Goal: Task Accomplishment & Management: Manage account settings

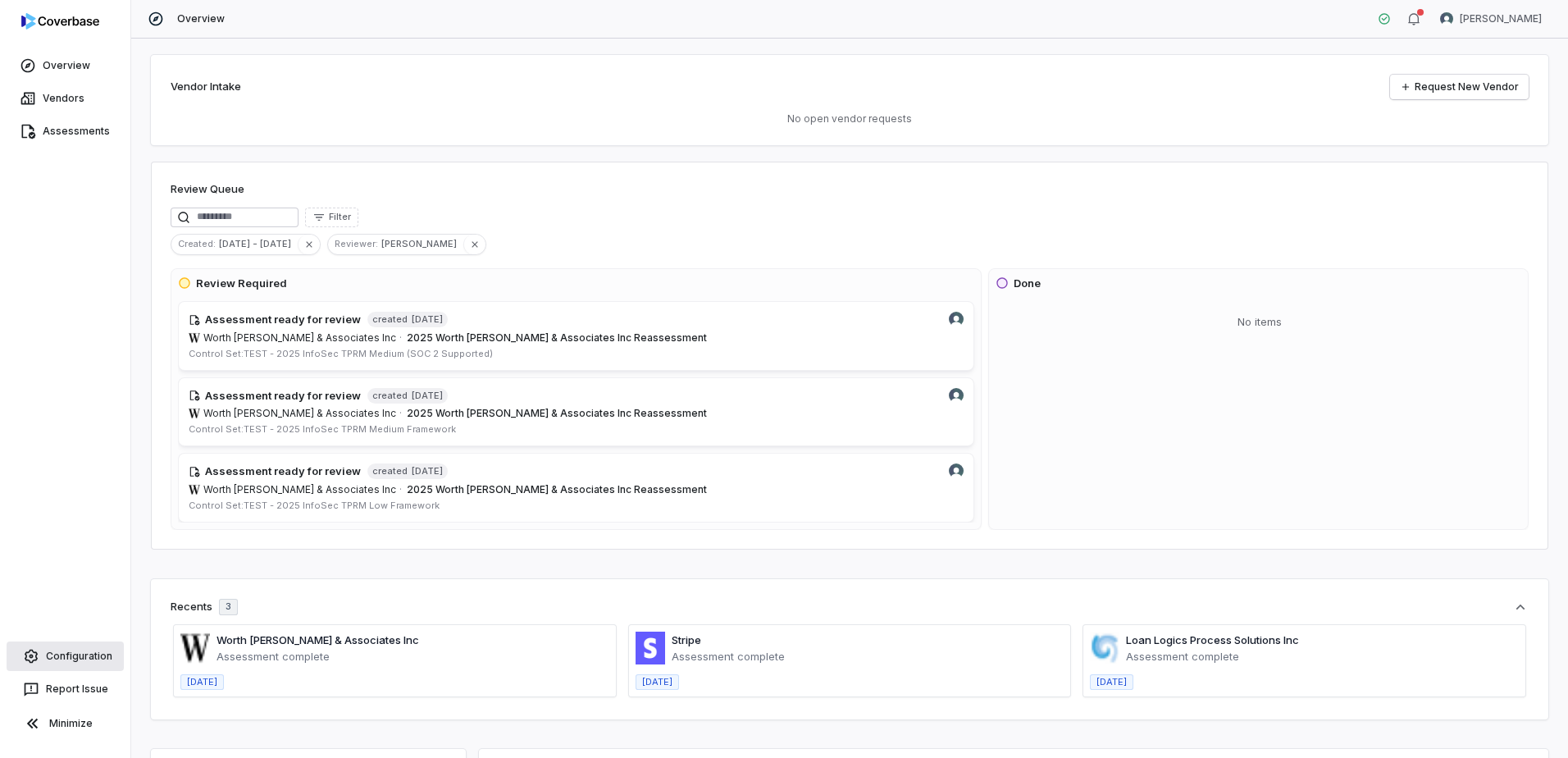
click at [50, 652] on link "Configuration" at bounding box center [65, 656] width 117 height 30
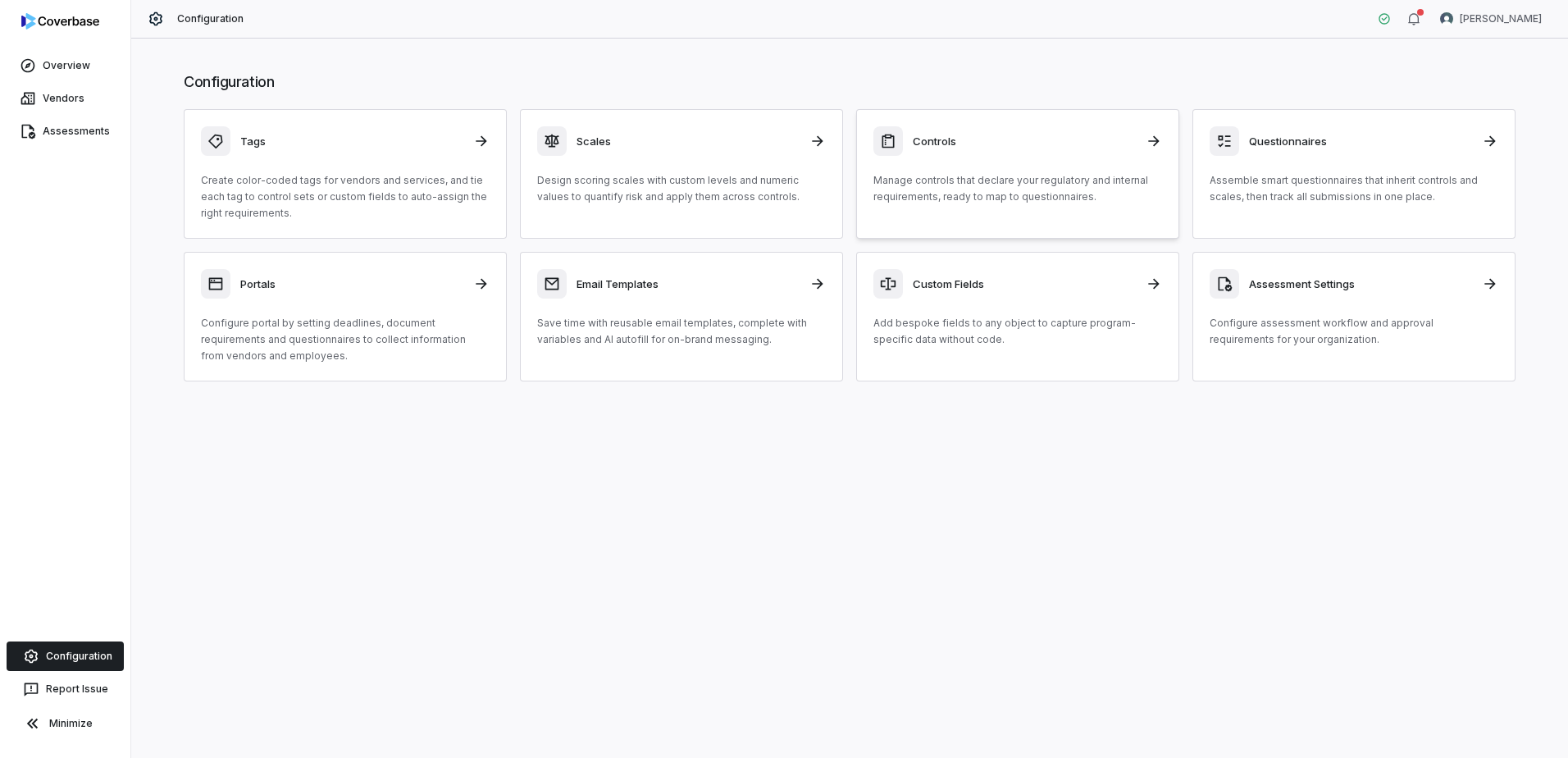
click at [952, 166] on div "Controls Manage controls that declare your regulatory and internal requirements…" at bounding box center [1018, 165] width 289 height 79
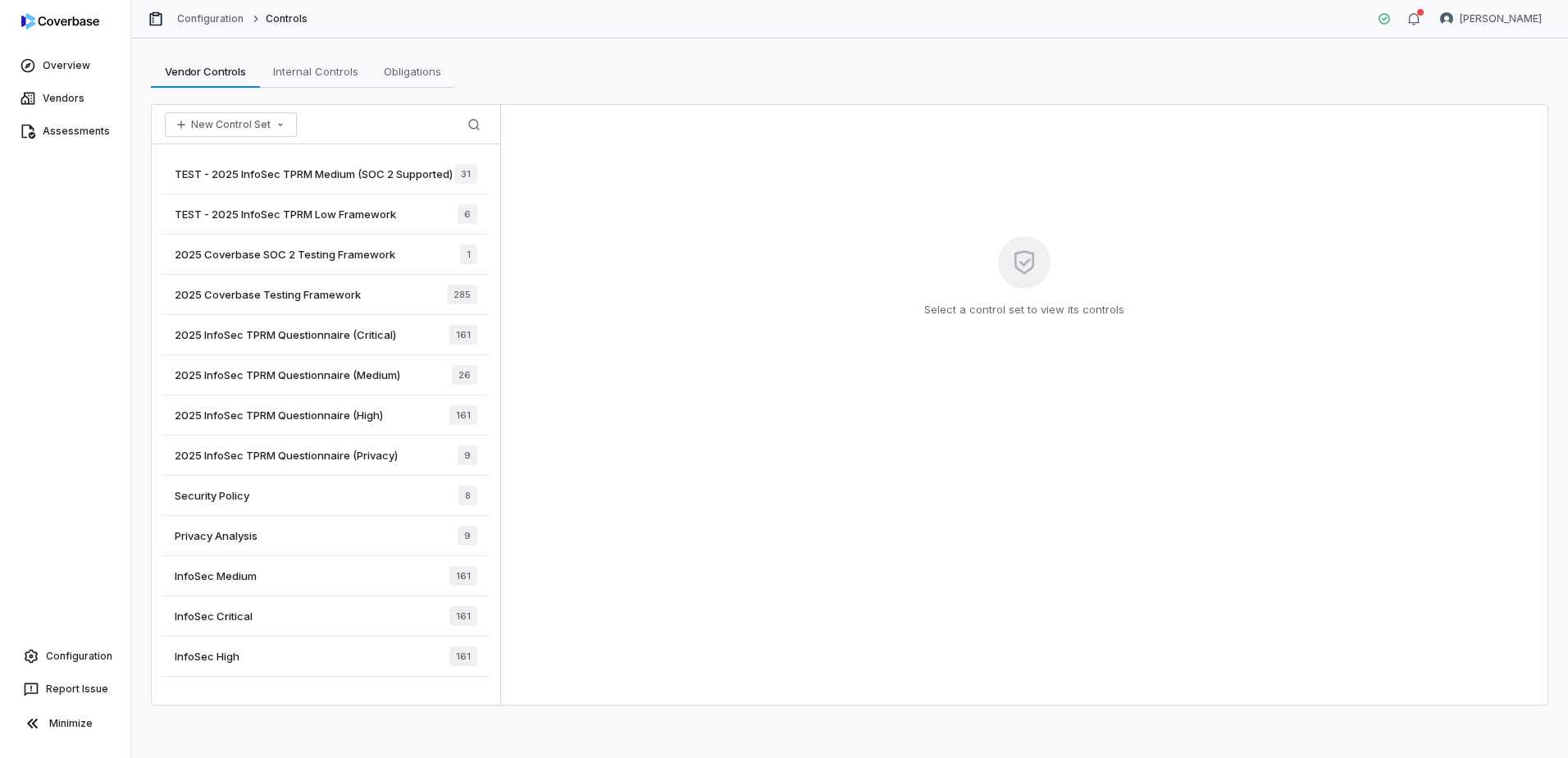
click at [319, 342] on span "2025 InfoSec TPRM Questionnaire (Critical)" at bounding box center [286, 334] width 221 height 14
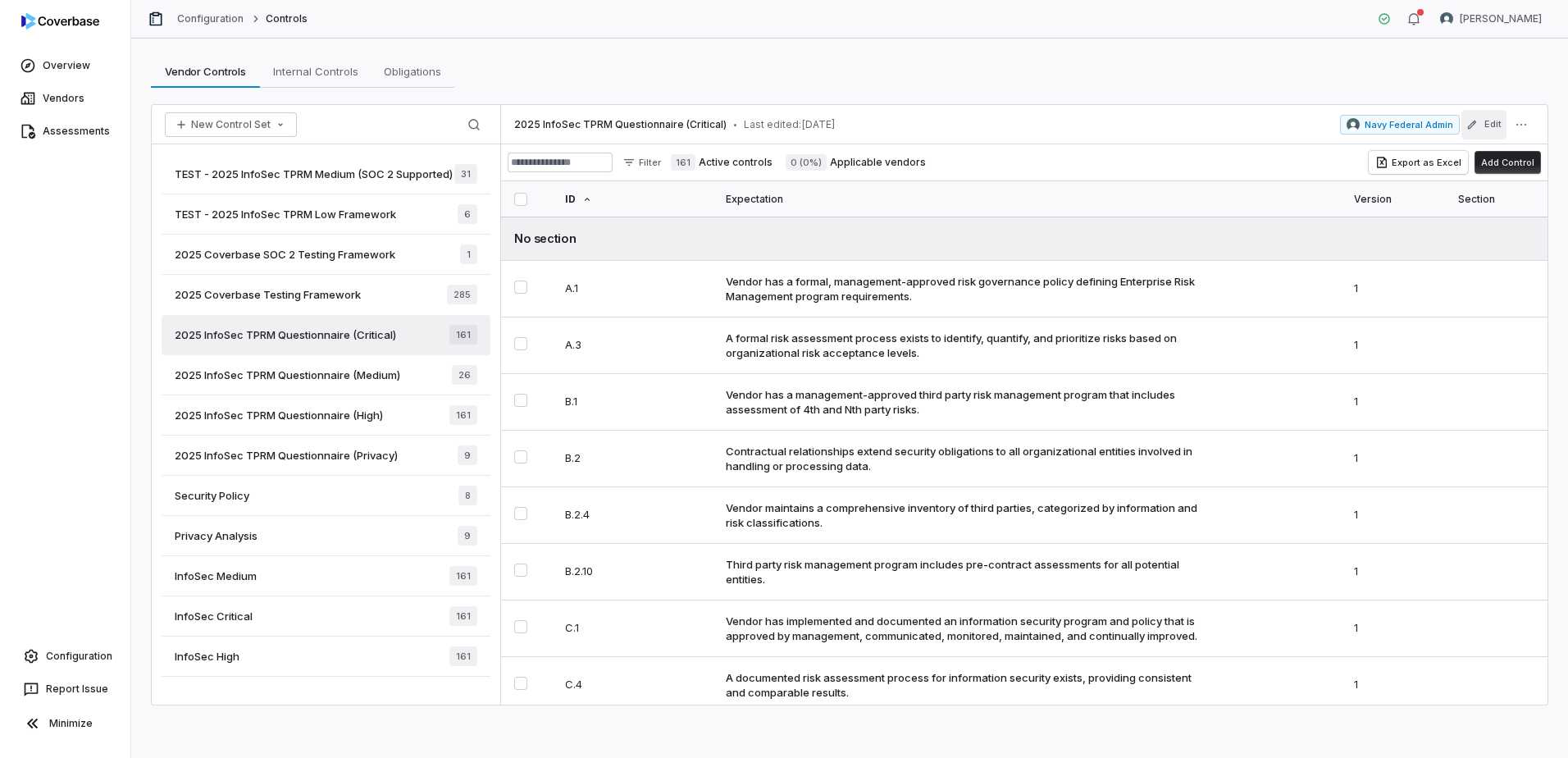
click at [1483, 126] on button "Edit" at bounding box center [1483, 124] width 45 height 30
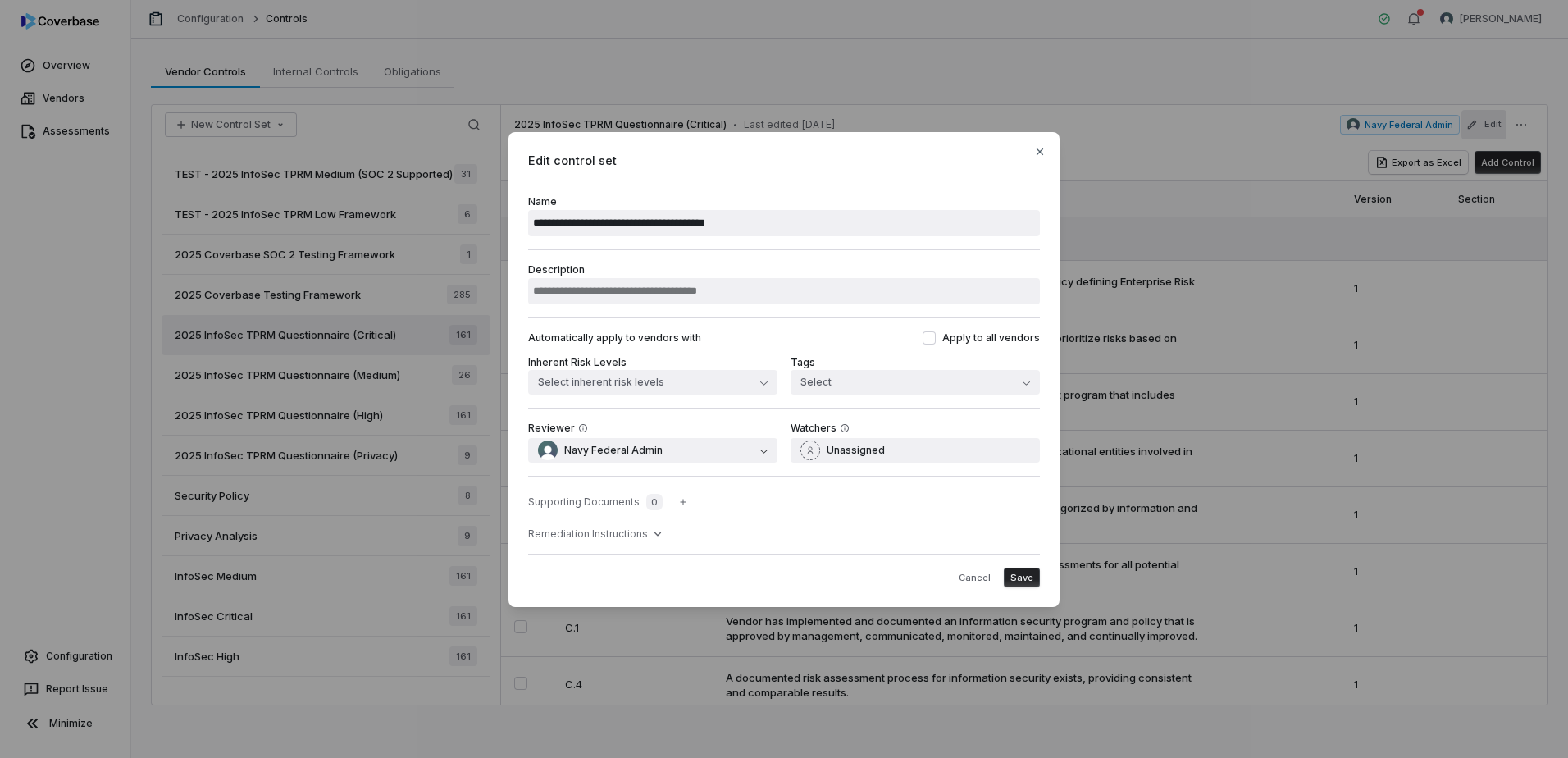
click at [554, 207] on label "**********" at bounding box center [784, 215] width 511 height 41
click at [554, 210] on input "**********" at bounding box center [784, 222] width 511 height 26
click at [555, 217] on input "**********" at bounding box center [784, 222] width 511 height 26
click at [865, 221] on input "**********" at bounding box center [784, 222] width 511 height 26
click at [1041, 148] on icon "button" at bounding box center [1041, 152] width 14 height 14
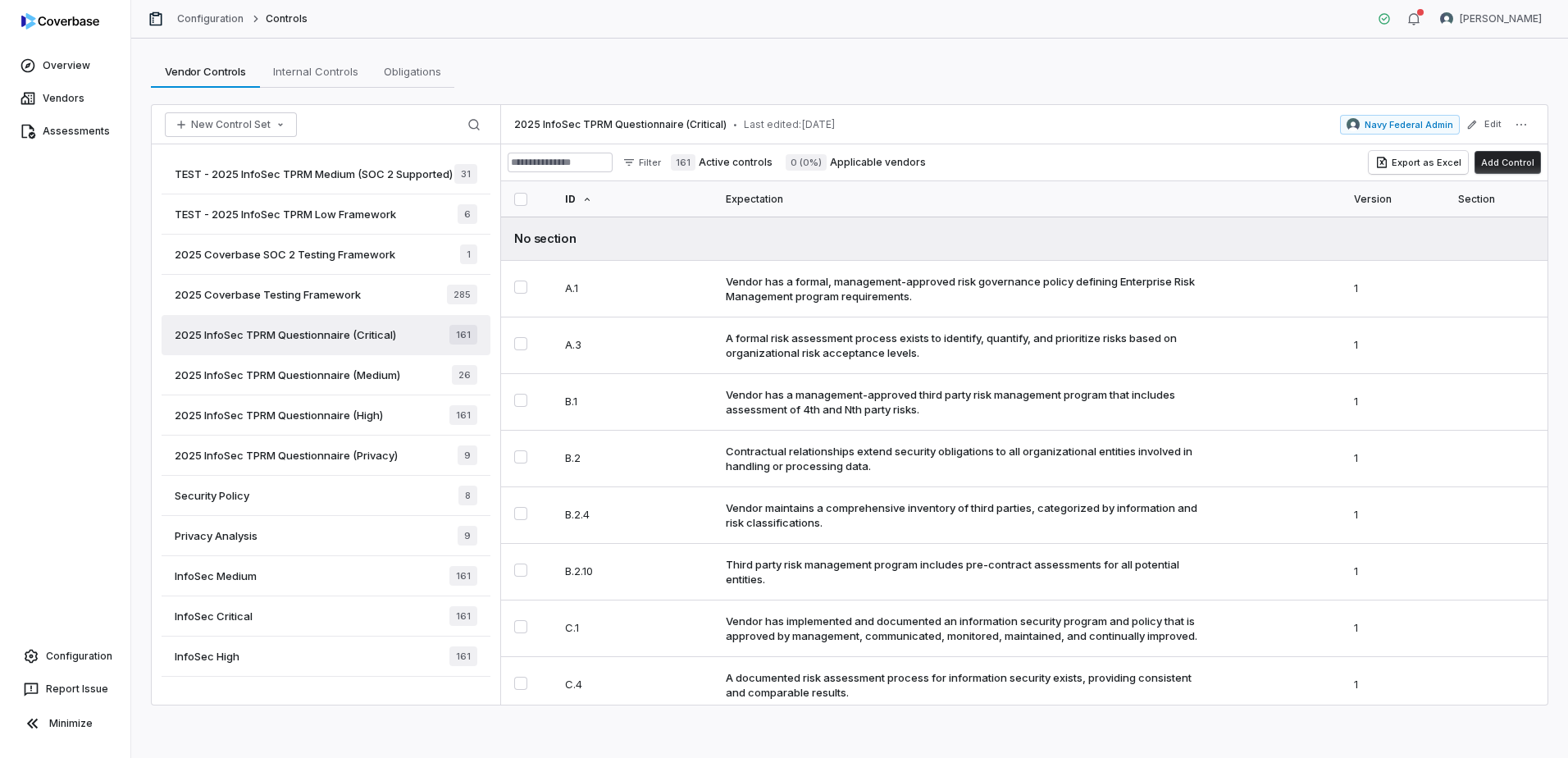
click at [238, 503] on span "Security Policy" at bounding box center [212, 494] width 74 height 14
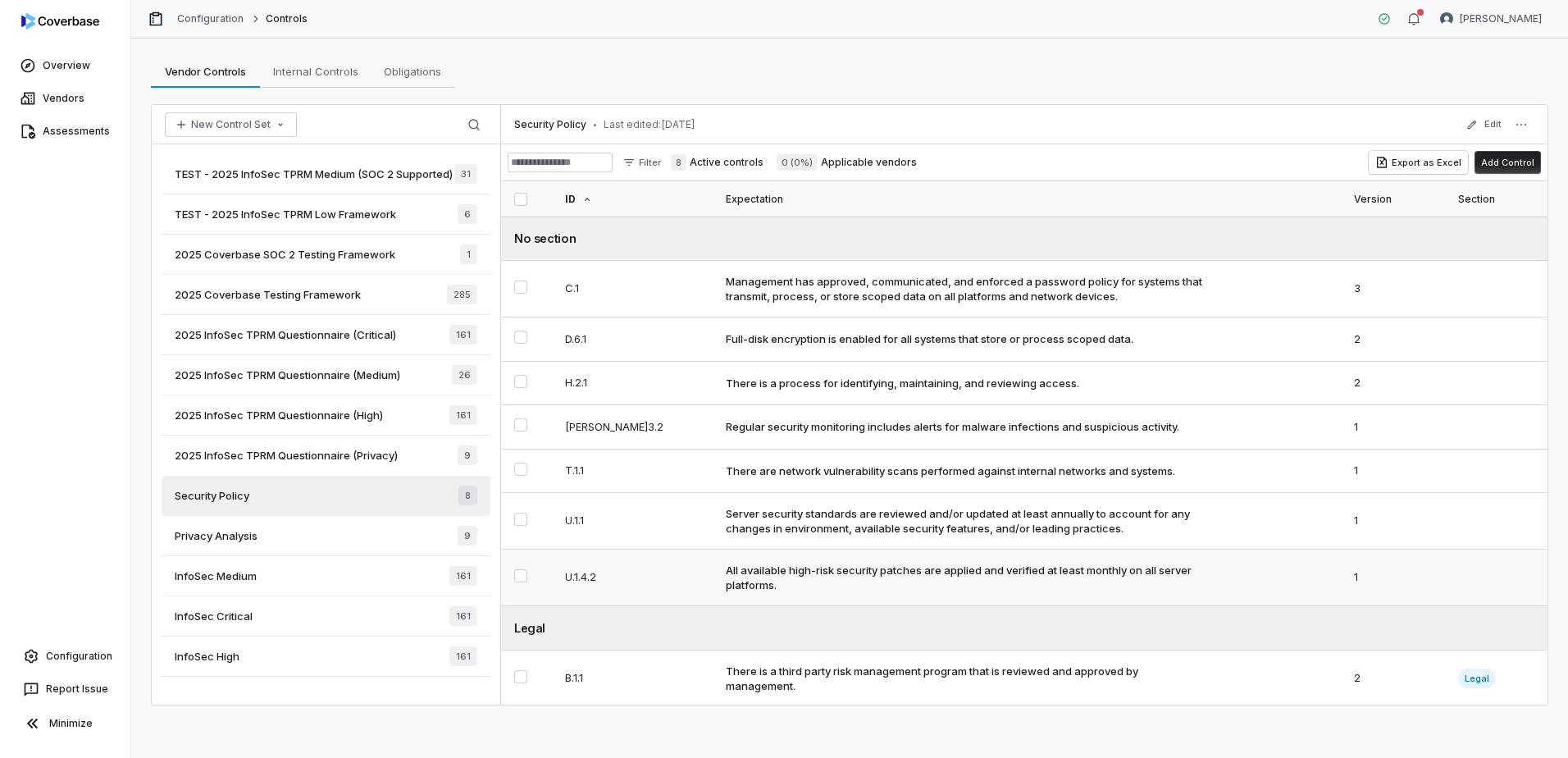
scroll to position [27, 0]
click at [234, 554] on div "Privacy Analysis 9" at bounding box center [325, 536] width 329 height 41
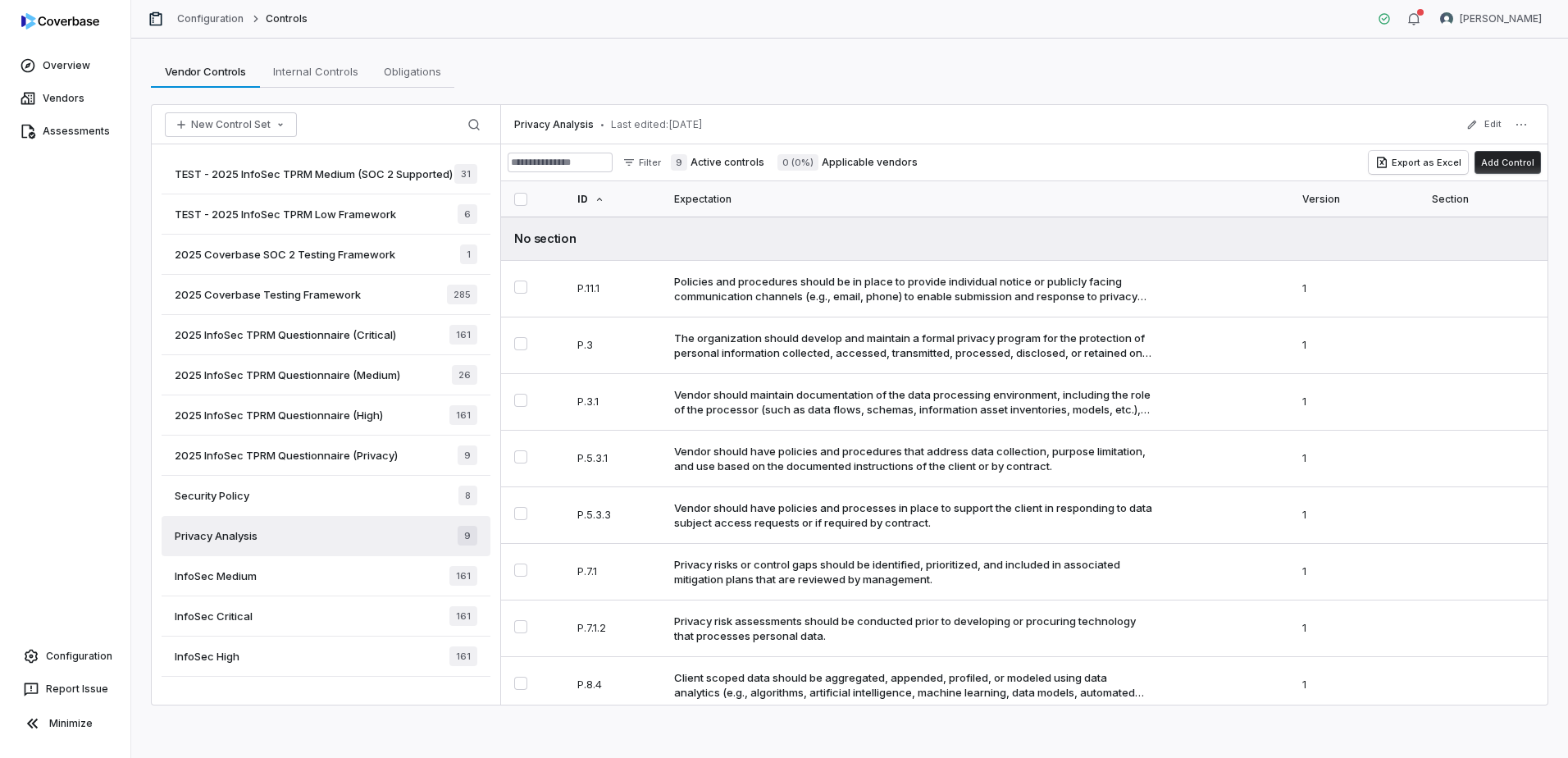
click at [221, 579] on span "InfoSec Medium" at bounding box center [216, 575] width 82 height 14
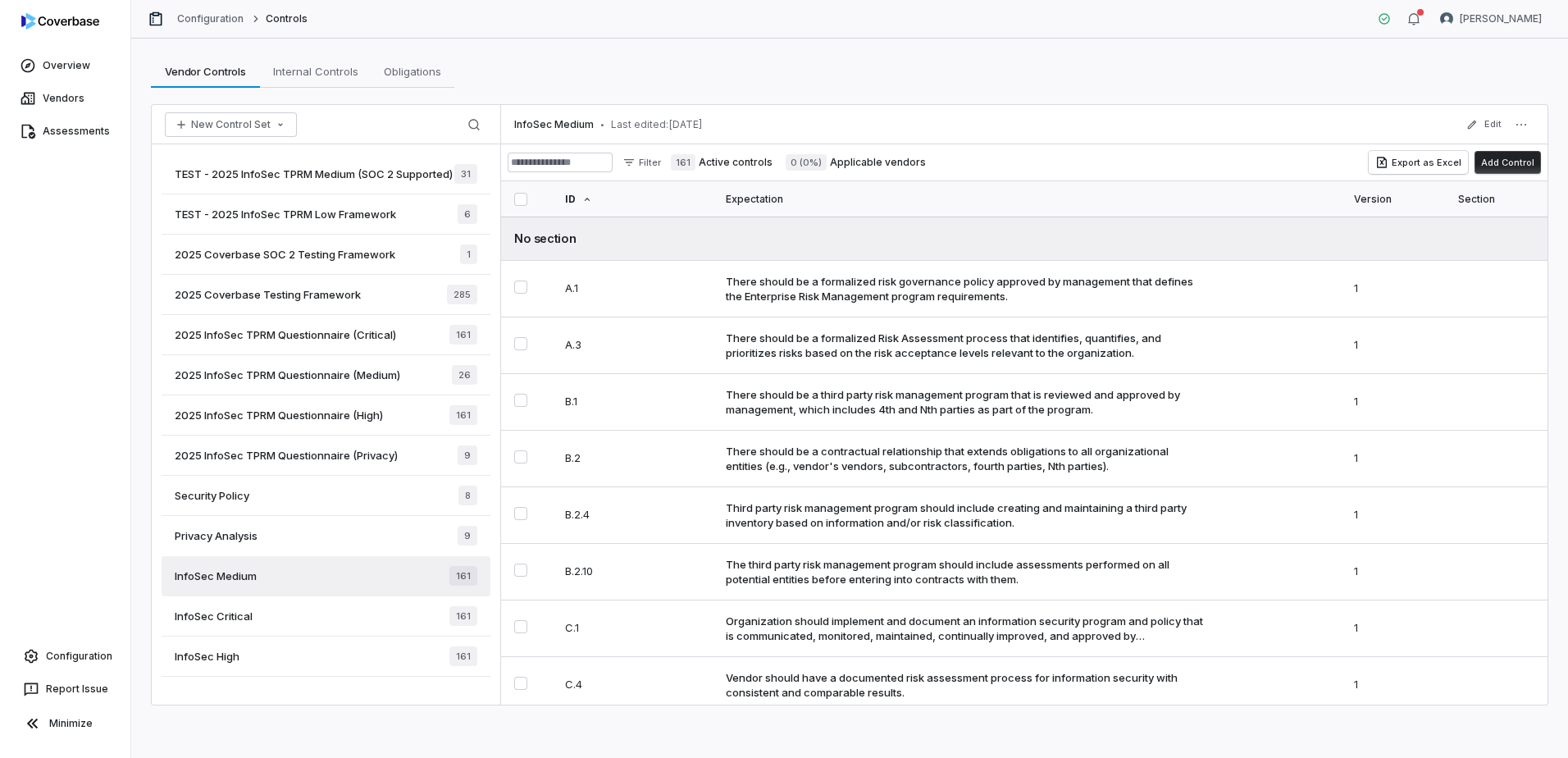
click at [211, 623] on span "InfoSec Critical" at bounding box center [214, 615] width 78 height 14
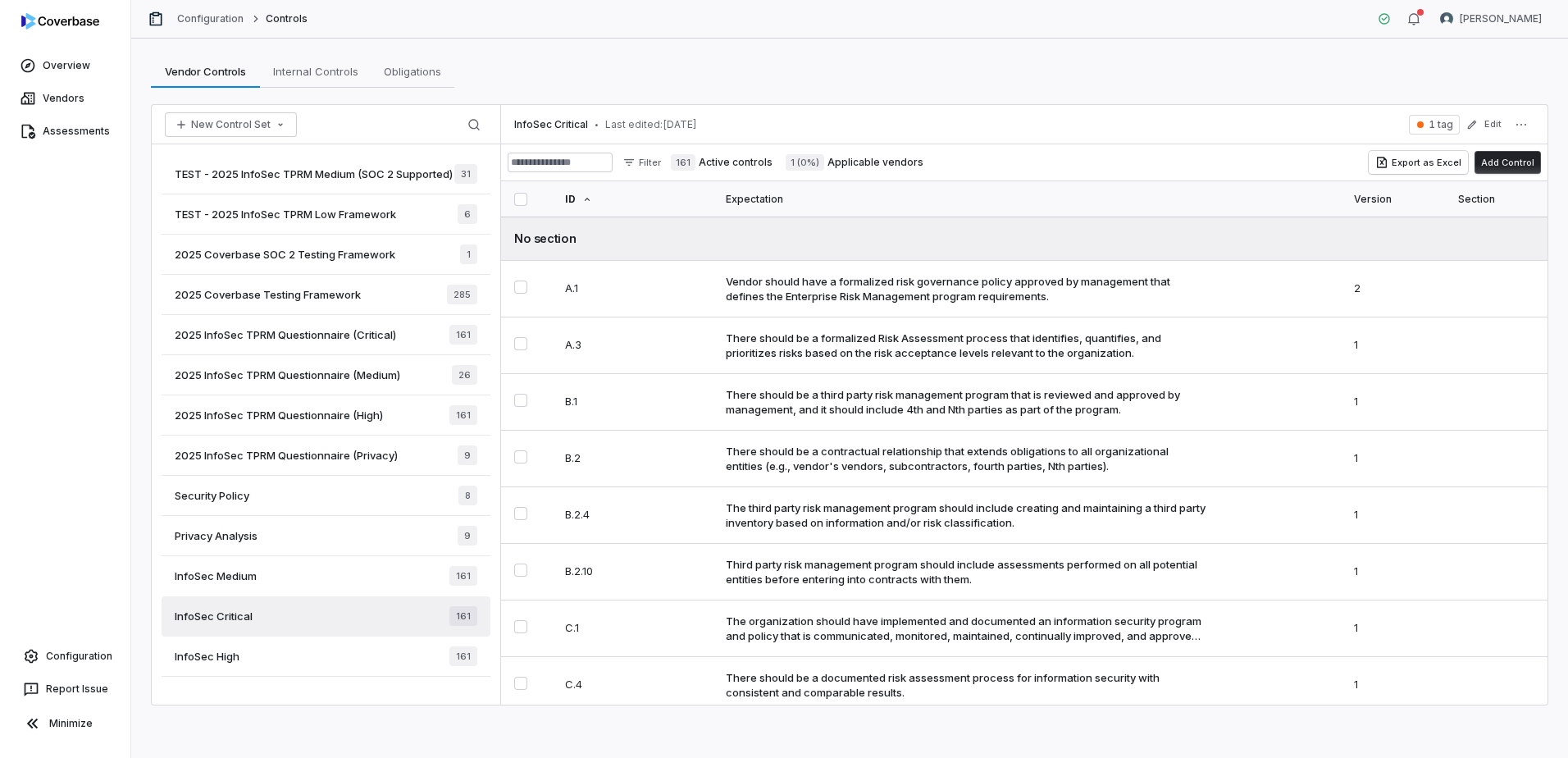
click at [207, 663] on span "InfoSec High" at bounding box center [207, 655] width 65 height 14
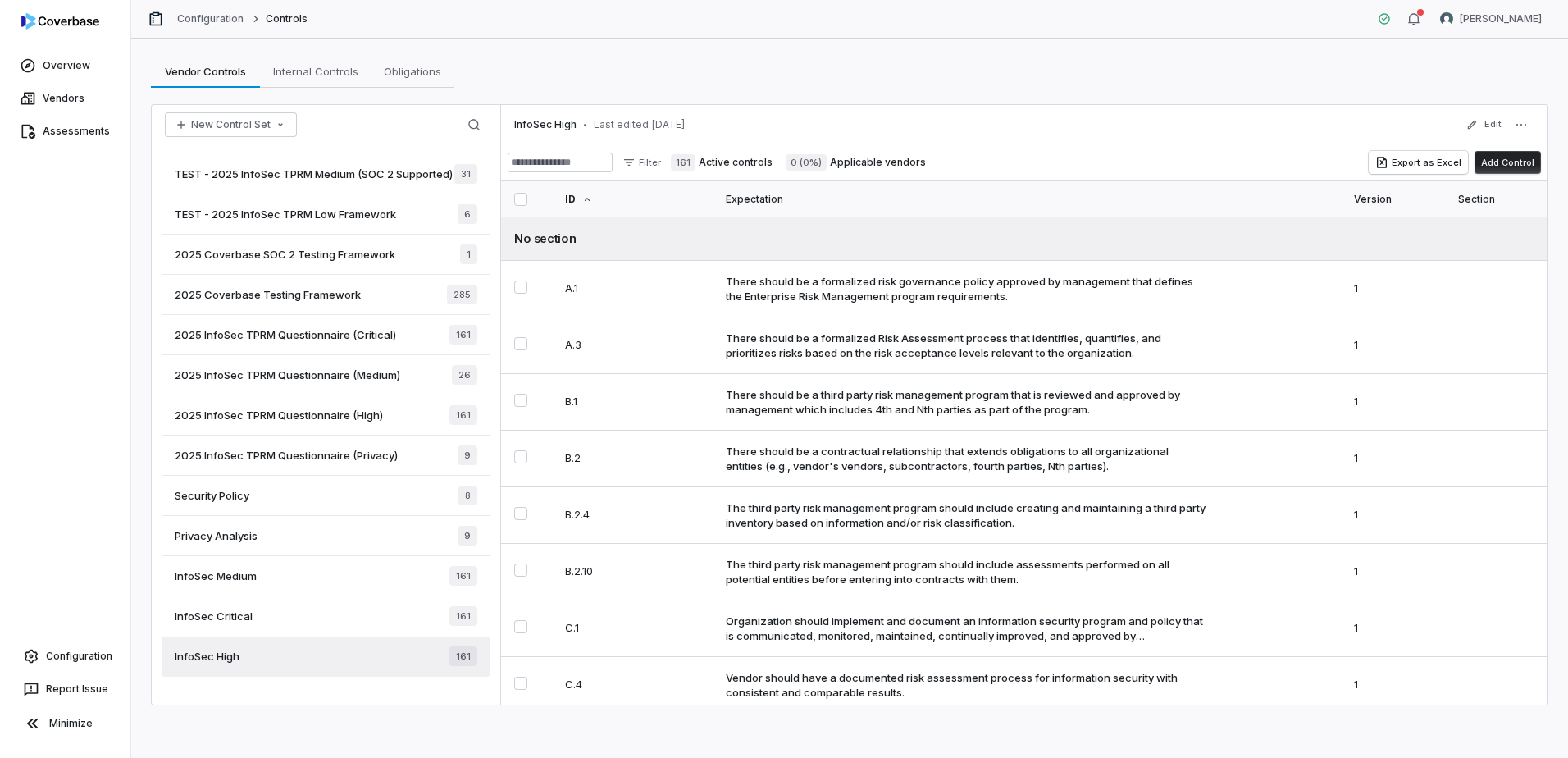
click at [333, 510] on div "Security Policy 8" at bounding box center [325, 496] width 329 height 41
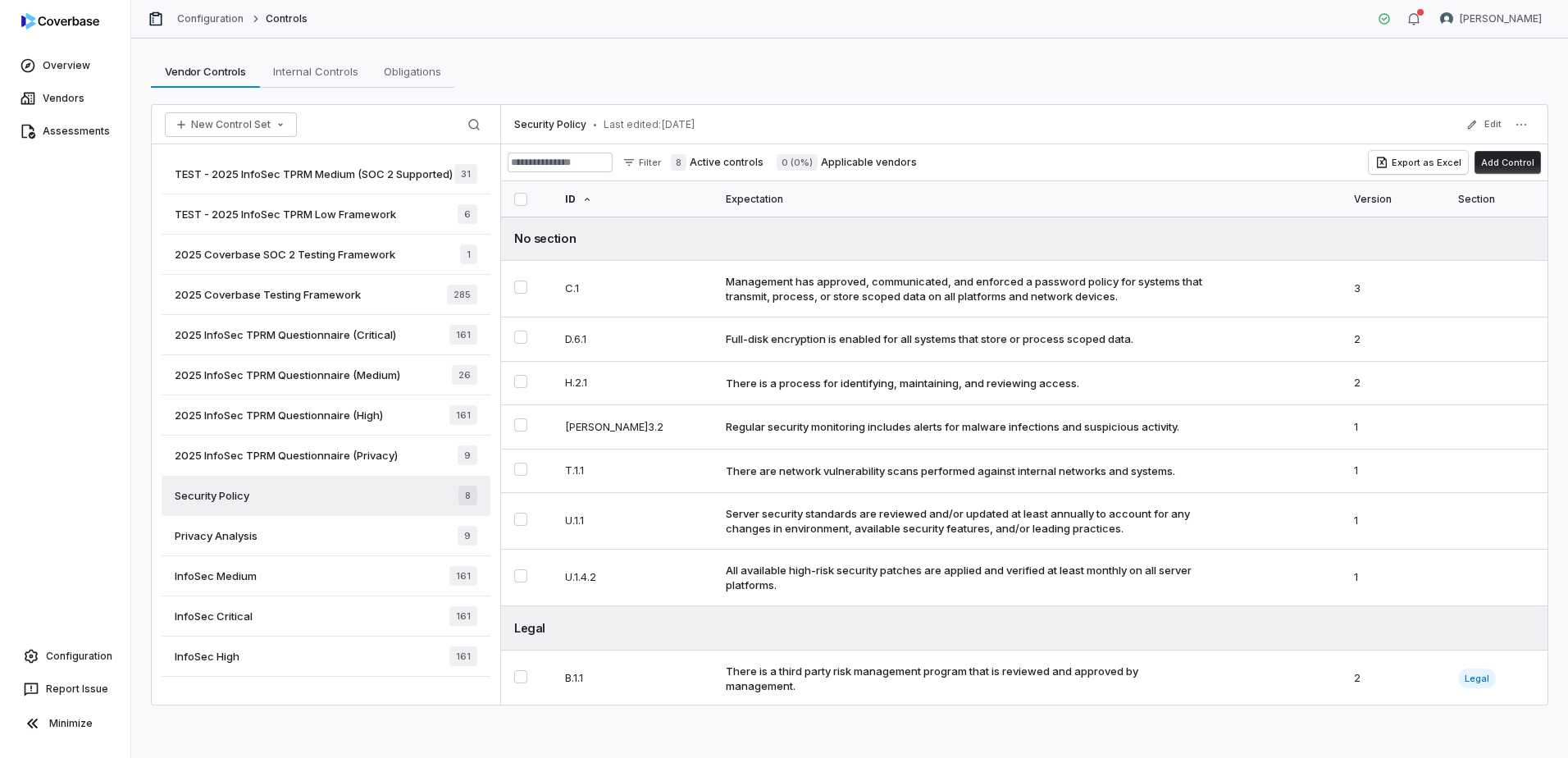
click at [286, 554] on div "Privacy Analysis 9" at bounding box center [325, 536] width 329 height 41
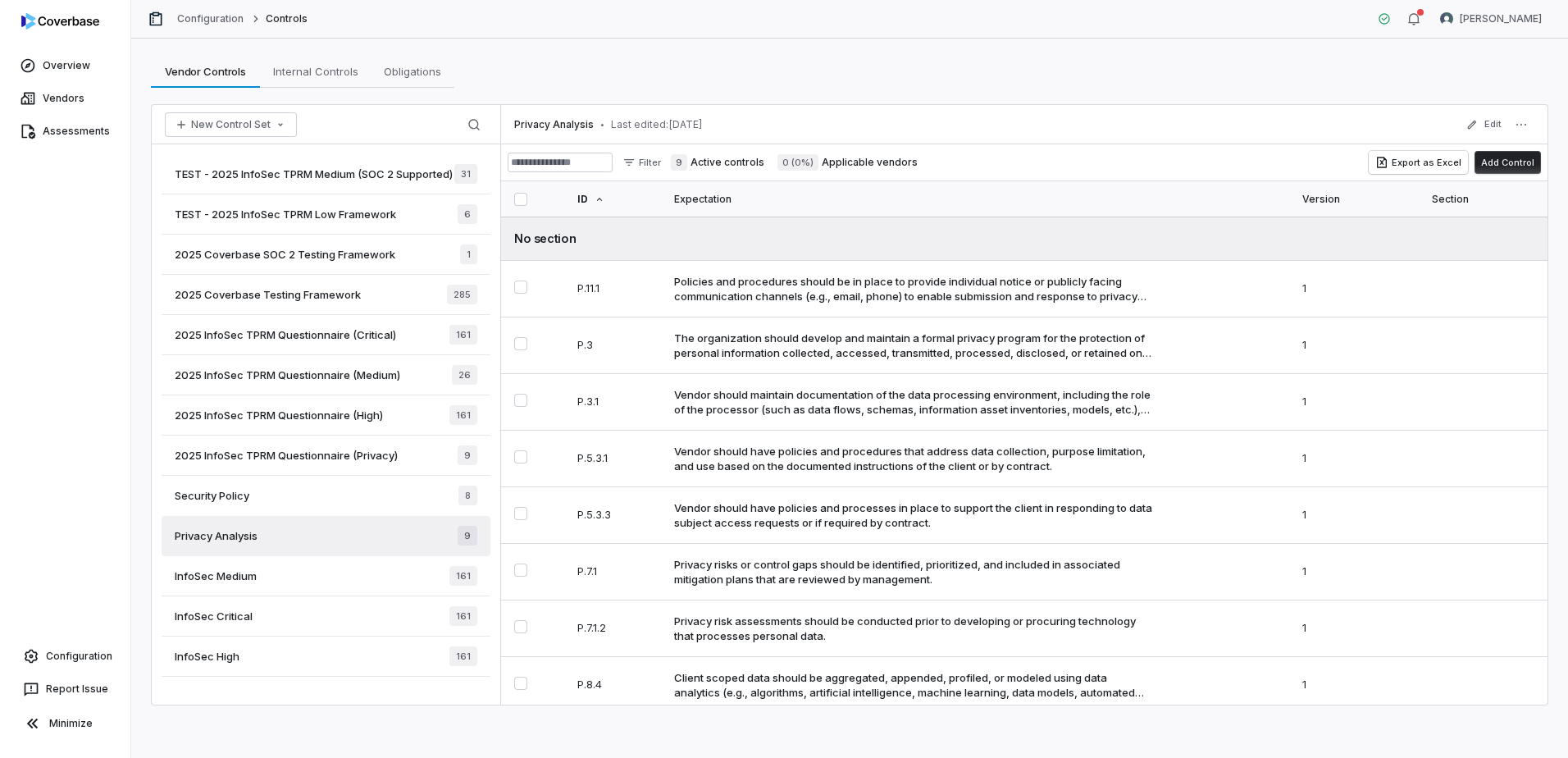
click at [302, 512] on div "Security Policy 8" at bounding box center [325, 496] width 329 height 41
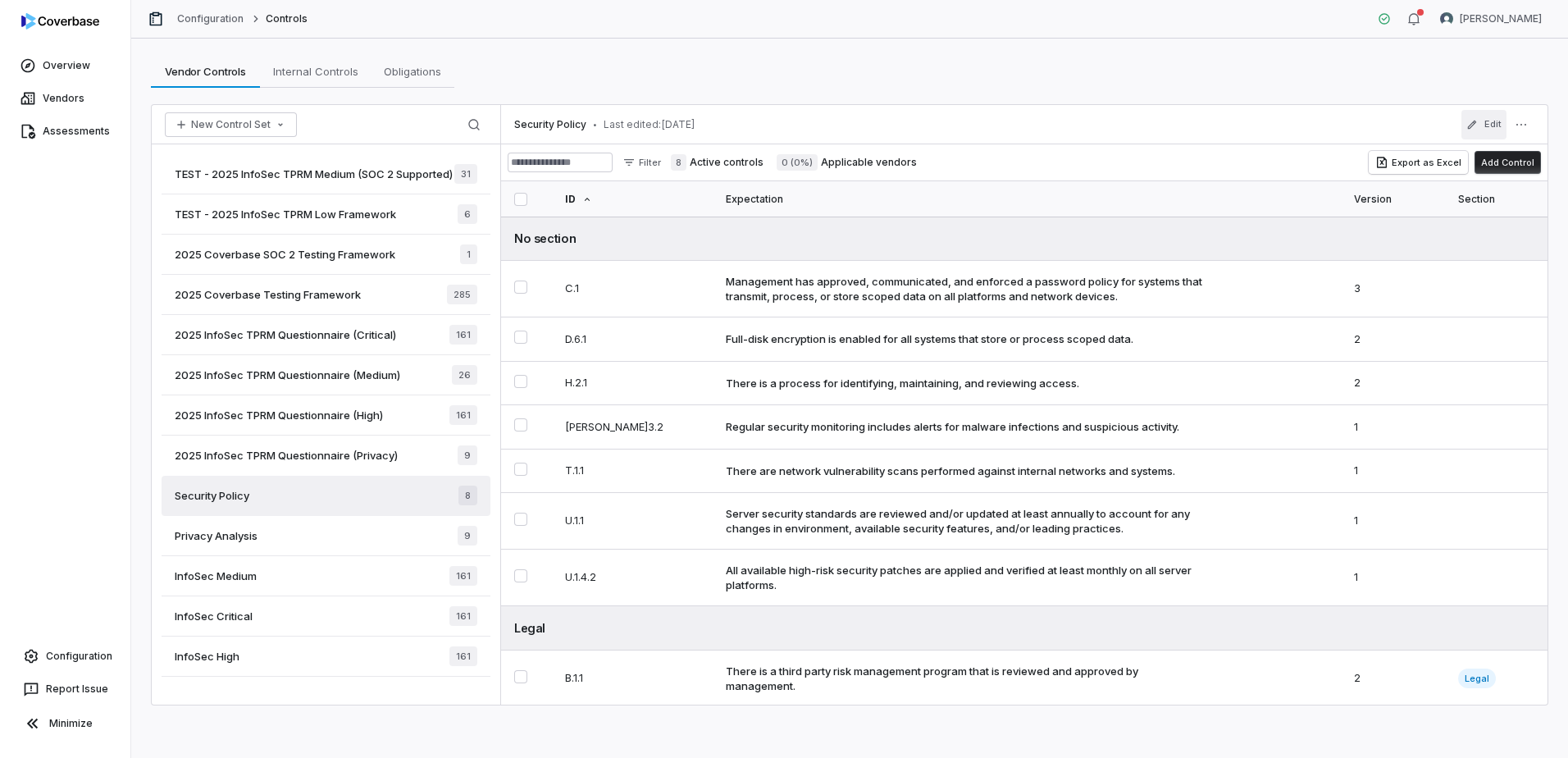
click at [1487, 116] on button "Edit" at bounding box center [1483, 124] width 45 height 30
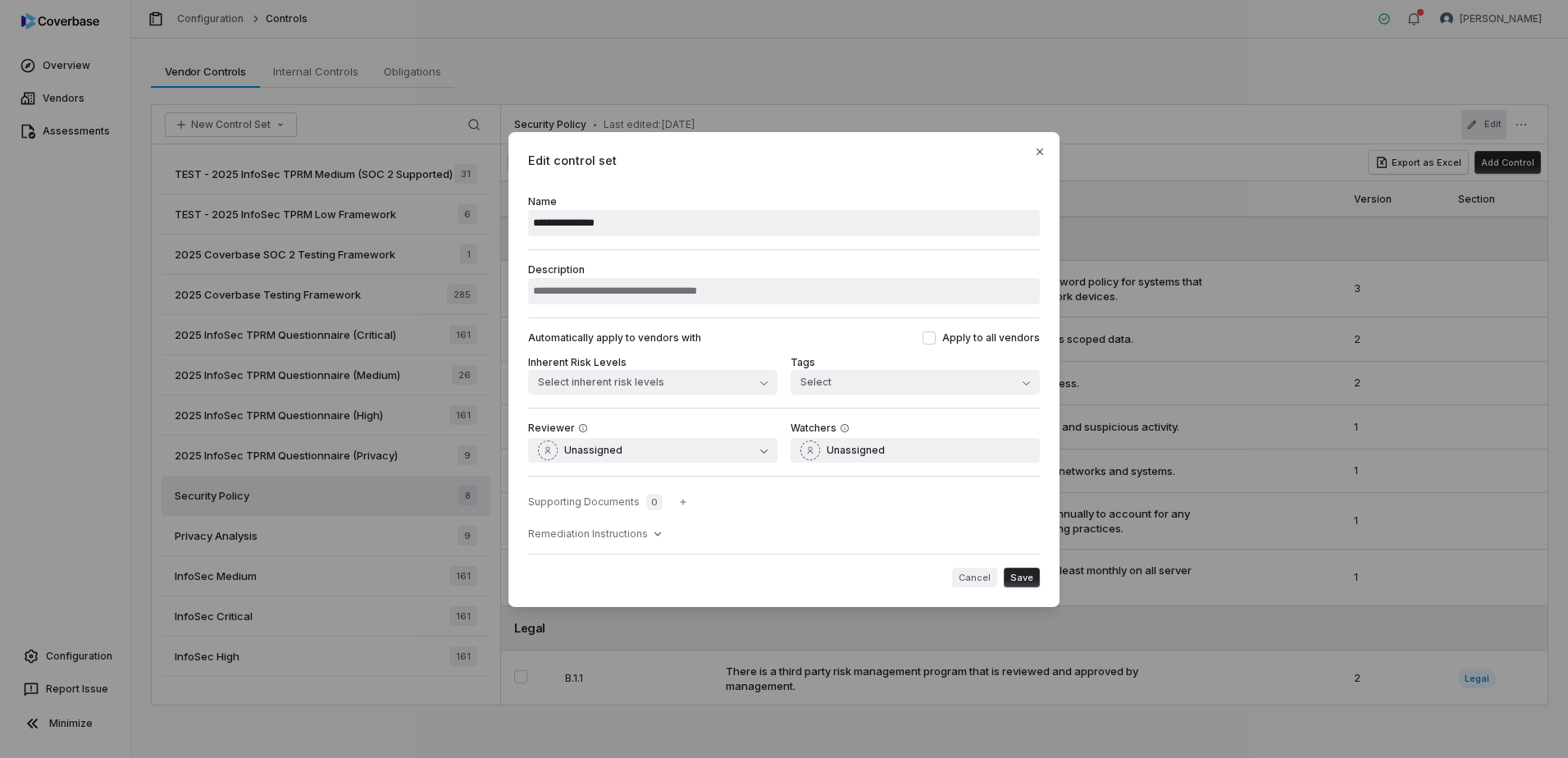
click at [959, 586] on button "Cancel" at bounding box center [974, 576] width 45 height 19
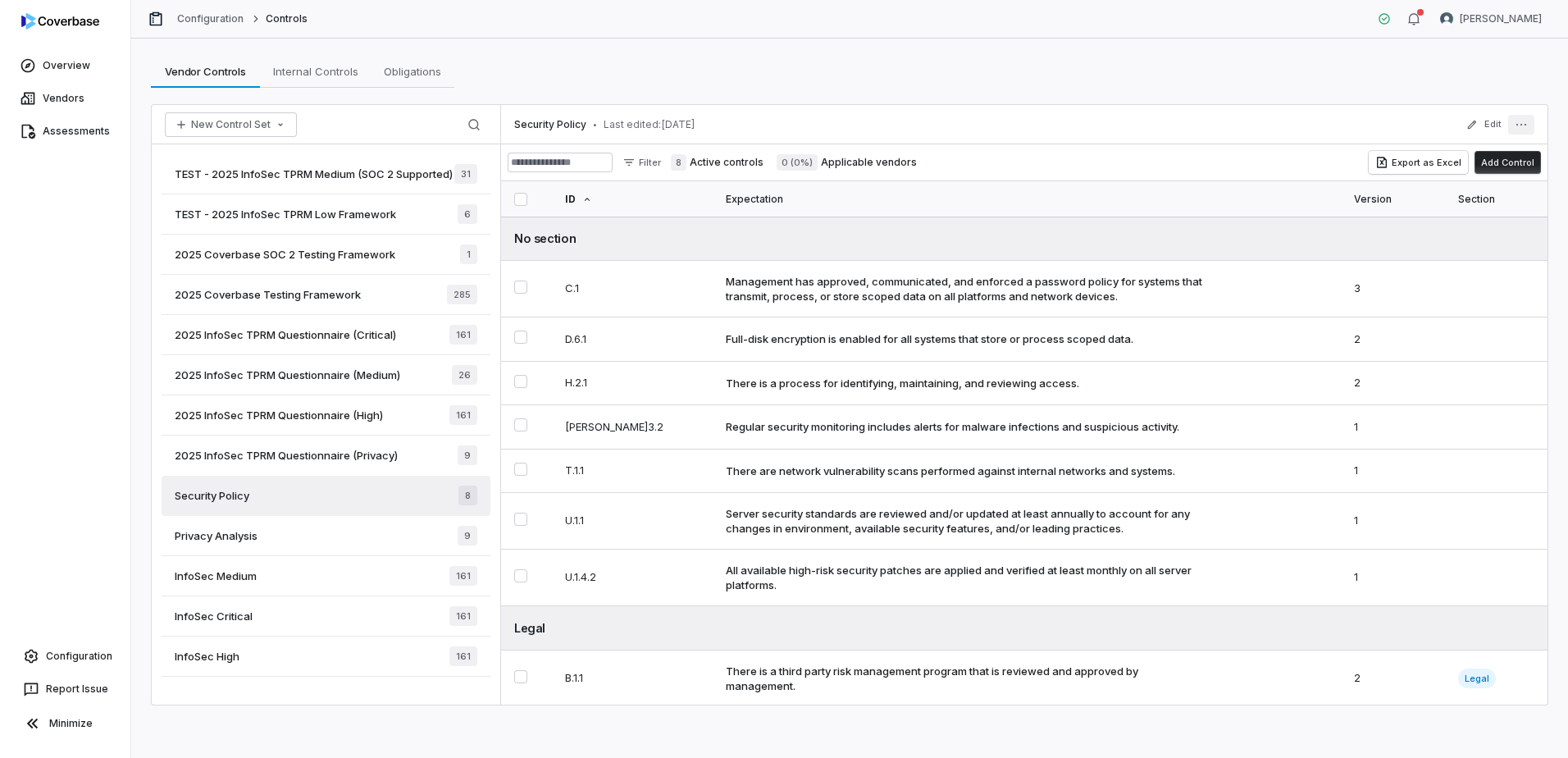
click at [1514, 124] on button "More actions" at bounding box center [1521, 124] width 26 height 19
click at [1157, 85] on div "Vendor Controls Vendor Controls Internal Controls Internal Controls Obligations…" at bounding box center [850, 71] width 1397 height 33
click at [385, 262] on span "2025 Coverbase SOC 2 Testing Framework" at bounding box center [285, 254] width 221 height 14
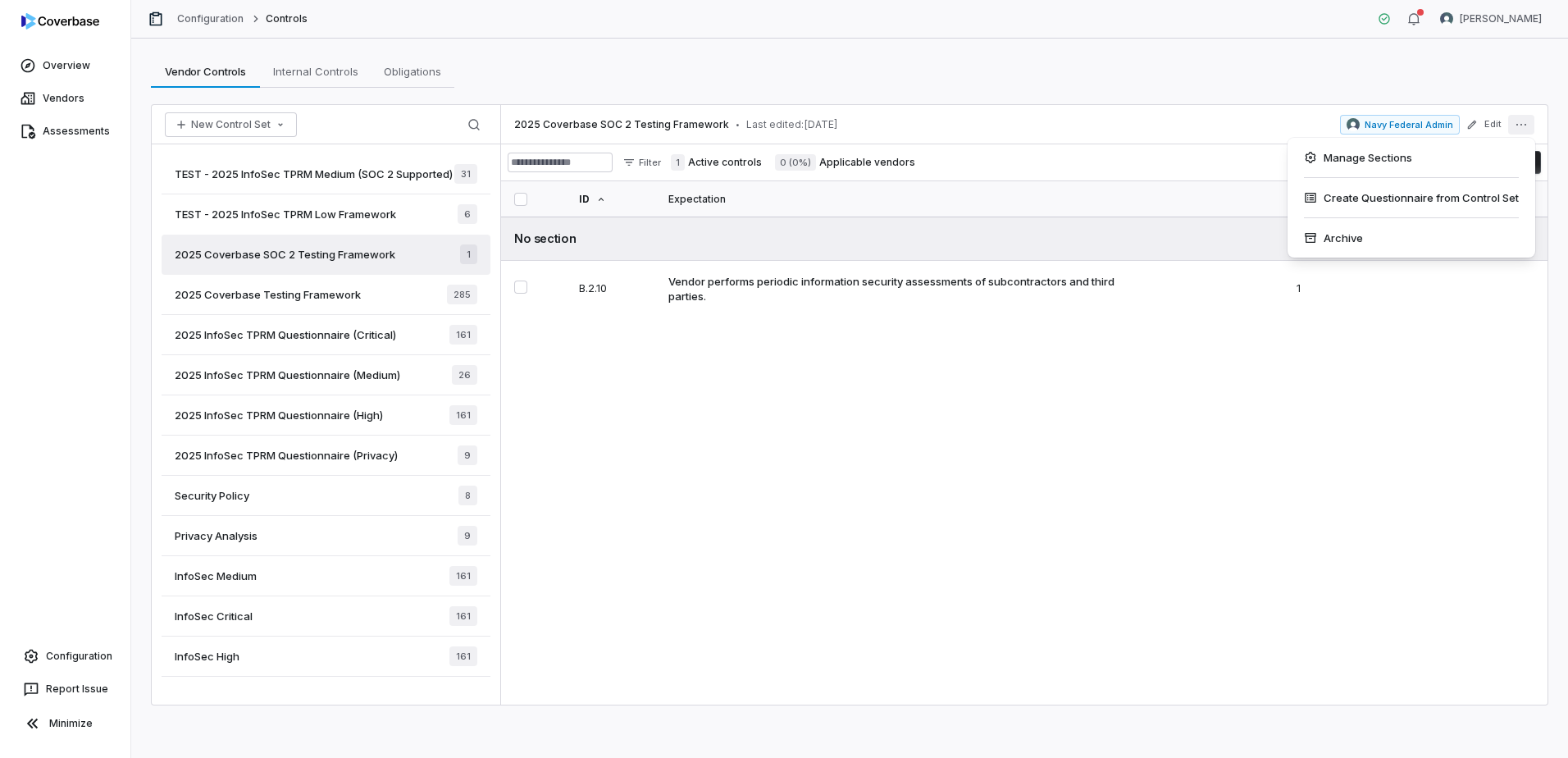
click at [1523, 128] on button "More actions" at bounding box center [1521, 124] width 26 height 19
click at [1382, 239] on div "Archive" at bounding box center [1411, 237] width 234 height 26
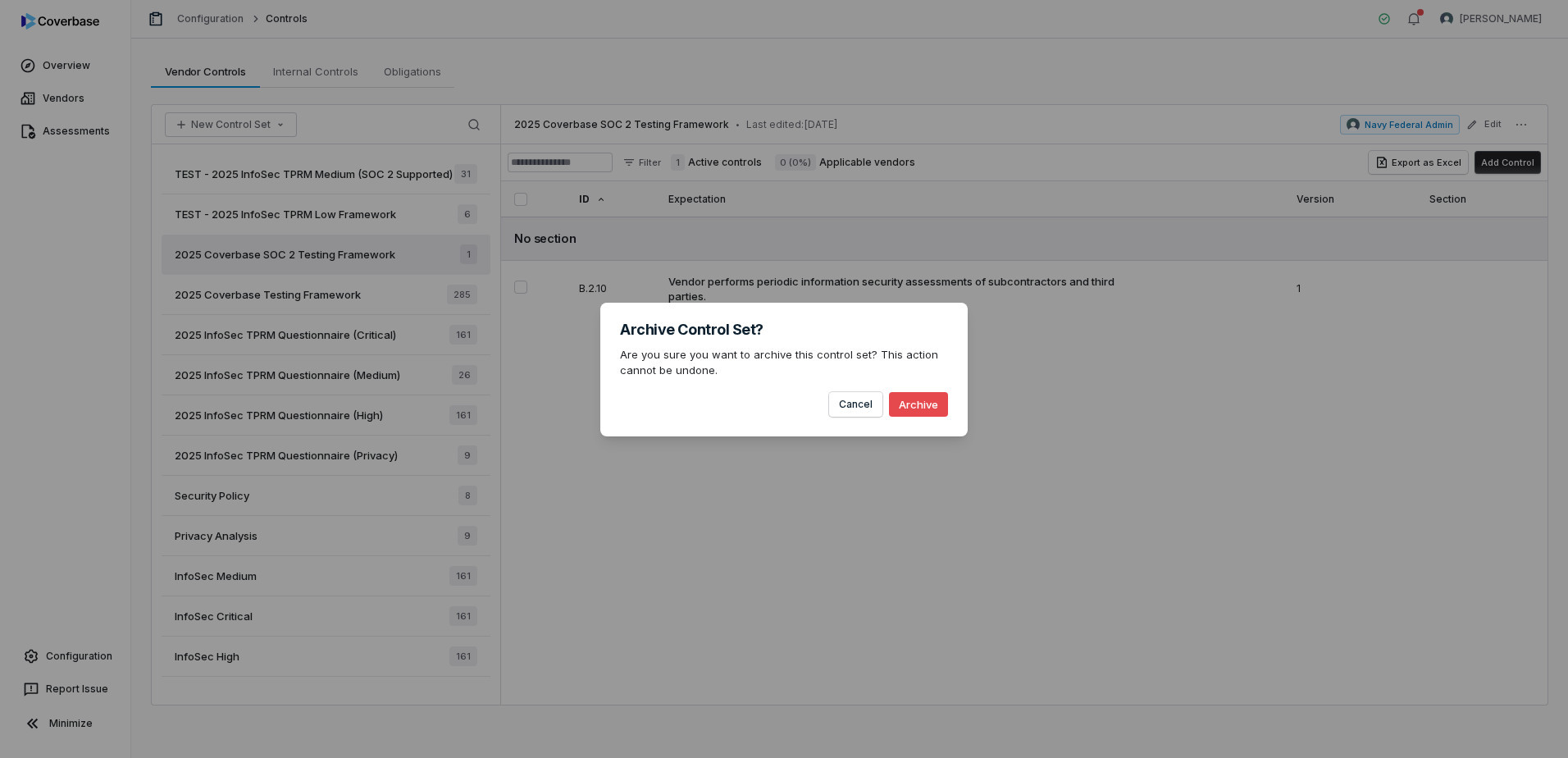
click at [923, 406] on button "Archive" at bounding box center [919, 404] width 59 height 25
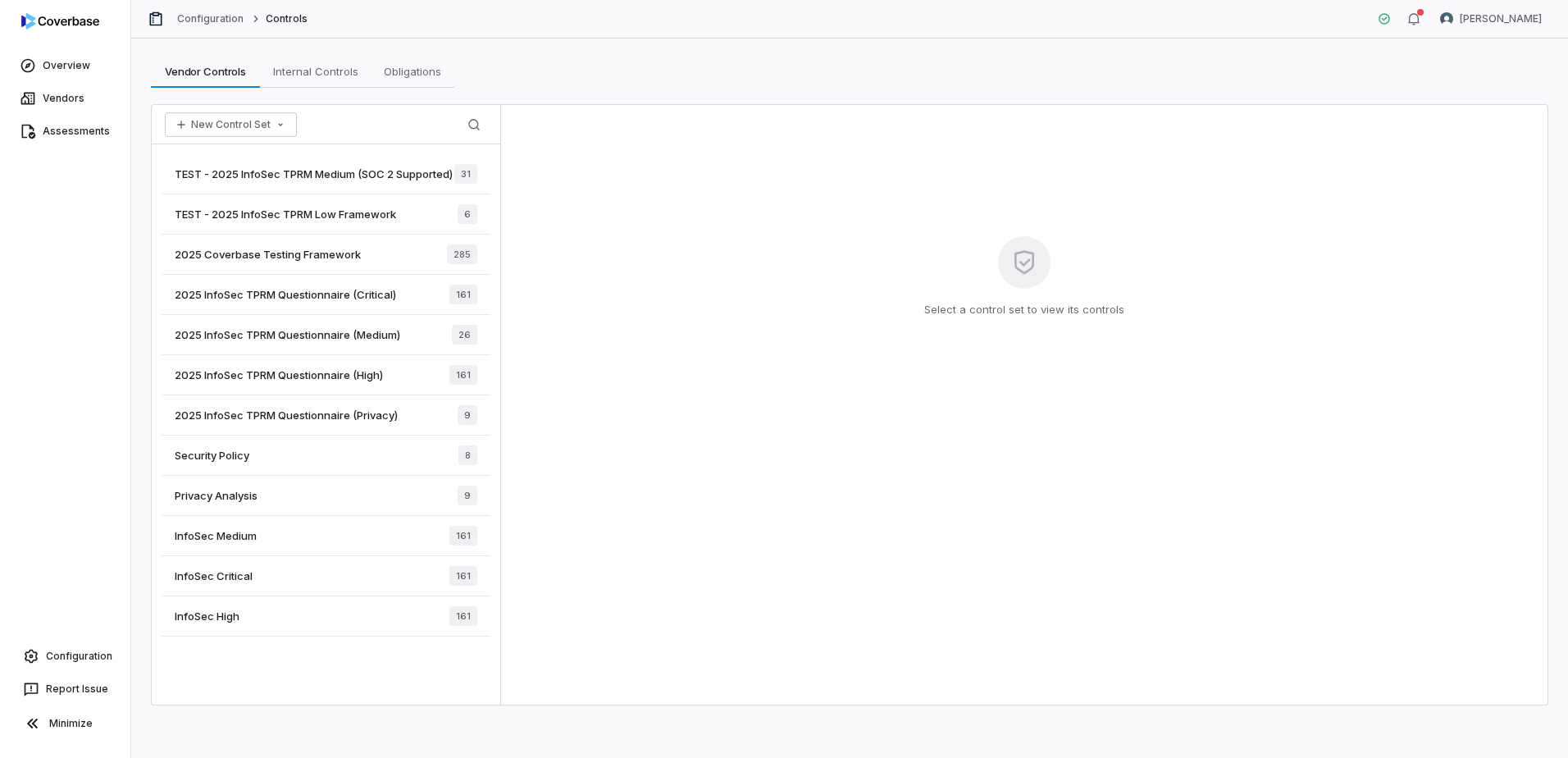
click at [417, 226] on div "TEST - 2025 InfoSec TPRM Low Framework 6" at bounding box center [325, 215] width 329 height 41
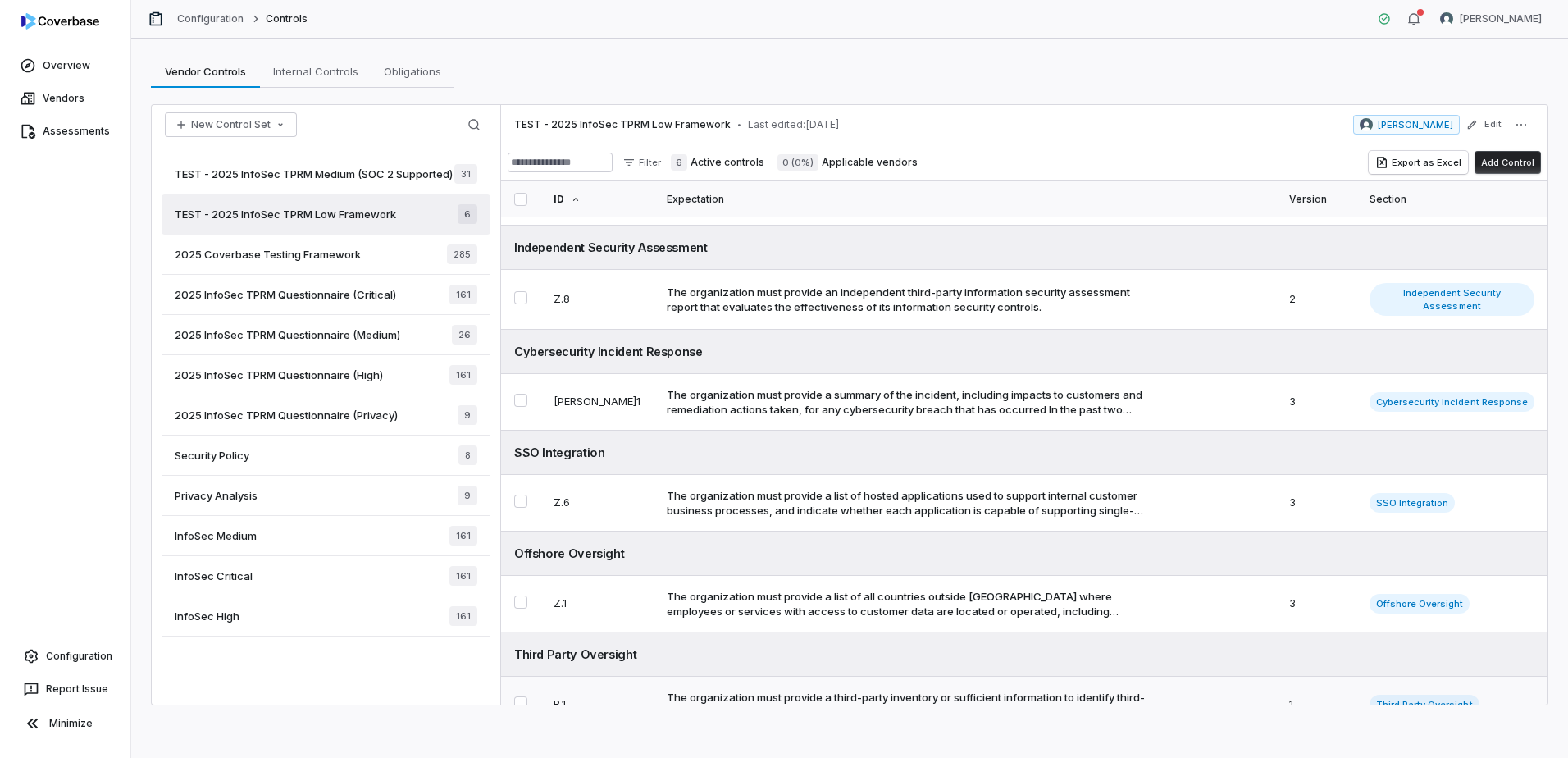
scroll to position [117, 0]
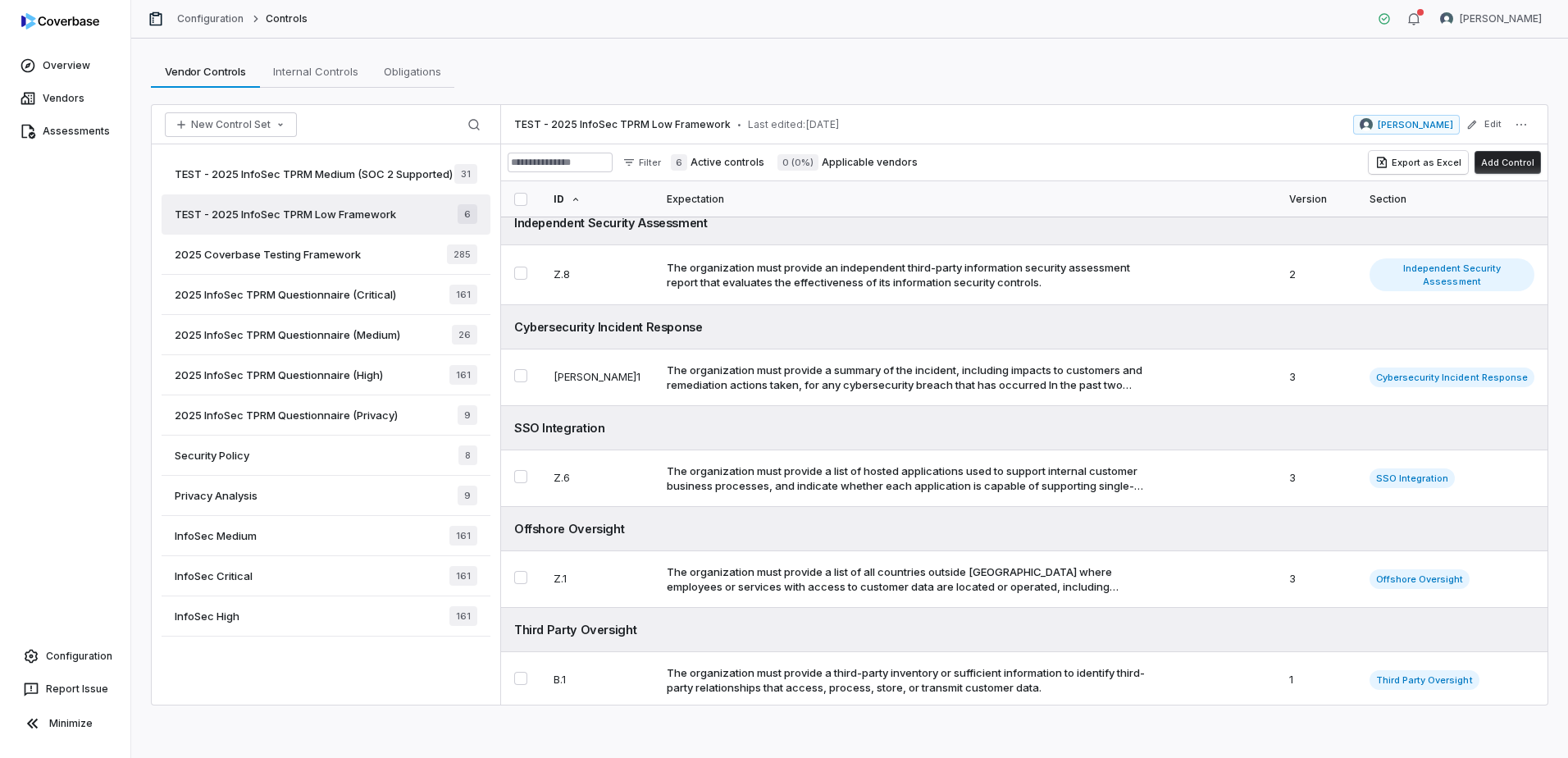
click at [400, 180] on span "TEST - 2025 InfoSec TPRM Medium (SOC 2 Supported)" at bounding box center [314, 173] width 278 height 14
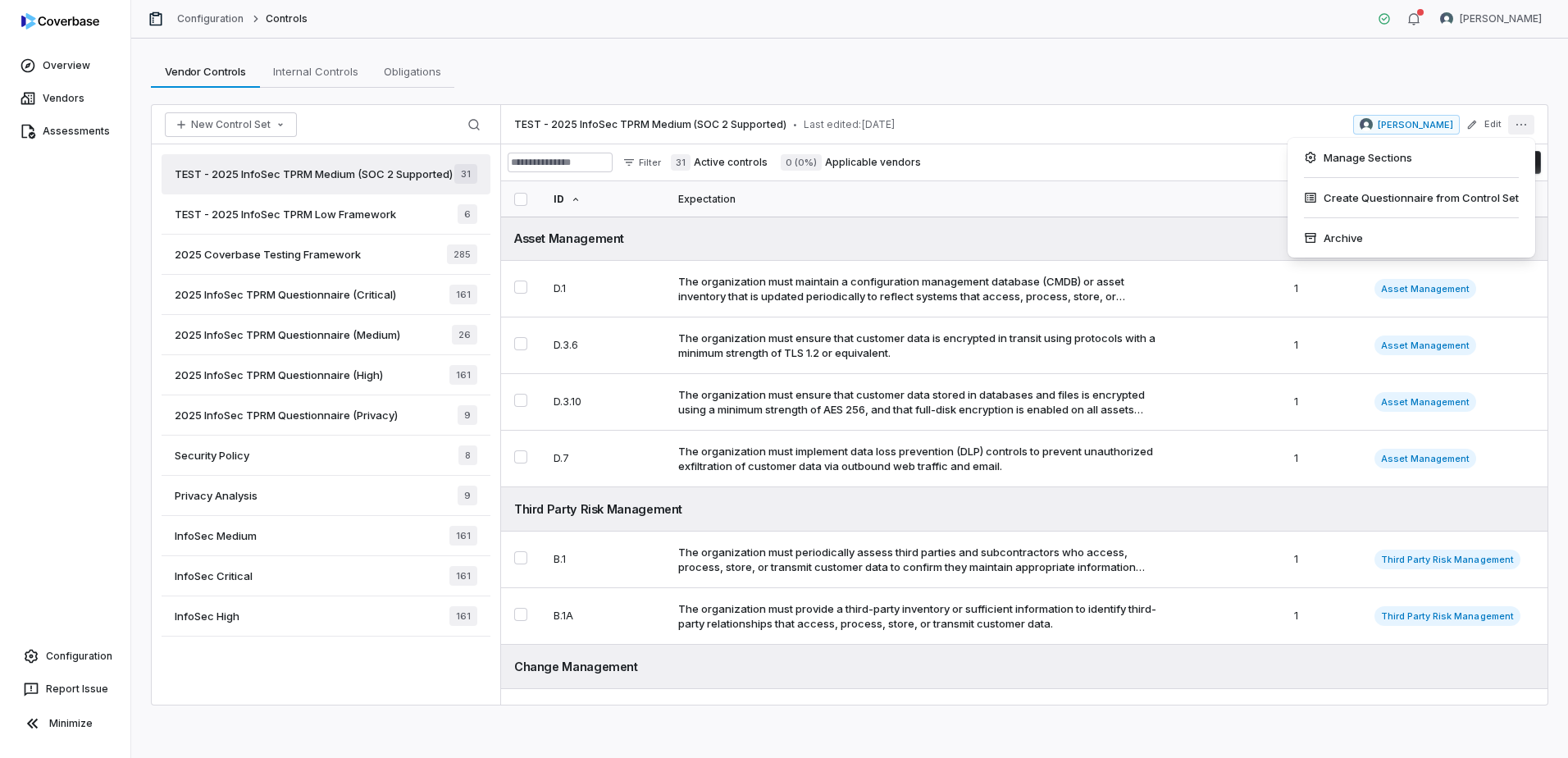
click at [1523, 122] on icon "More actions" at bounding box center [1522, 125] width 14 height 14
click at [1336, 234] on div "Archive" at bounding box center [1411, 237] width 234 height 26
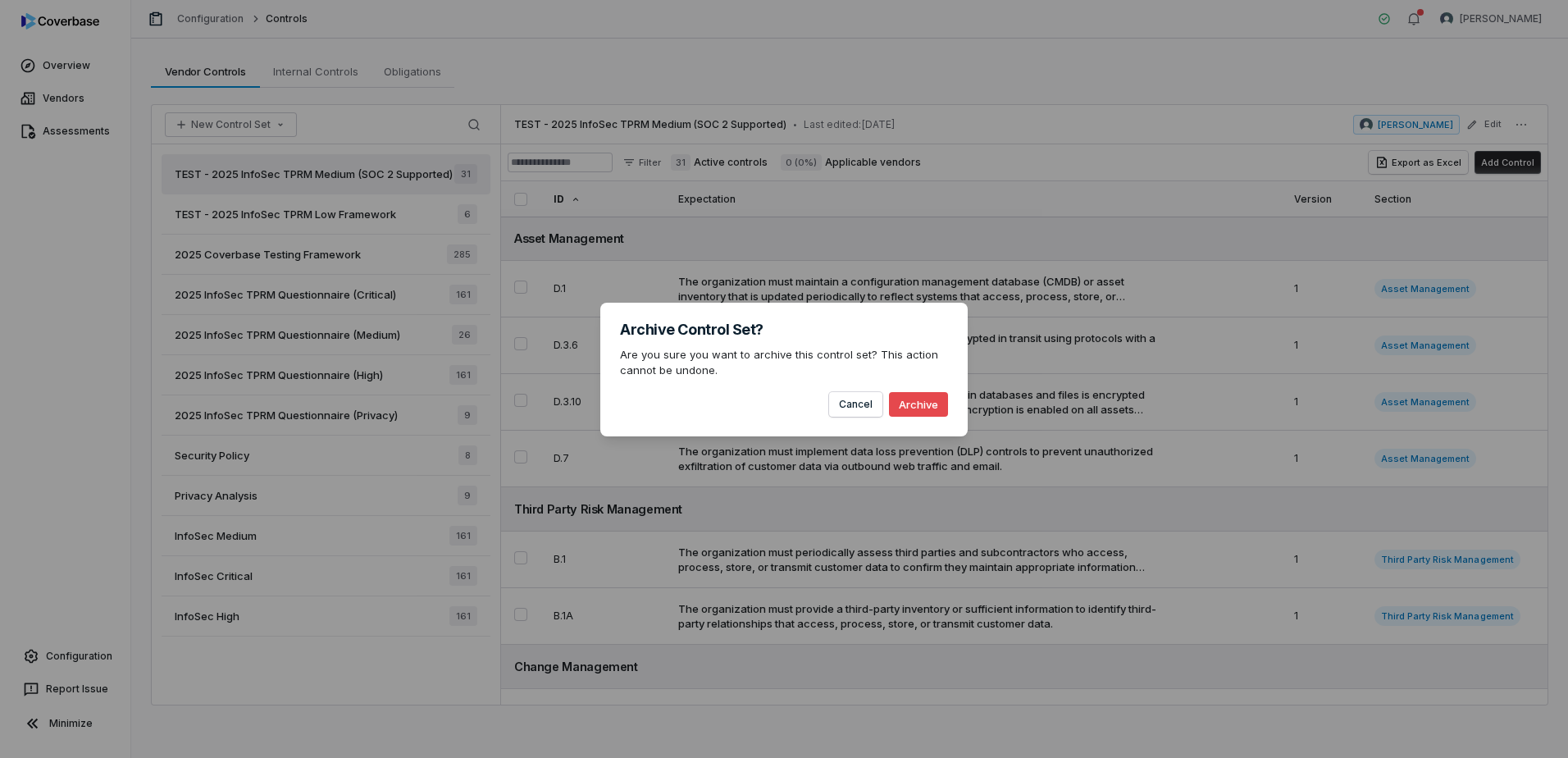
click at [939, 403] on button "Archive" at bounding box center [919, 404] width 59 height 25
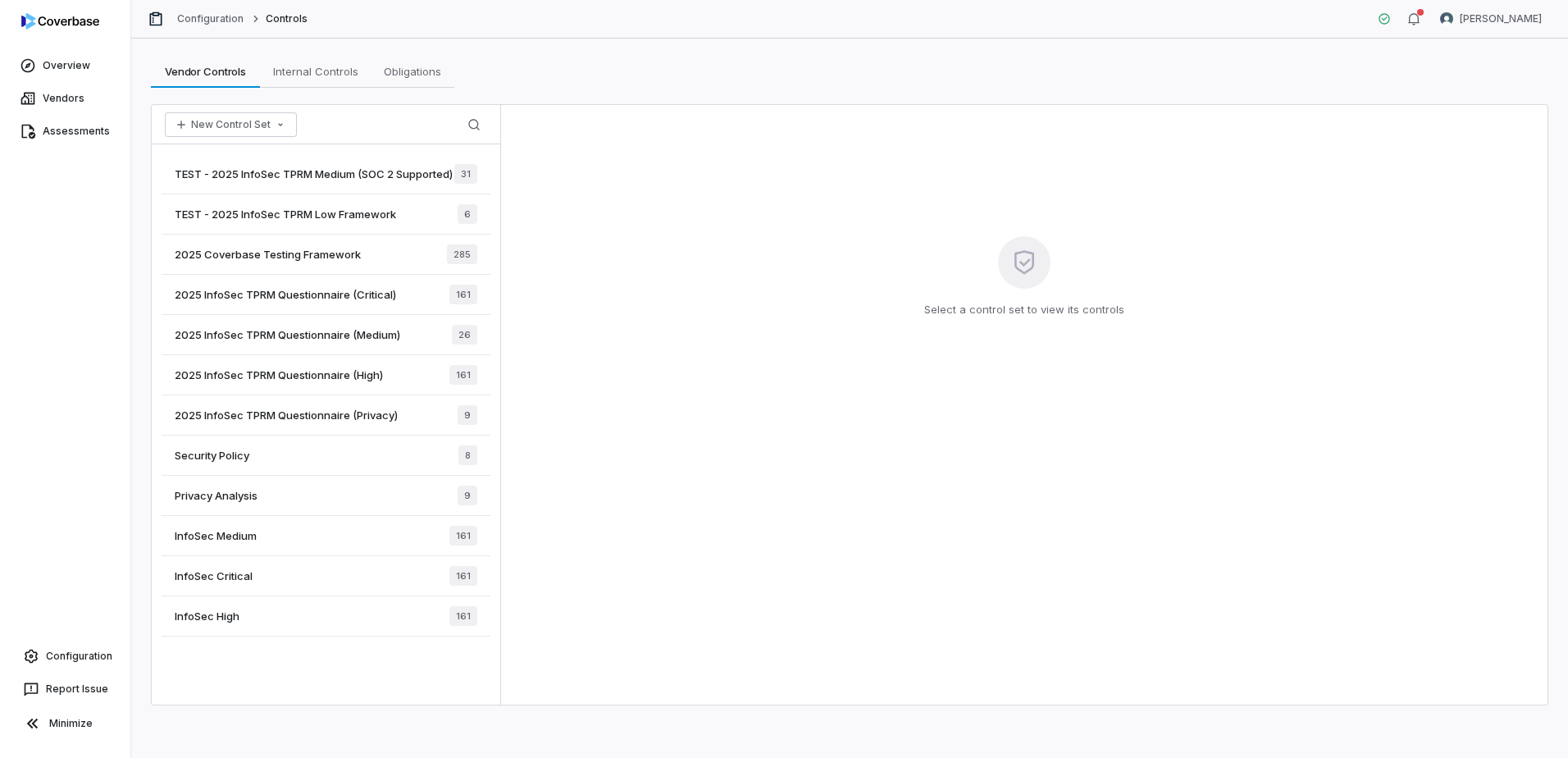
click at [421, 181] on span "TEST - 2025 InfoSec TPRM Medium (SOC 2 Supported)" at bounding box center [314, 173] width 278 height 14
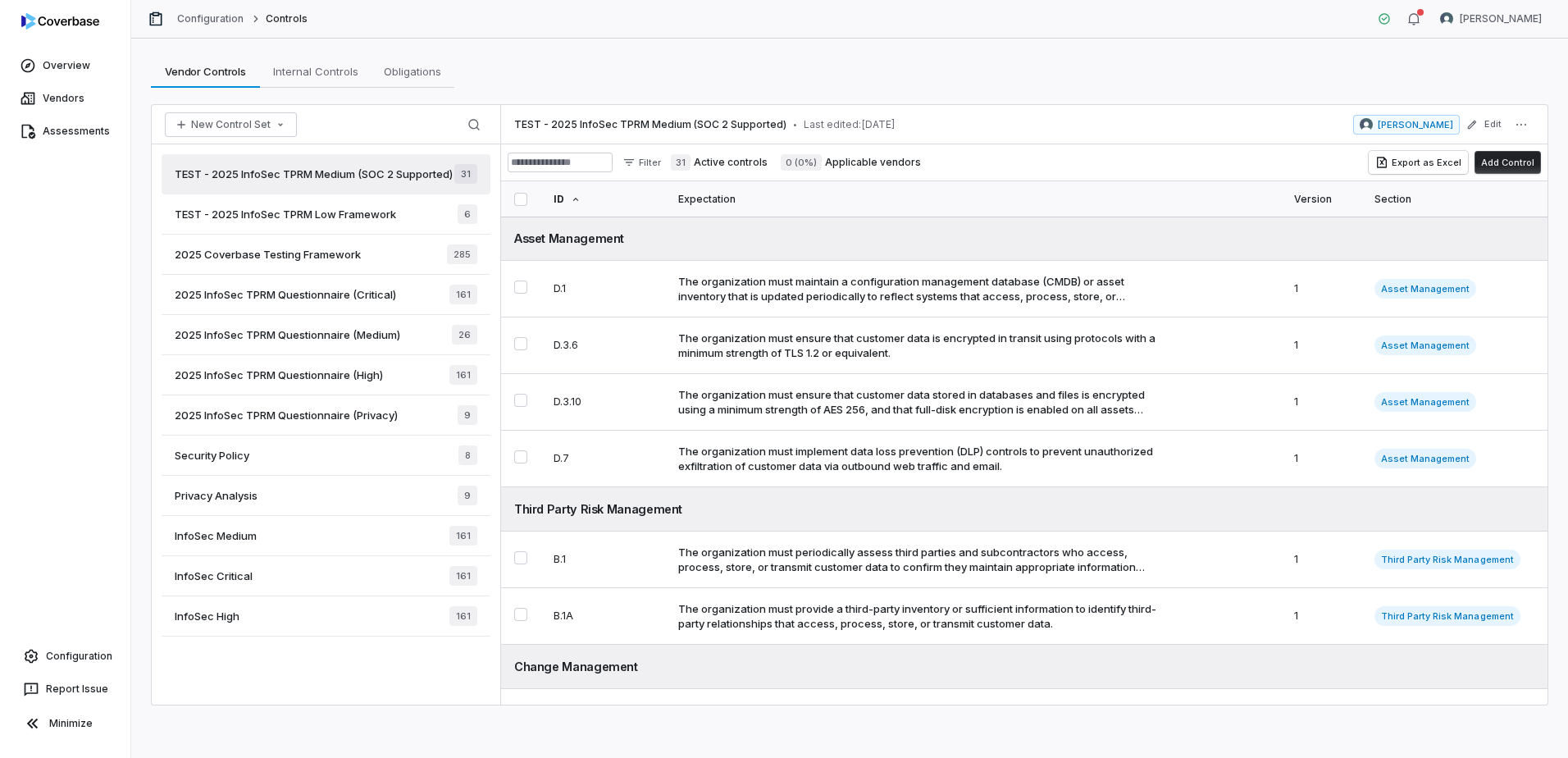
click at [341, 297] on span "2025 InfoSec TPRM Questionnaire (Critical)" at bounding box center [286, 294] width 221 height 14
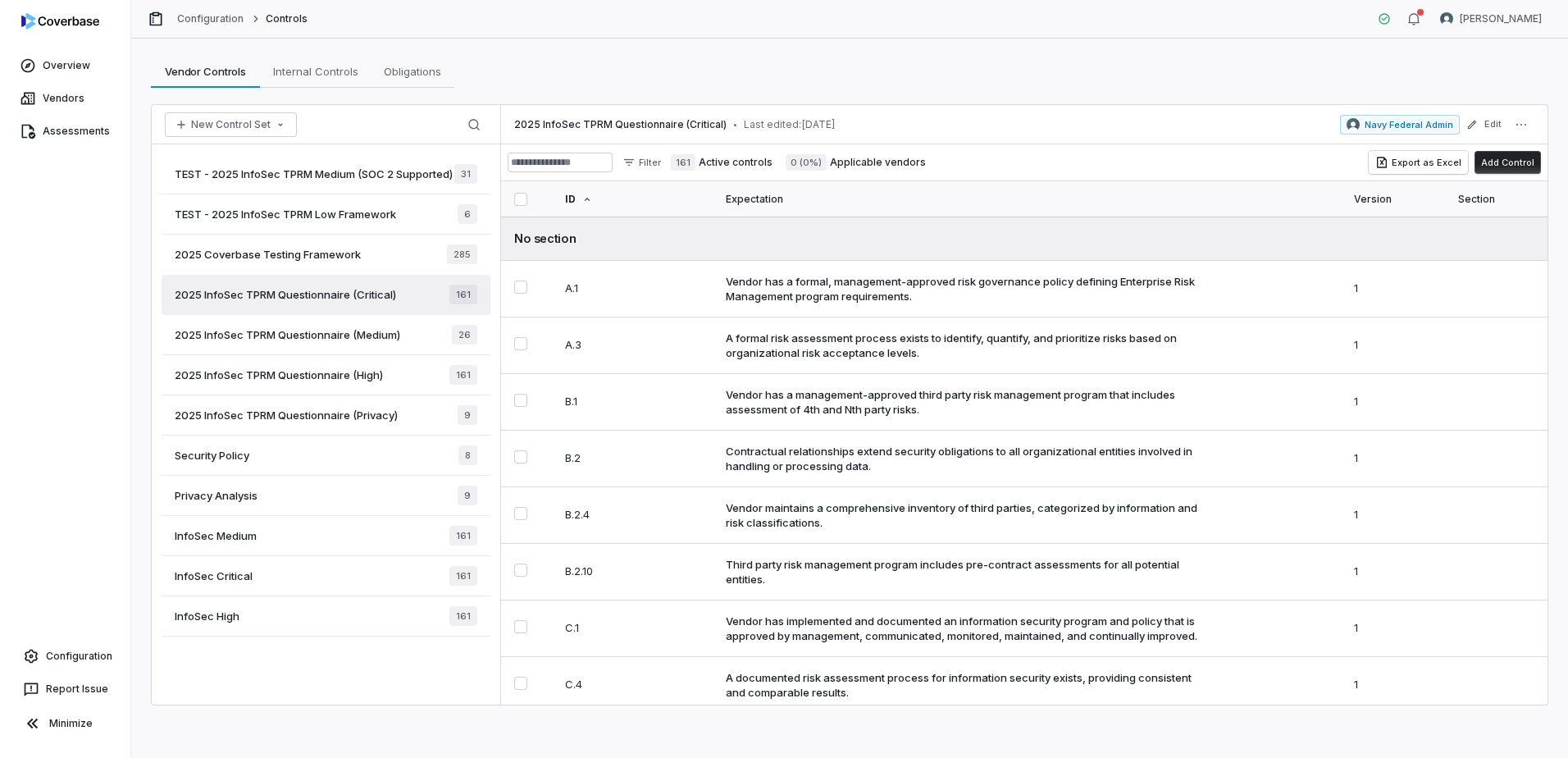
click at [332, 340] on span "2025 InfoSec TPRM Questionnaire (Medium)" at bounding box center [287, 334] width 226 height 14
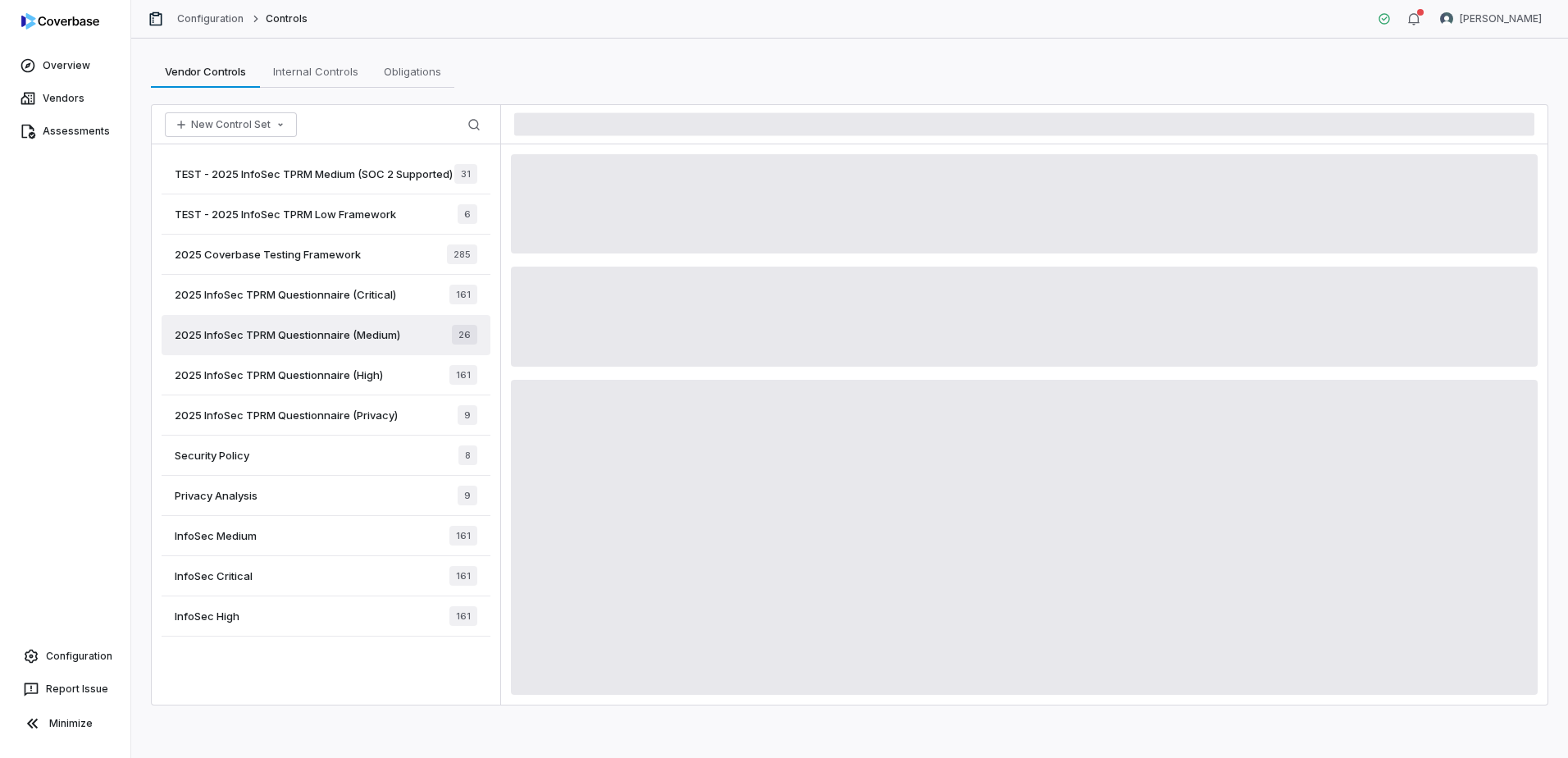
click at [336, 377] on span "2025 InfoSec TPRM Questionnaire (High)" at bounding box center [279, 374] width 208 height 14
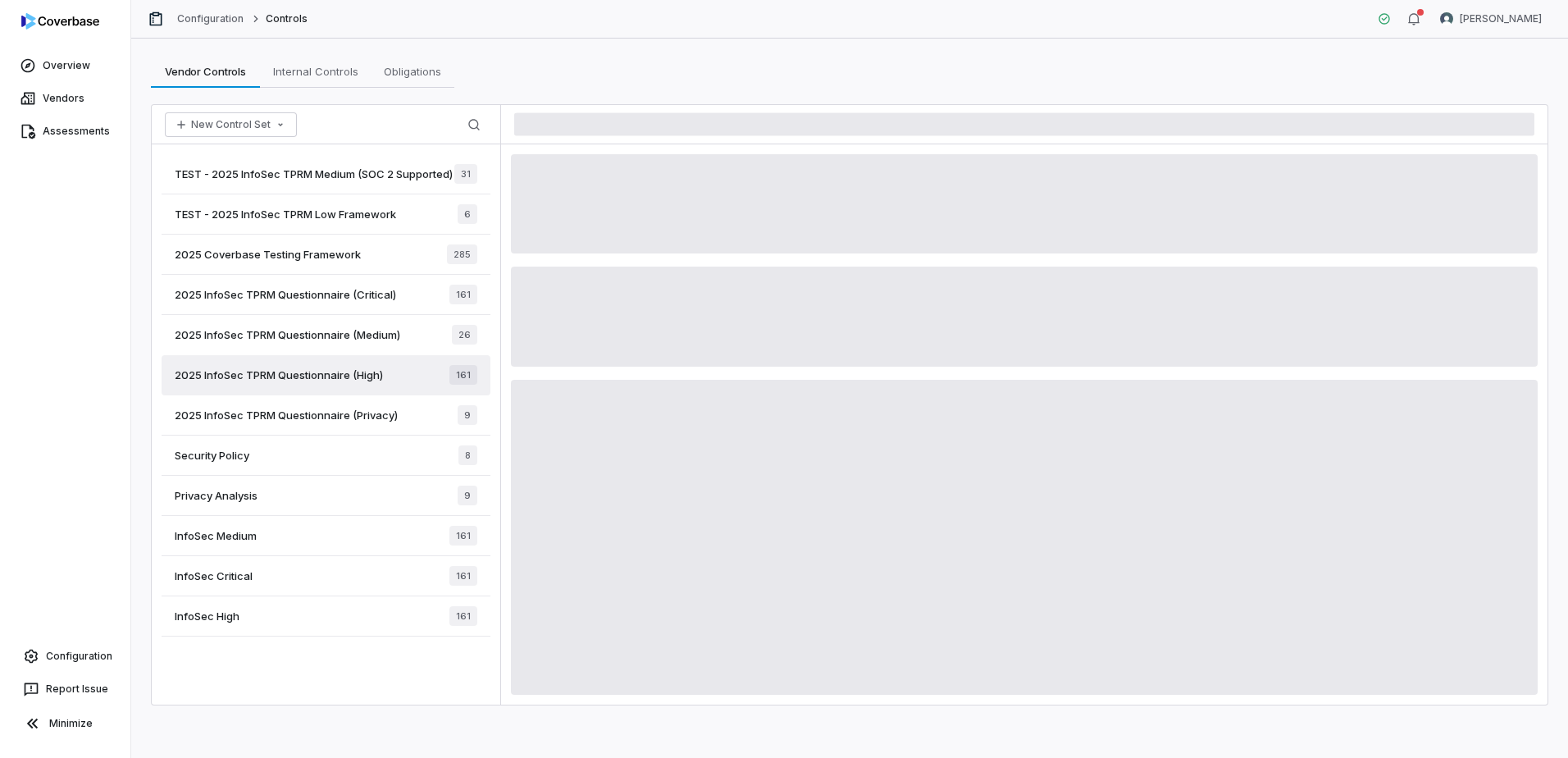
click at [386, 175] on span "TEST - 2025 InfoSec TPRM Medium (SOC 2 Supported)" at bounding box center [314, 173] width 278 height 14
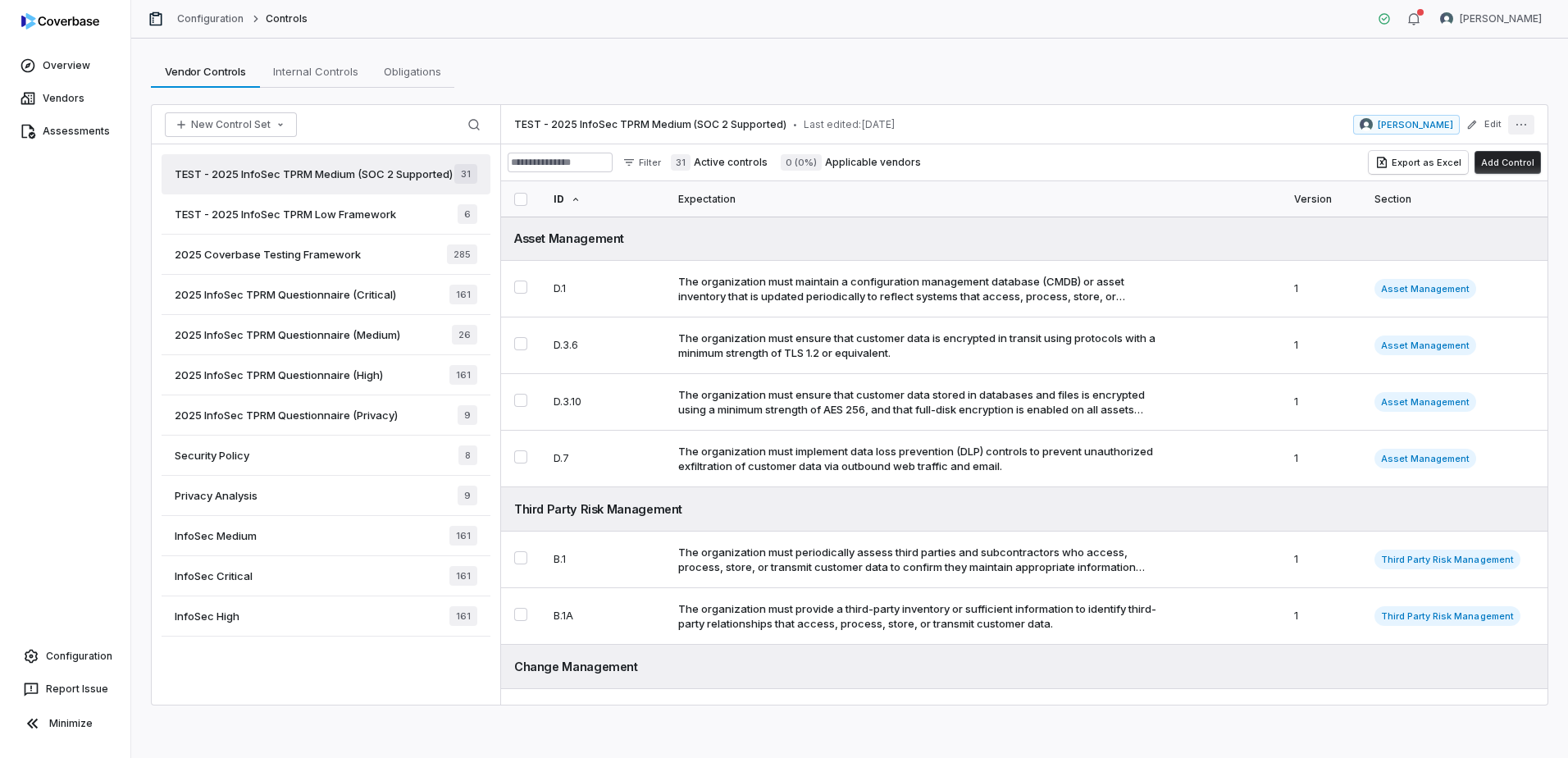
click at [1523, 126] on button "More actions" at bounding box center [1521, 124] width 26 height 19
click at [1370, 243] on div "Archive" at bounding box center [1411, 237] width 234 height 26
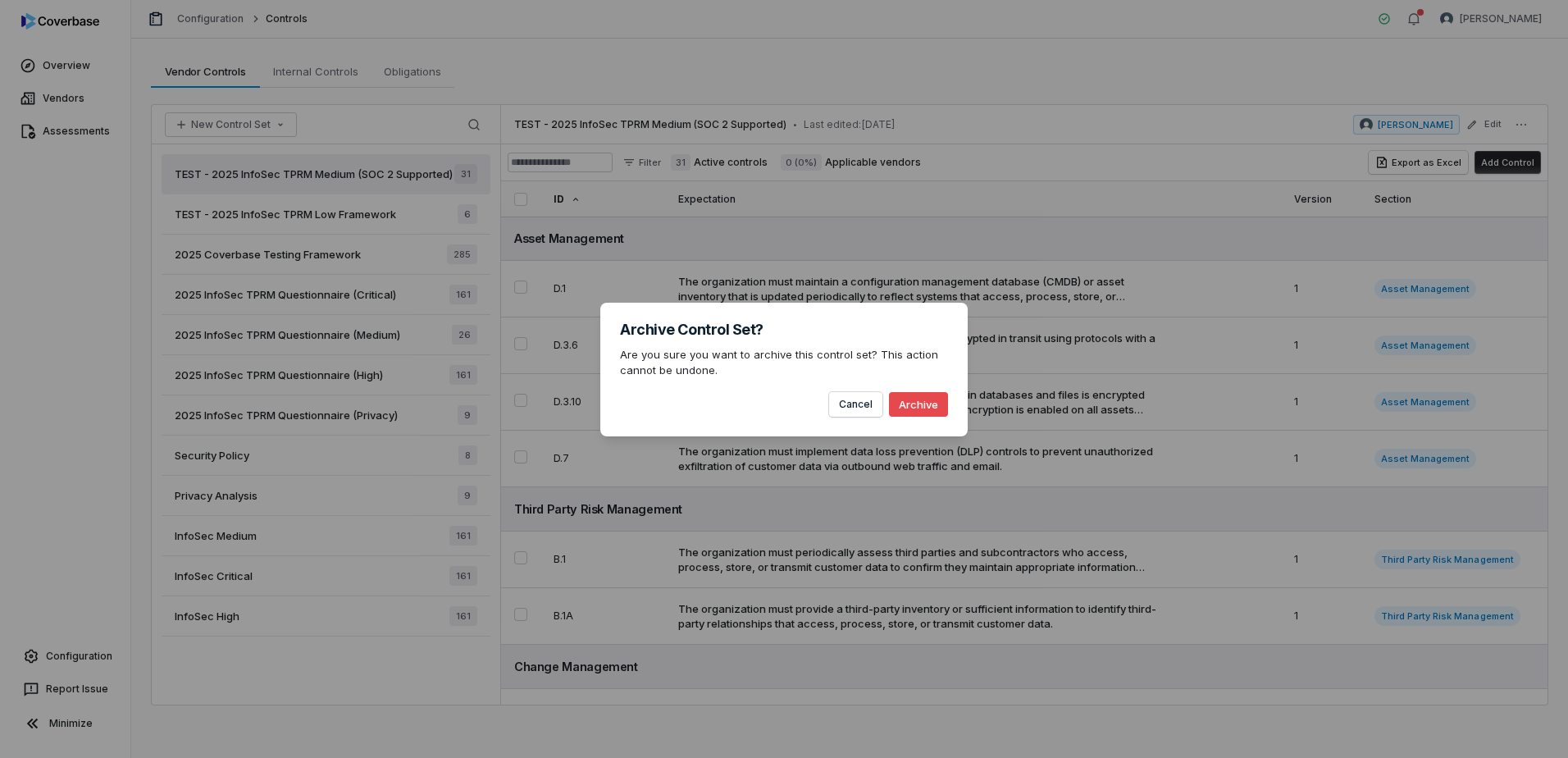
click at [910, 401] on button "Archive" at bounding box center [919, 404] width 59 height 25
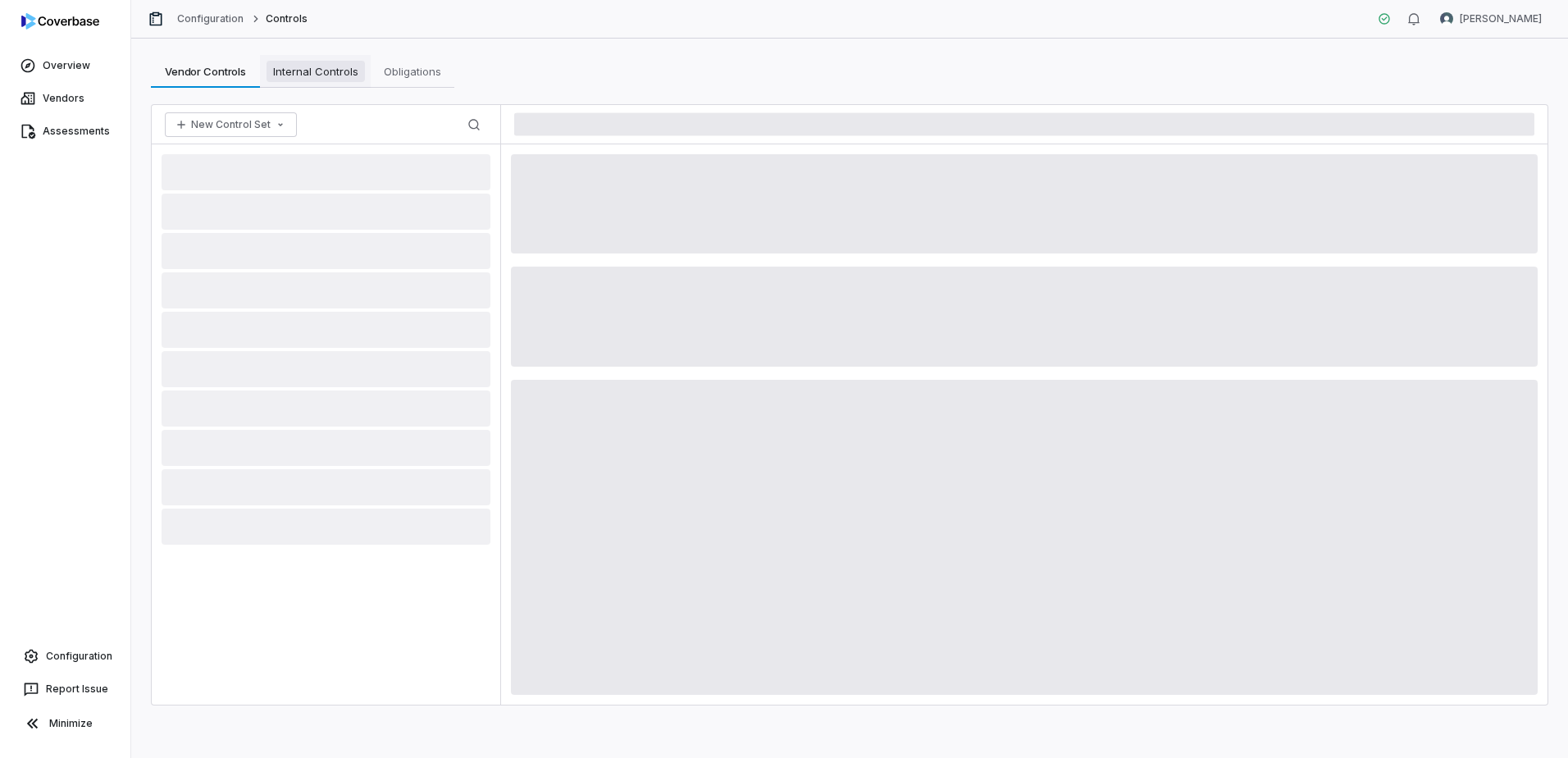
click at [312, 65] on span "Internal Controls" at bounding box center [315, 71] width 98 height 21
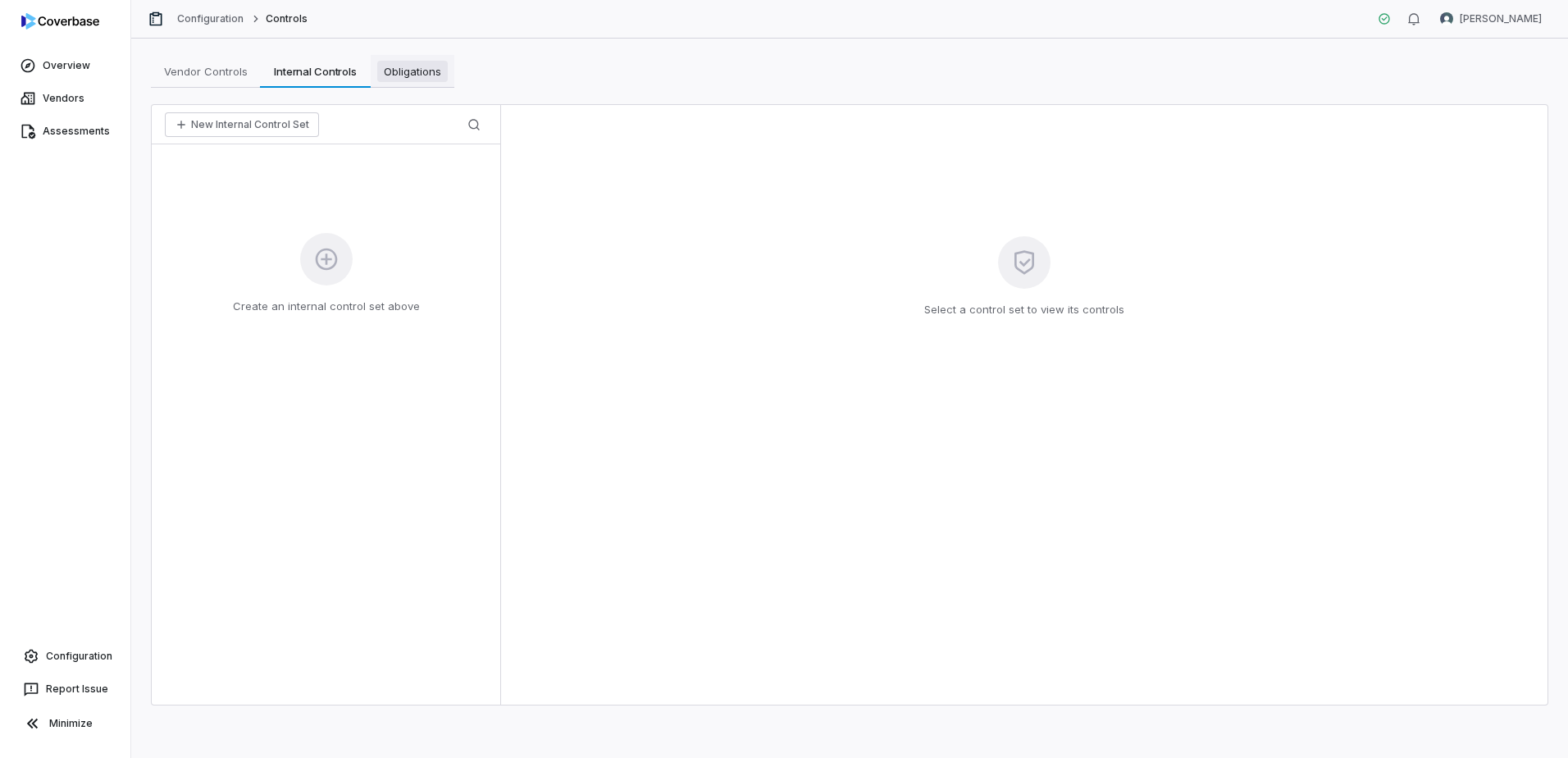
click at [429, 73] on span "Obligations" at bounding box center [412, 71] width 70 height 21
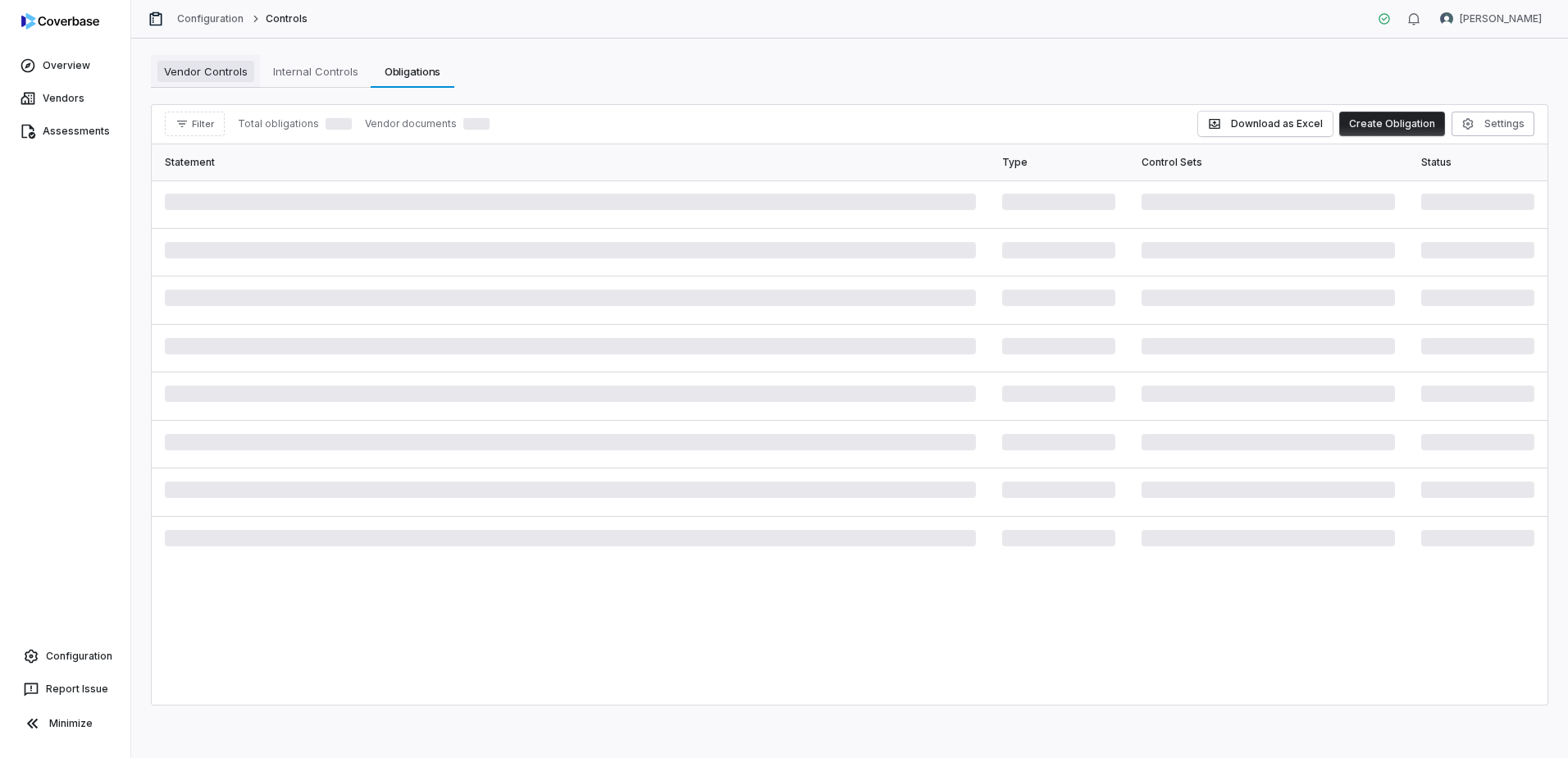
click at [190, 77] on span "Vendor Controls" at bounding box center [205, 71] width 96 height 21
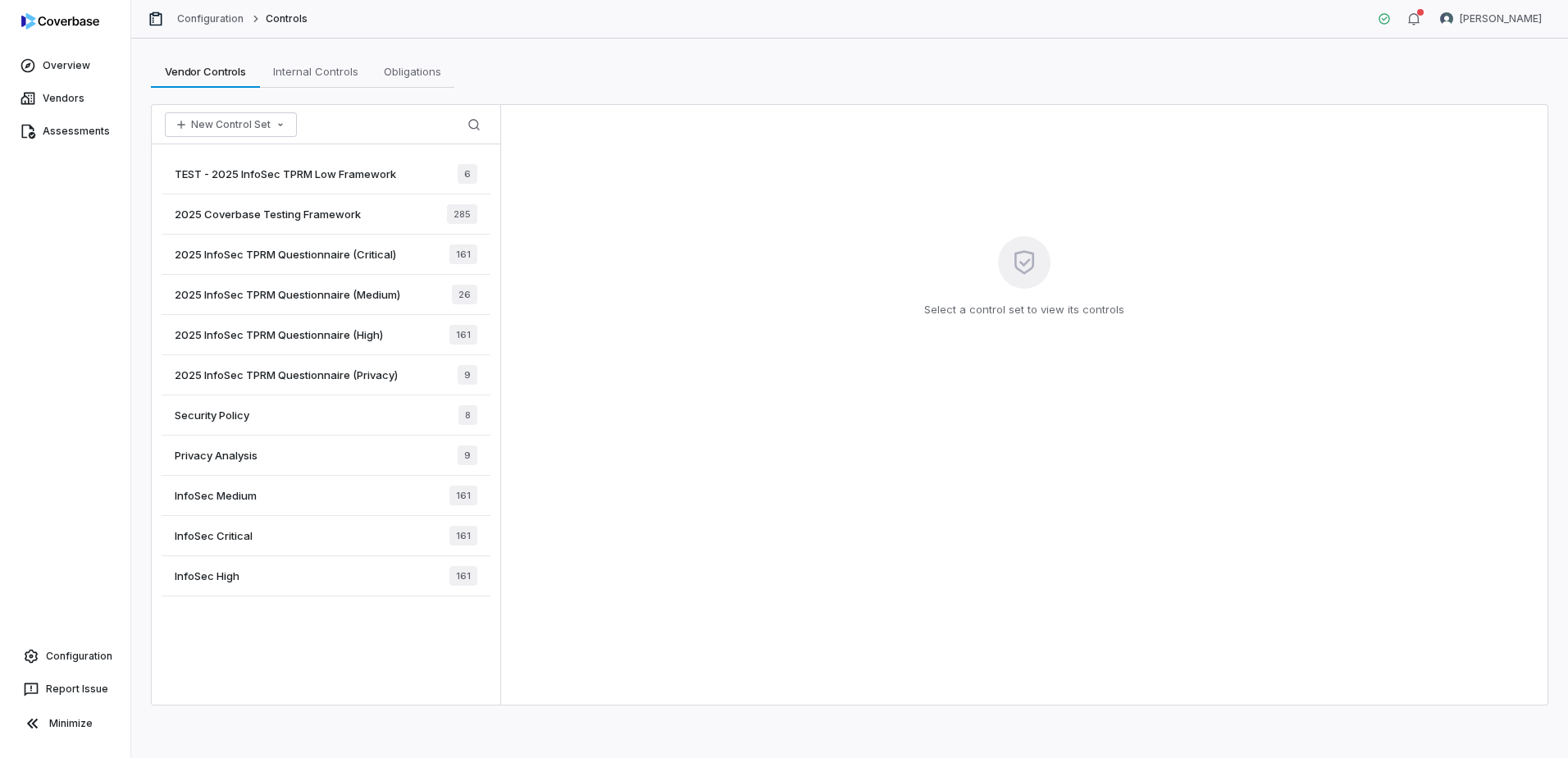
click at [415, 176] on div "TEST - 2025 InfoSec TPRM Low Framework 6" at bounding box center [325, 174] width 329 height 41
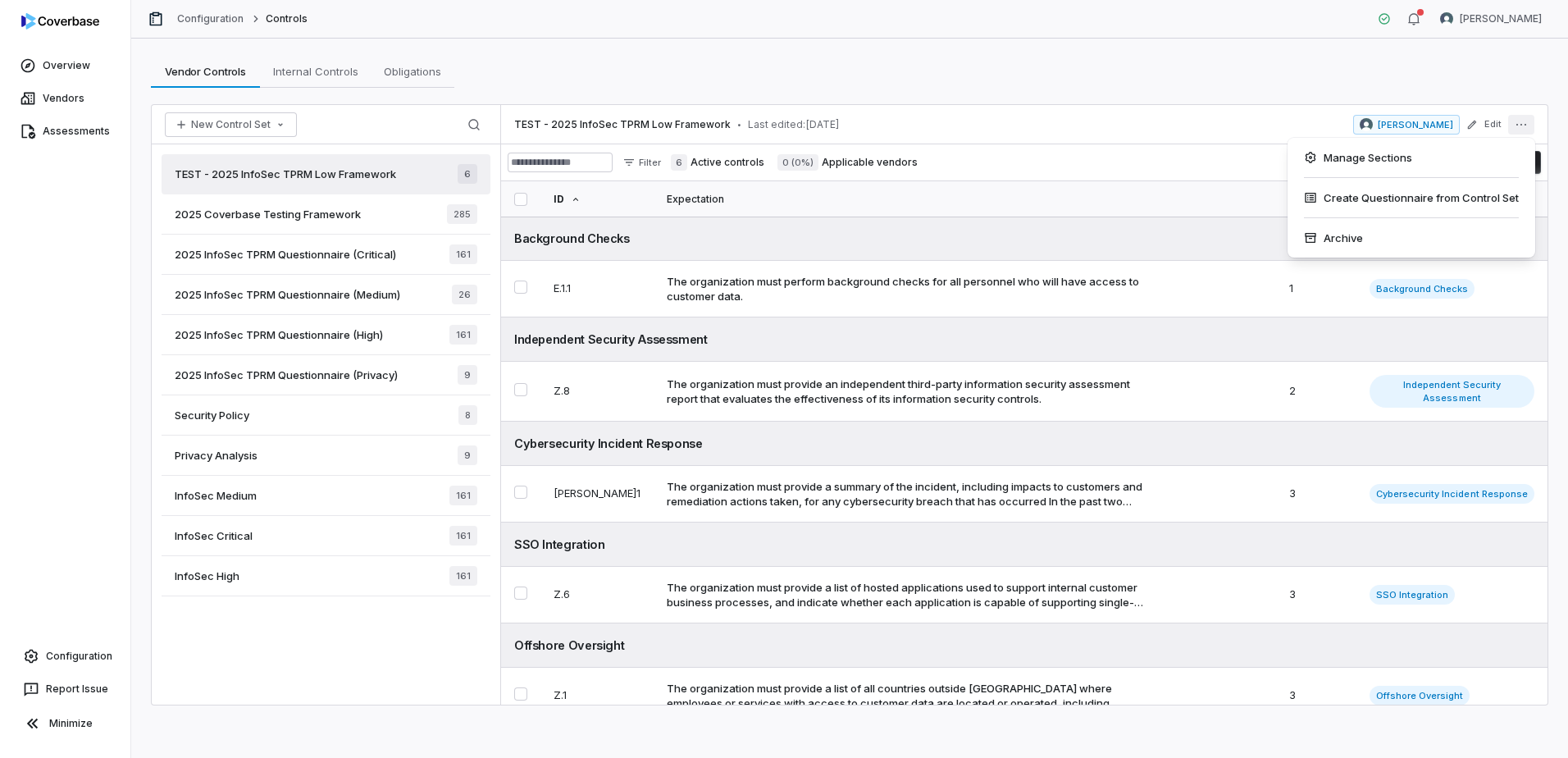
click at [1519, 126] on icon "More actions" at bounding box center [1522, 125] width 14 height 14
click at [1328, 235] on div "Archive" at bounding box center [1411, 237] width 234 height 26
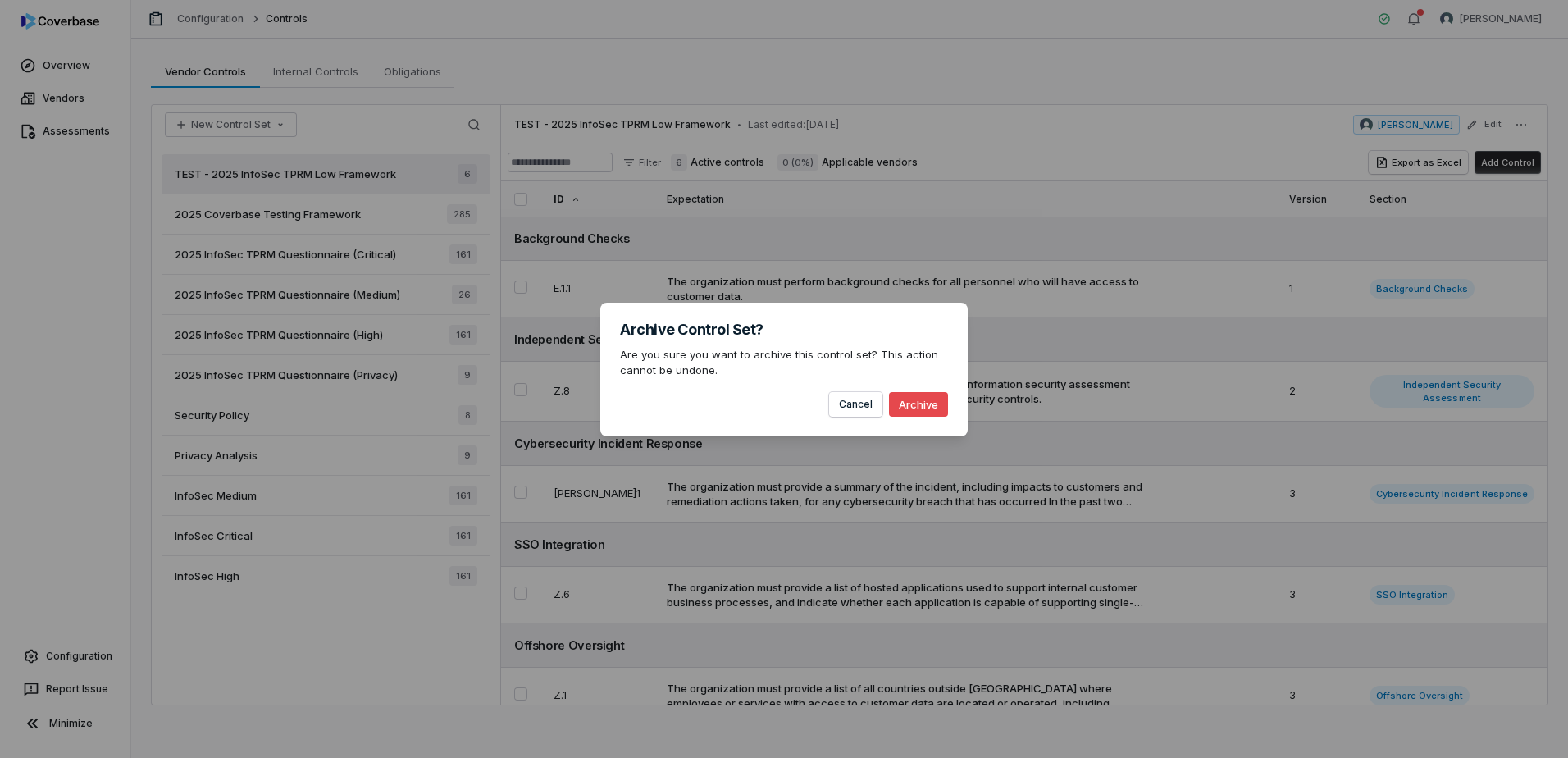
click at [909, 399] on button "Archive" at bounding box center [919, 404] width 59 height 25
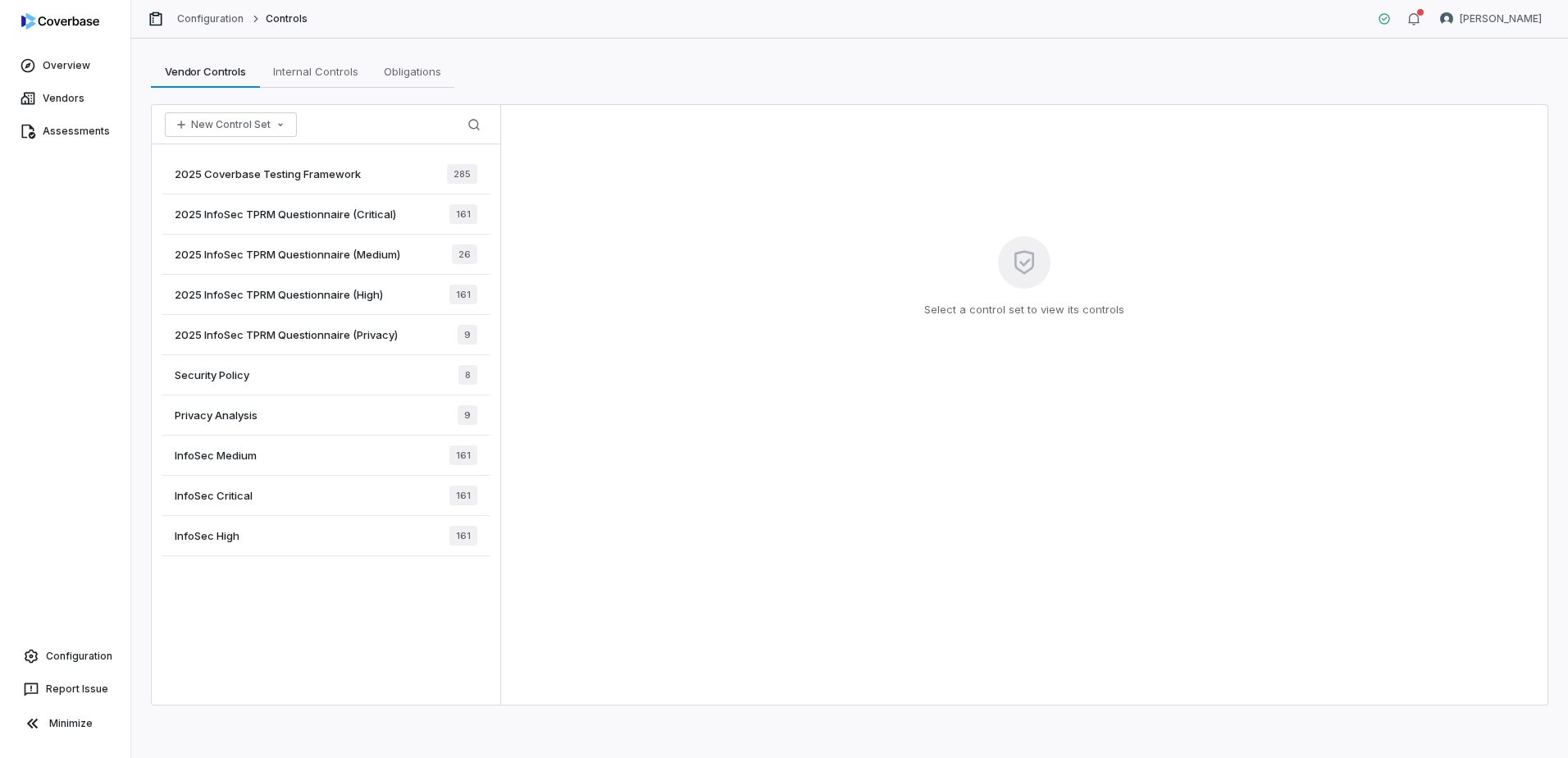
click at [342, 171] on span "2025 Coverbase Testing Framework" at bounding box center [268, 173] width 186 height 14
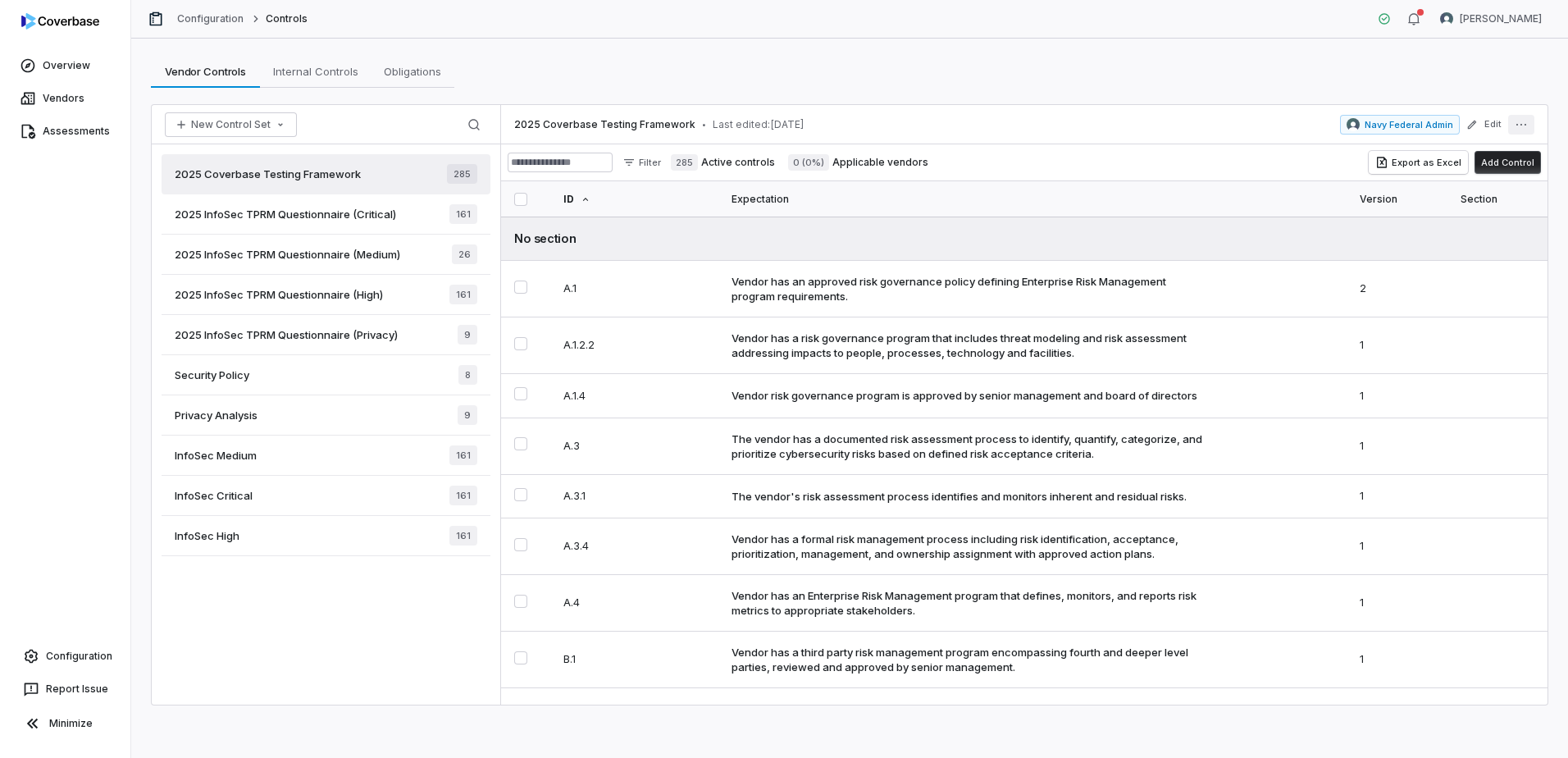
click at [1527, 126] on icon "More actions" at bounding box center [1522, 125] width 14 height 14
click at [1351, 234] on div "Archive" at bounding box center [1411, 237] width 234 height 26
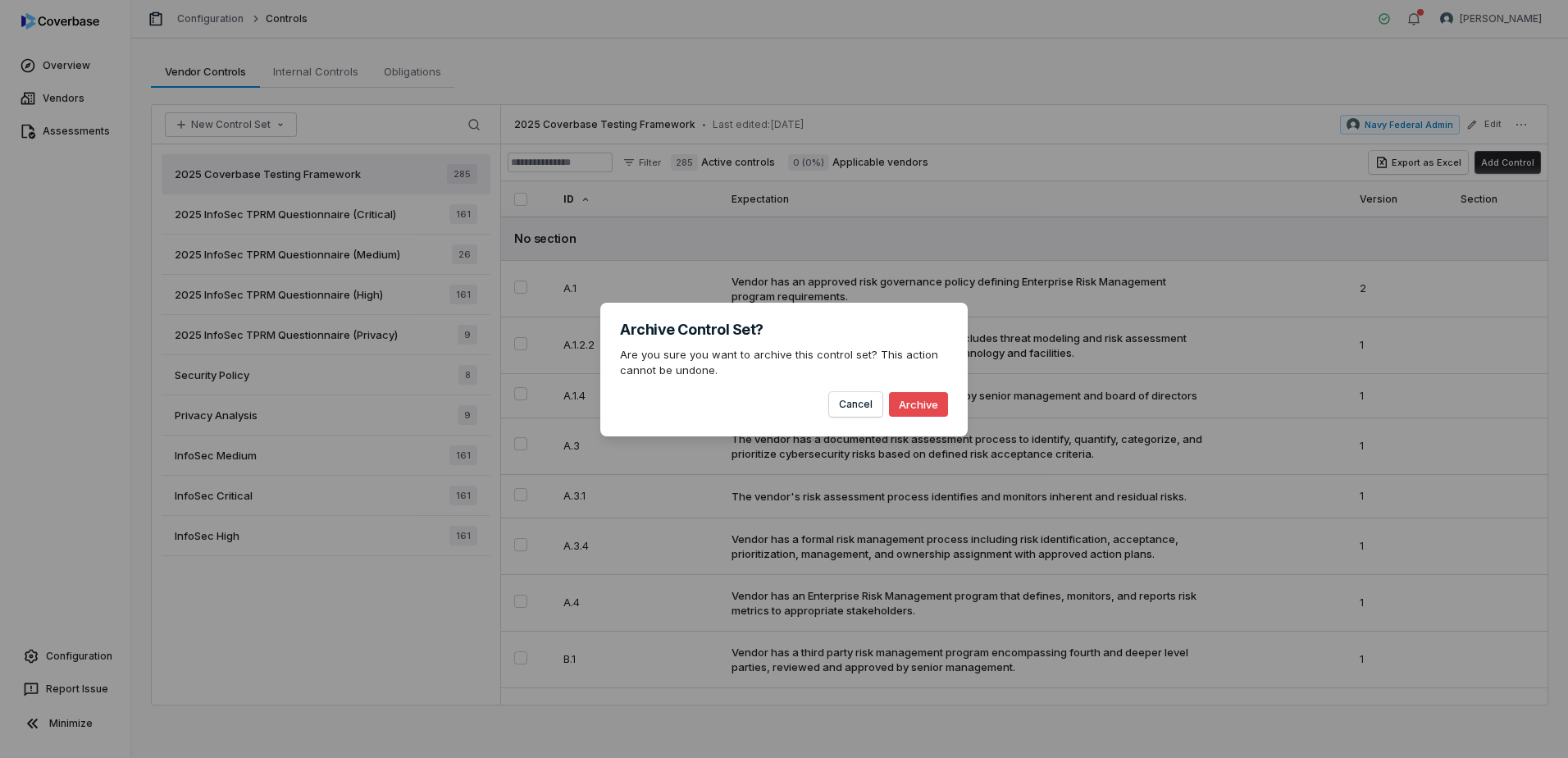
click at [921, 408] on button "Archive" at bounding box center [919, 404] width 59 height 25
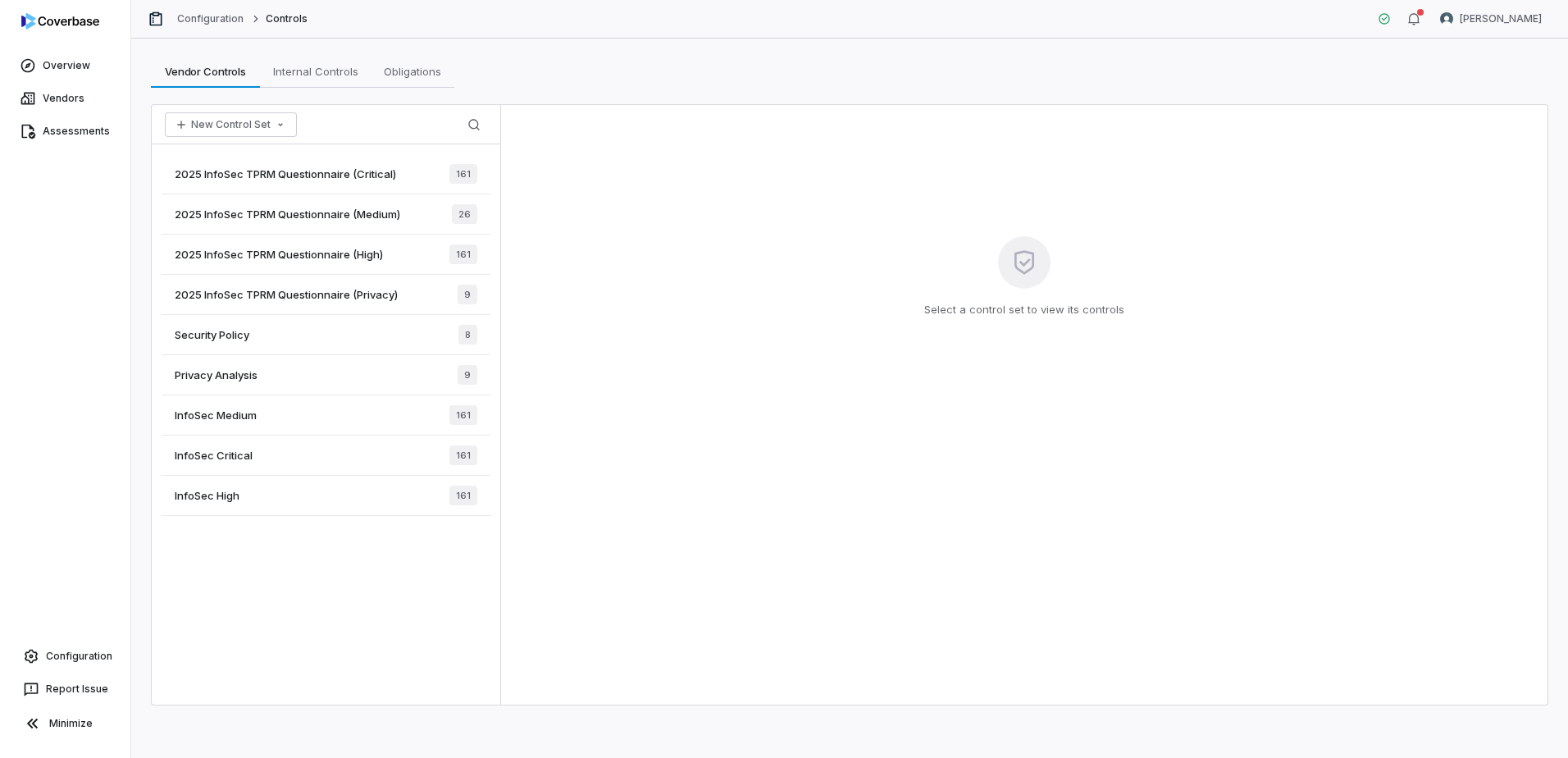
click at [415, 172] on div "2025 InfoSec TPRM Questionnaire (Critical) 161" at bounding box center [325, 174] width 329 height 41
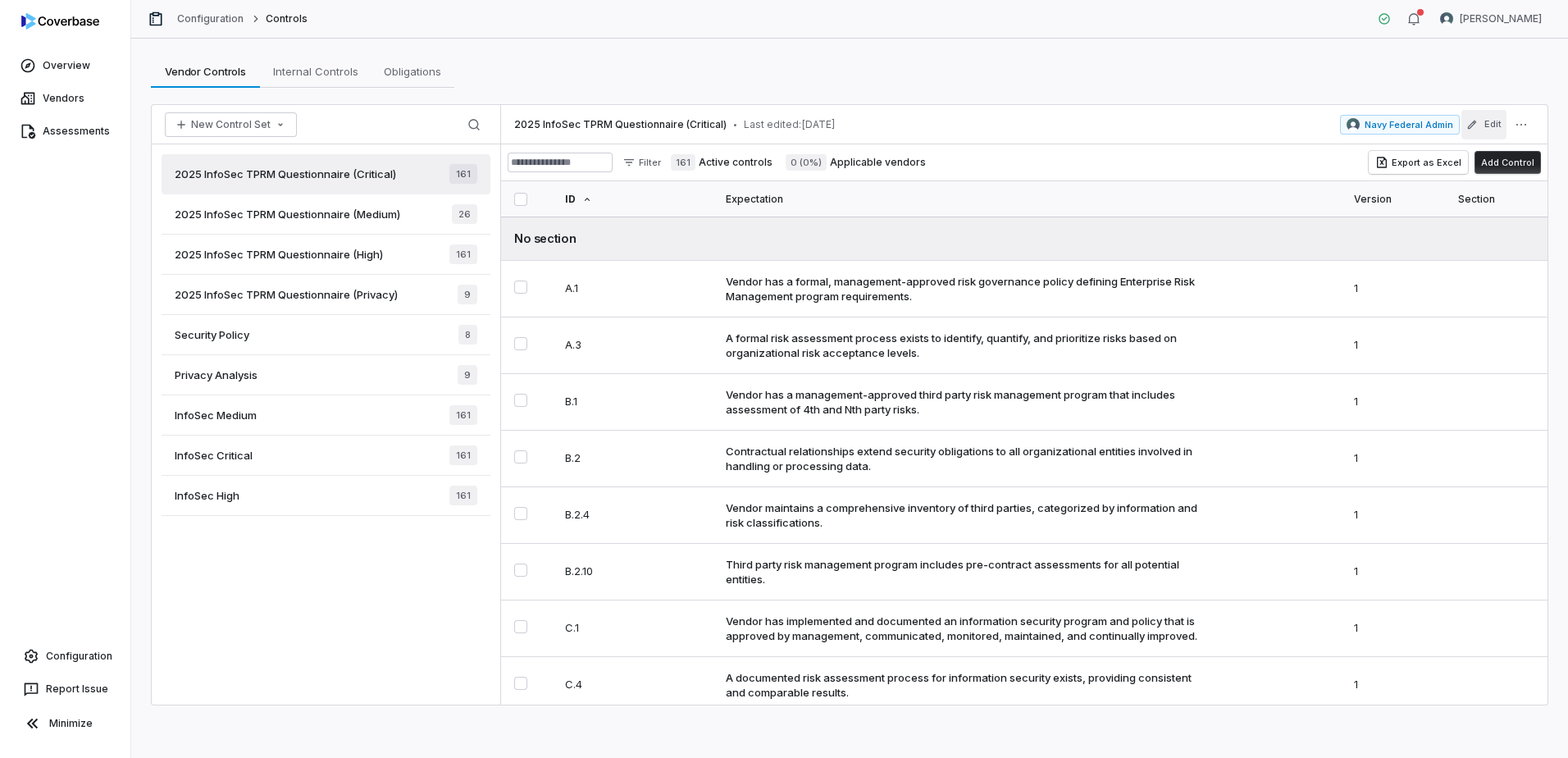
click at [1485, 123] on button "Edit" at bounding box center [1483, 124] width 45 height 30
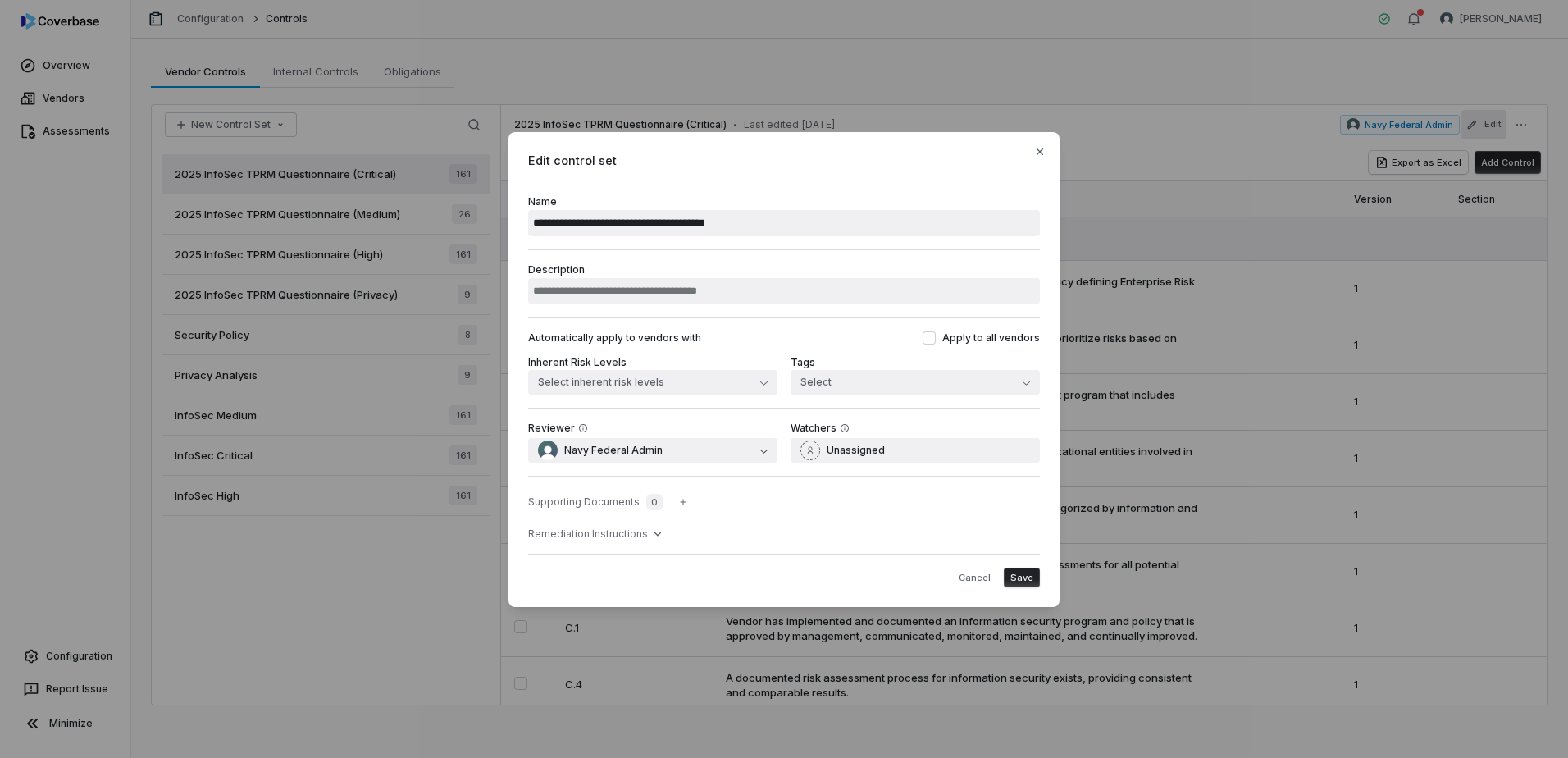
click at [553, 225] on input "**********" at bounding box center [784, 222] width 511 height 26
click at [837, 224] on input "**********" at bounding box center [784, 222] width 511 height 26
drag, startPoint x: 562, startPoint y: 221, endPoint x: 508, endPoint y: 219, distance: 54.0
click at [508, 219] on div "**********" at bounding box center [784, 379] width 1568 height 547
click at [746, 221] on input "**********" at bounding box center [784, 222] width 511 height 26
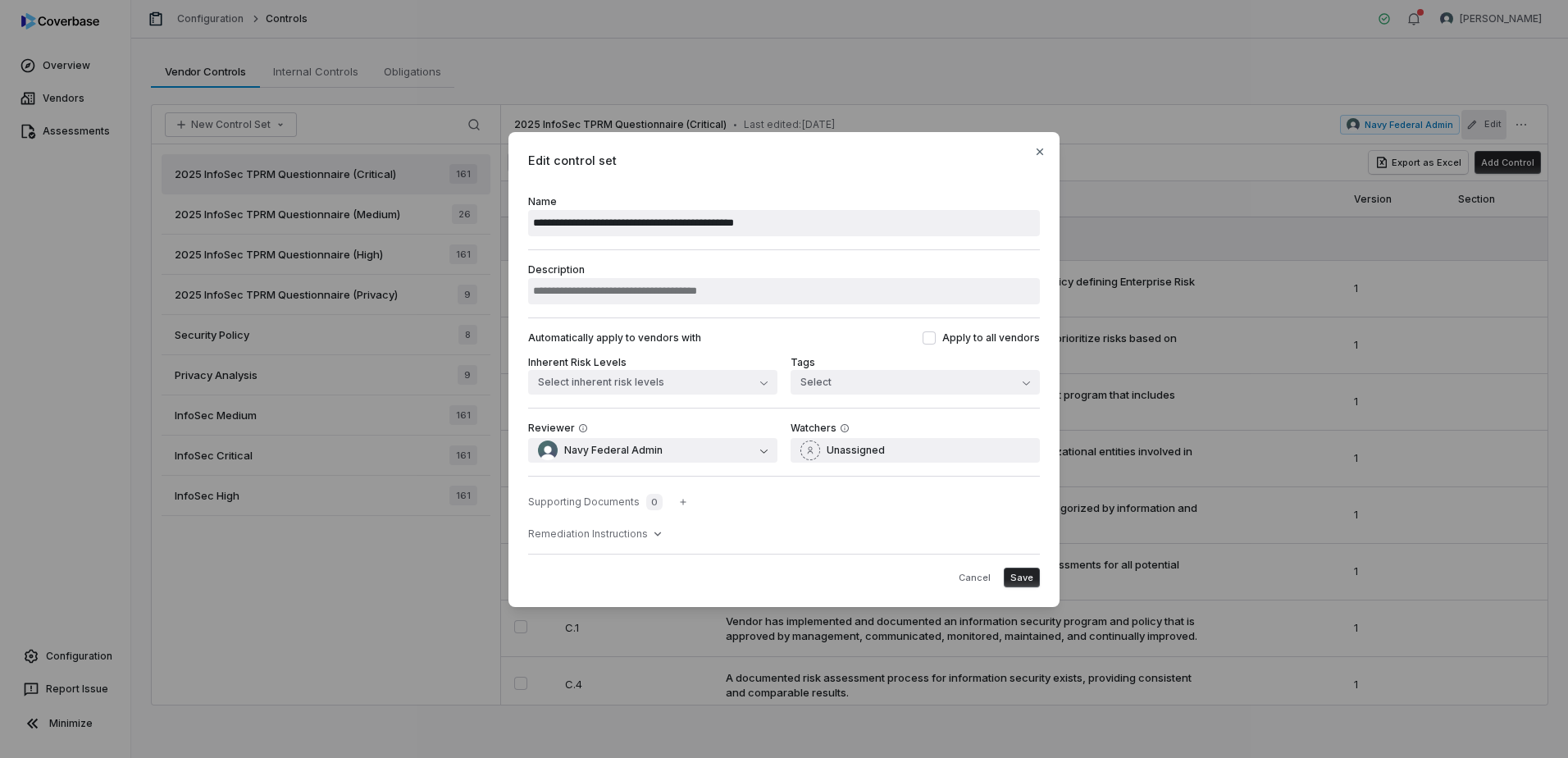
drag, startPoint x: 729, startPoint y: 223, endPoint x: 844, endPoint y: 226, distance: 115.0
click at [844, 226] on input "**********" at bounding box center [784, 222] width 511 height 26
type input "**********"
click at [1035, 570] on button "Save" at bounding box center [1022, 576] width 36 height 19
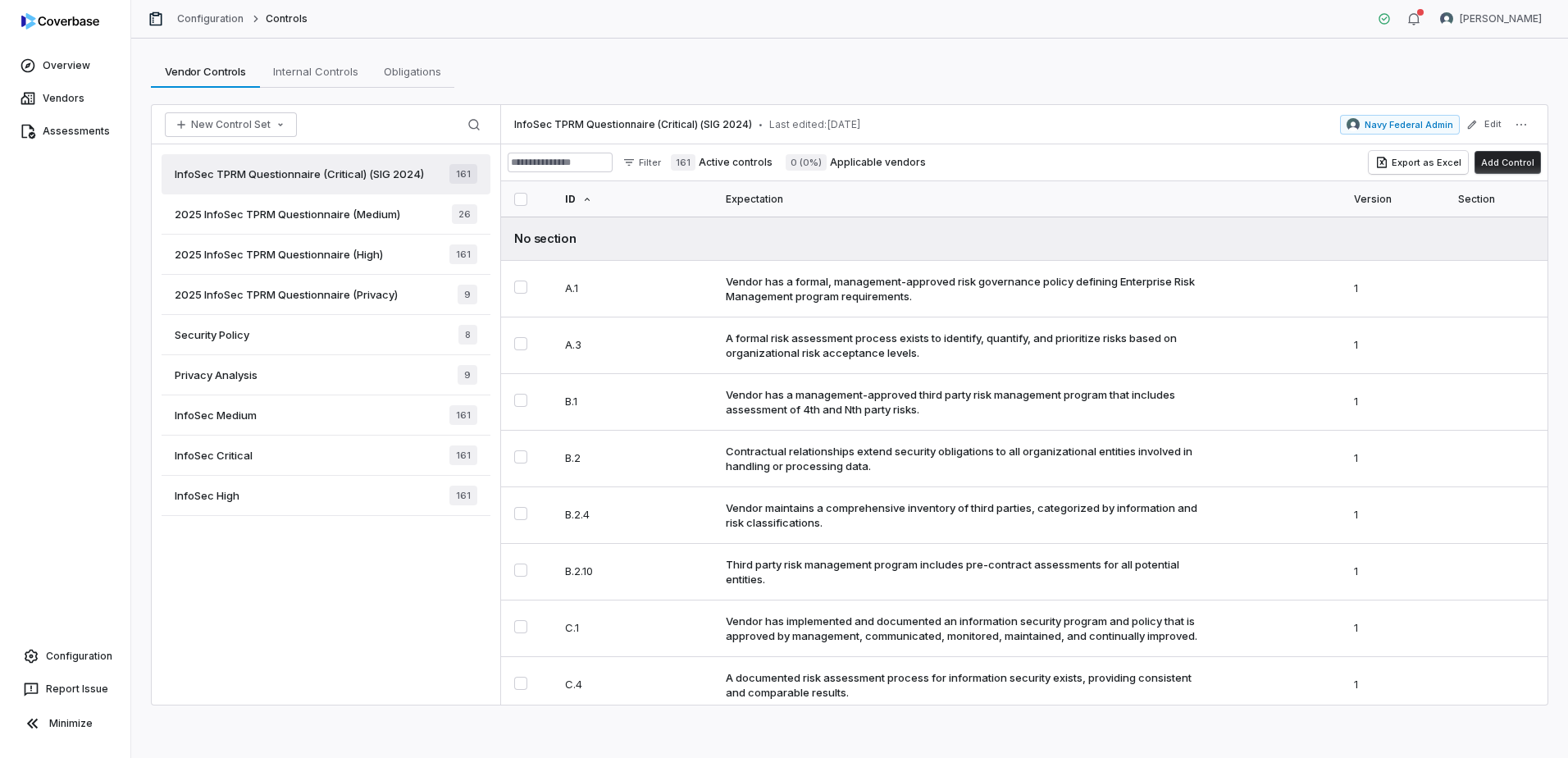
click at [409, 212] on div "2025 InfoSec TPRM Questionnaire (Medium) 26" at bounding box center [325, 215] width 329 height 41
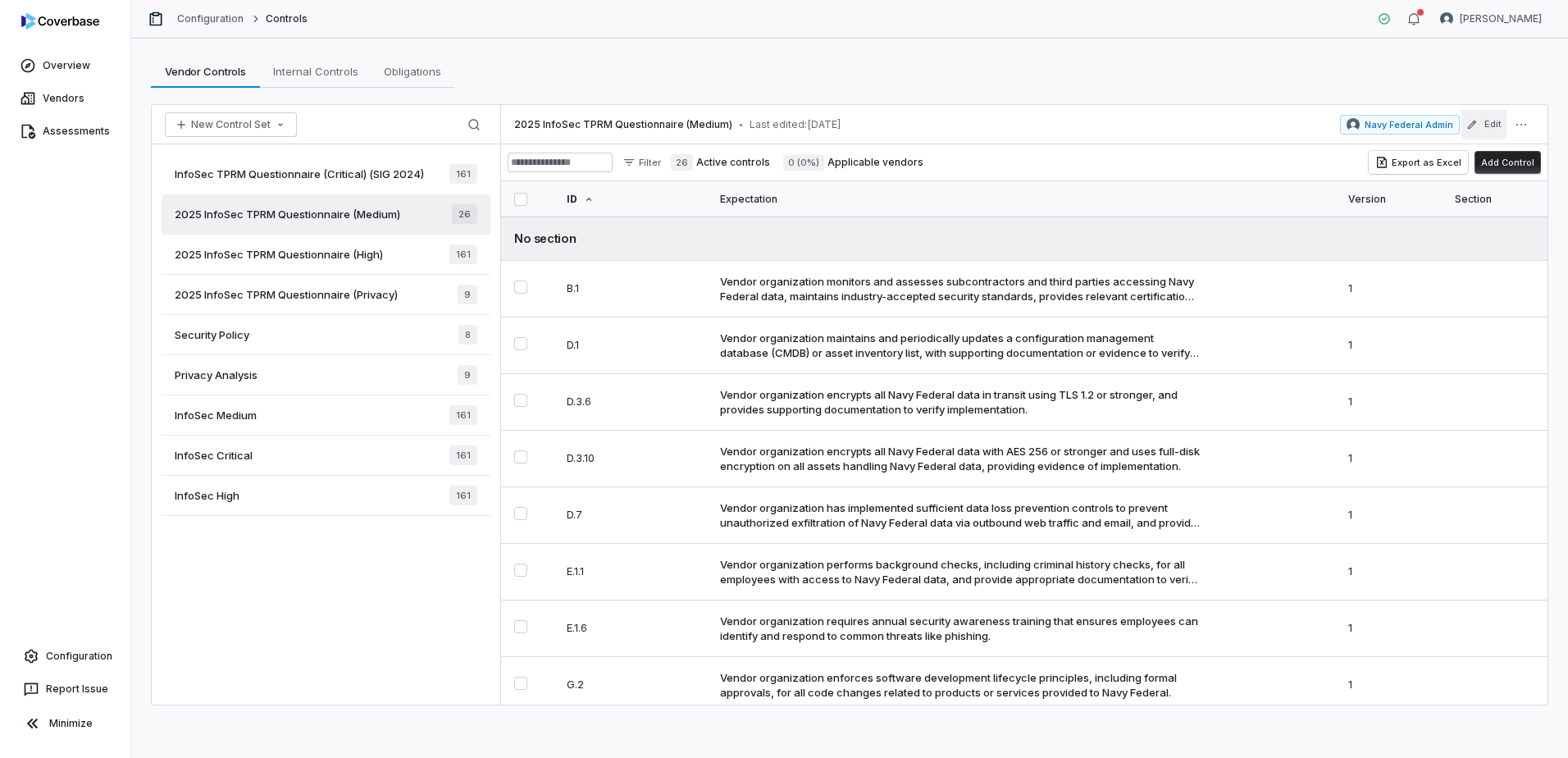
click at [1492, 126] on button "Edit" at bounding box center [1483, 124] width 45 height 30
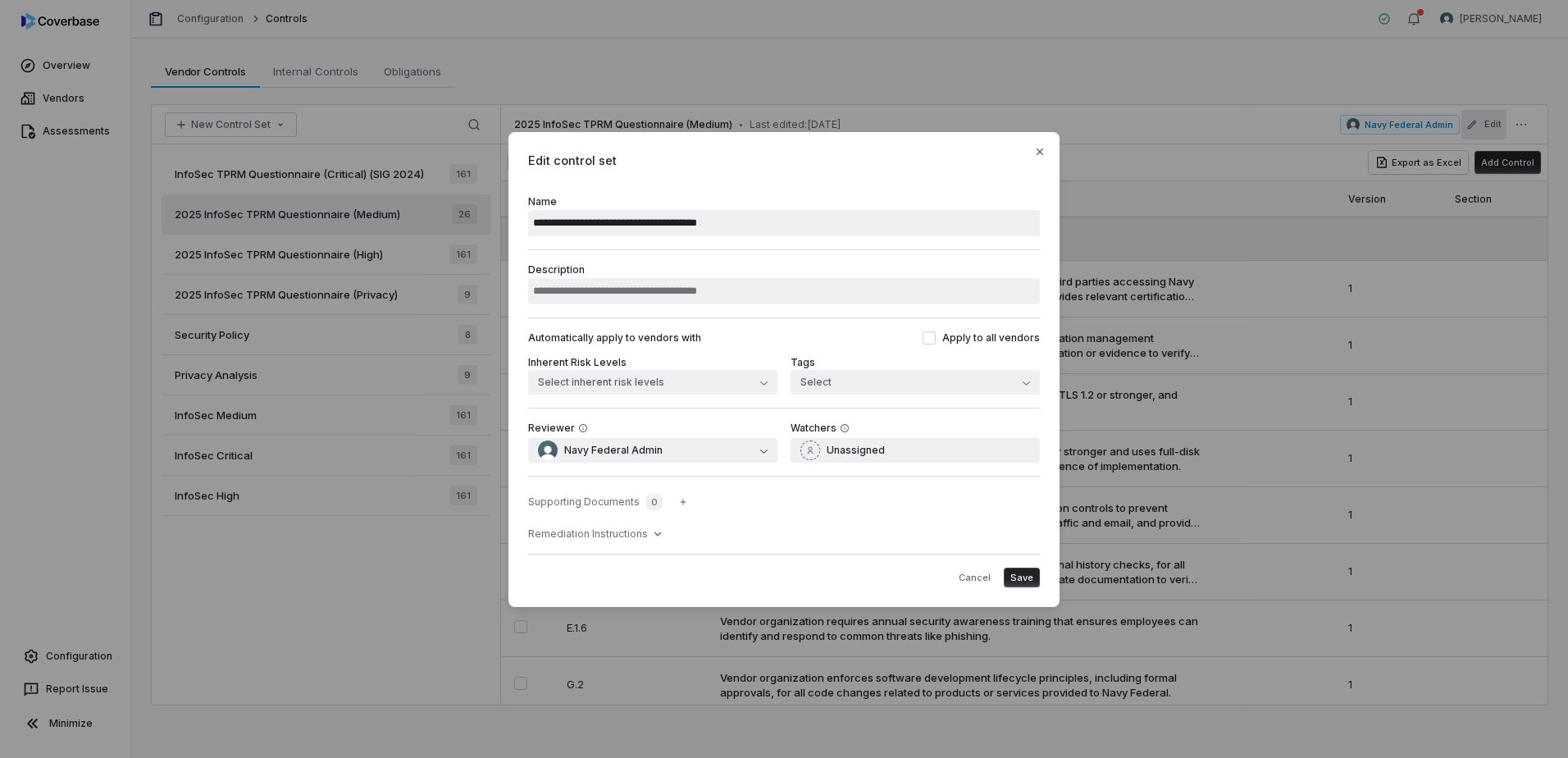
click at [573, 225] on input "**********" at bounding box center [784, 222] width 511 height 26
drag, startPoint x: 560, startPoint y: 220, endPoint x: 448, endPoint y: 210, distance: 112.4
click at [448, 210] on div "**********" at bounding box center [784, 379] width 1568 height 547
click at [768, 226] on input "**********" at bounding box center [784, 222] width 511 height 26
type input "**********"
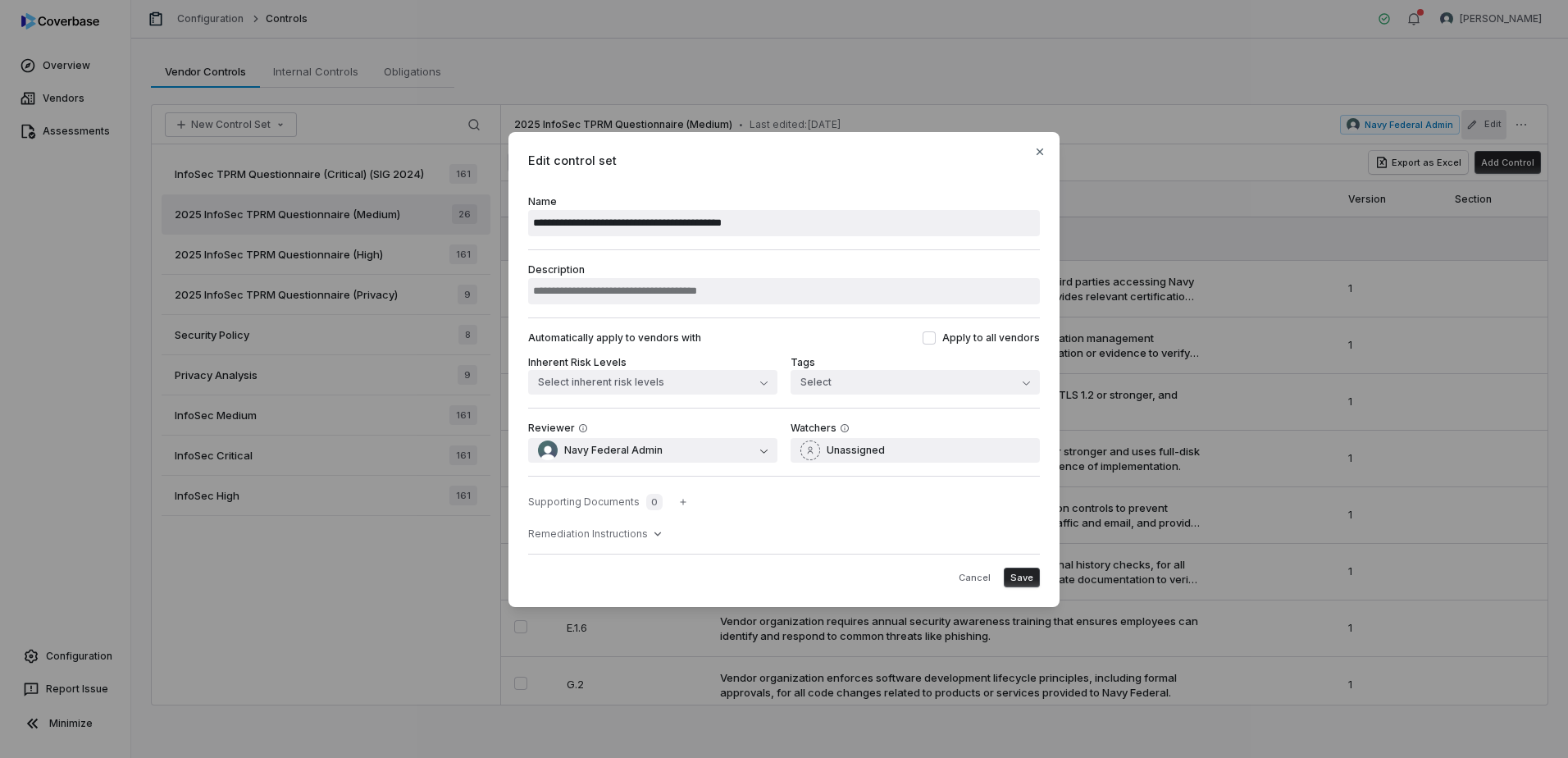
click at [1019, 573] on span "Save" at bounding box center [1021, 577] width 23 height 13
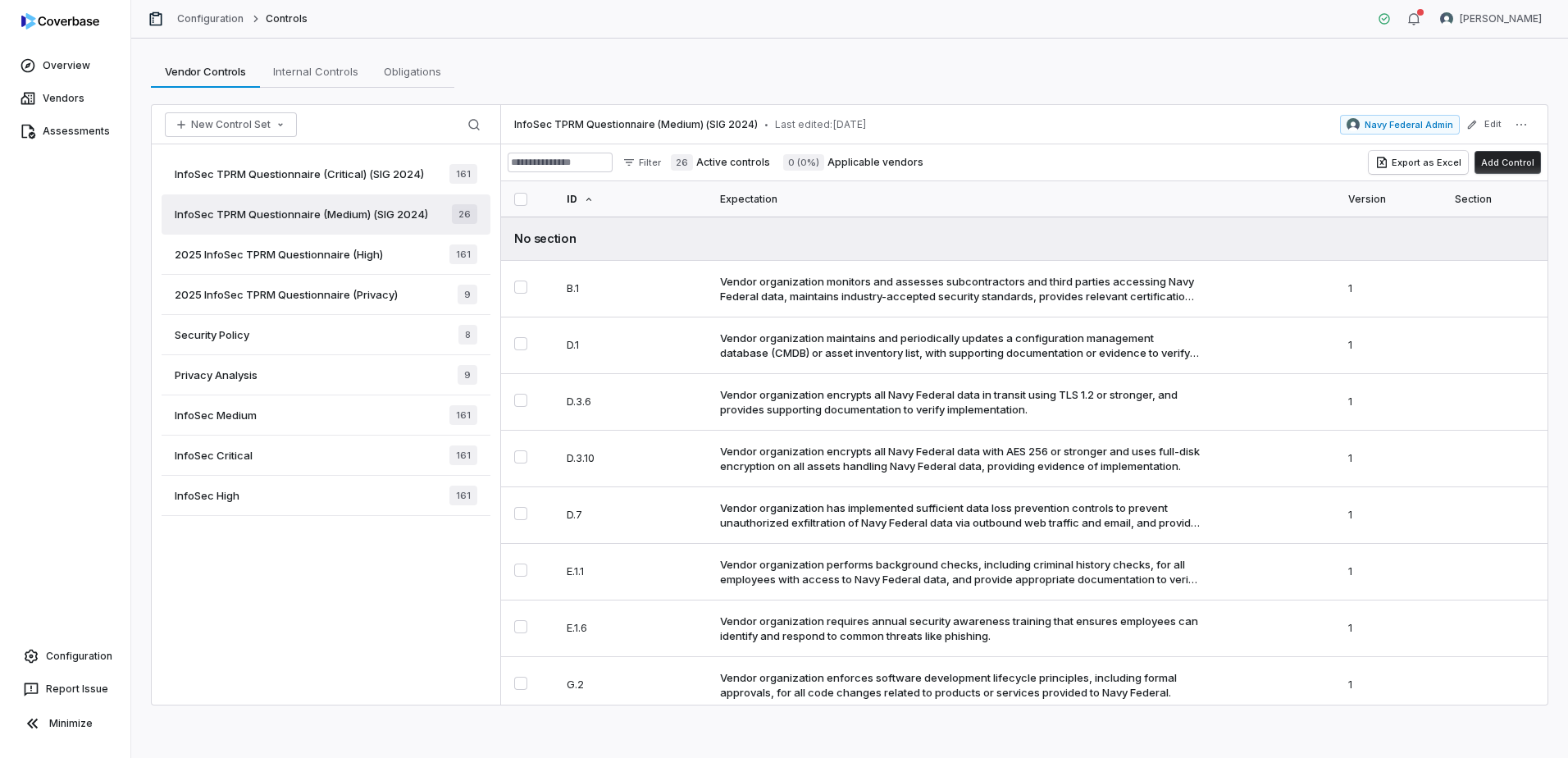
click at [408, 253] on div "2025 InfoSec TPRM Questionnaire (High) 161" at bounding box center [325, 254] width 329 height 41
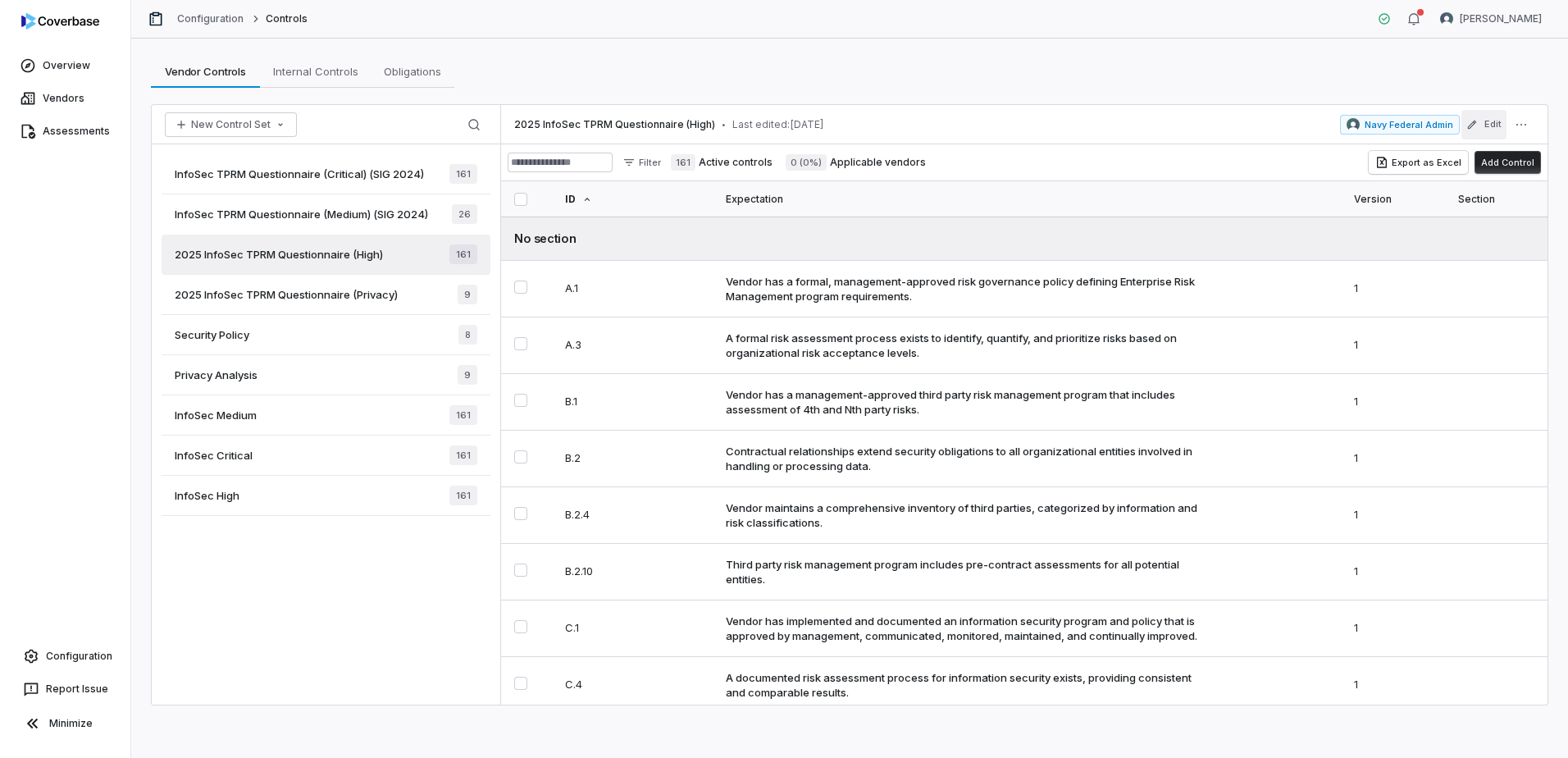
click at [1491, 127] on button "Edit" at bounding box center [1483, 124] width 45 height 30
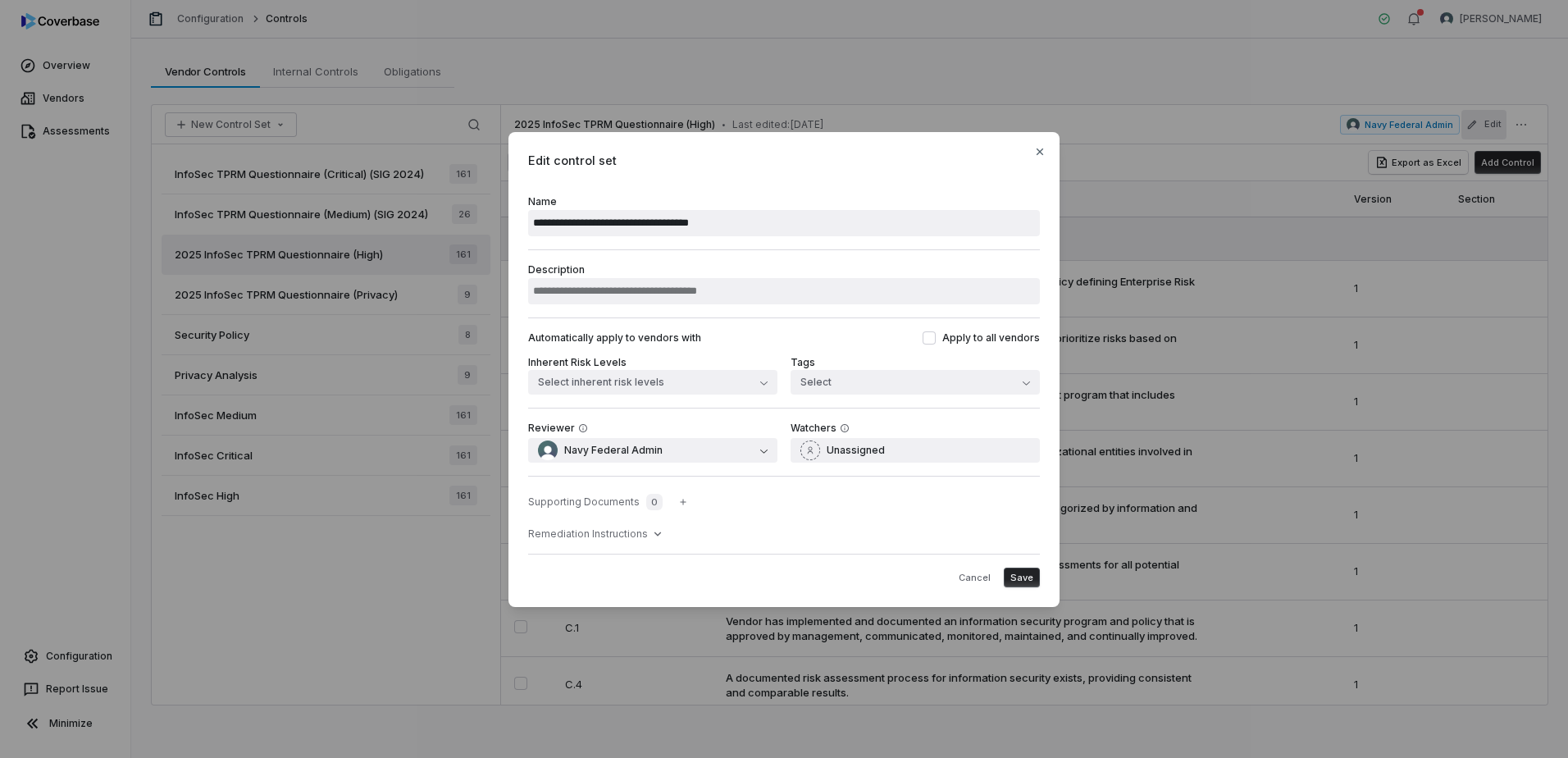
click at [793, 226] on input "**********" at bounding box center [784, 222] width 511 height 26
type input "**********"
click at [1019, 575] on span "Save" at bounding box center [1021, 577] width 23 height 13
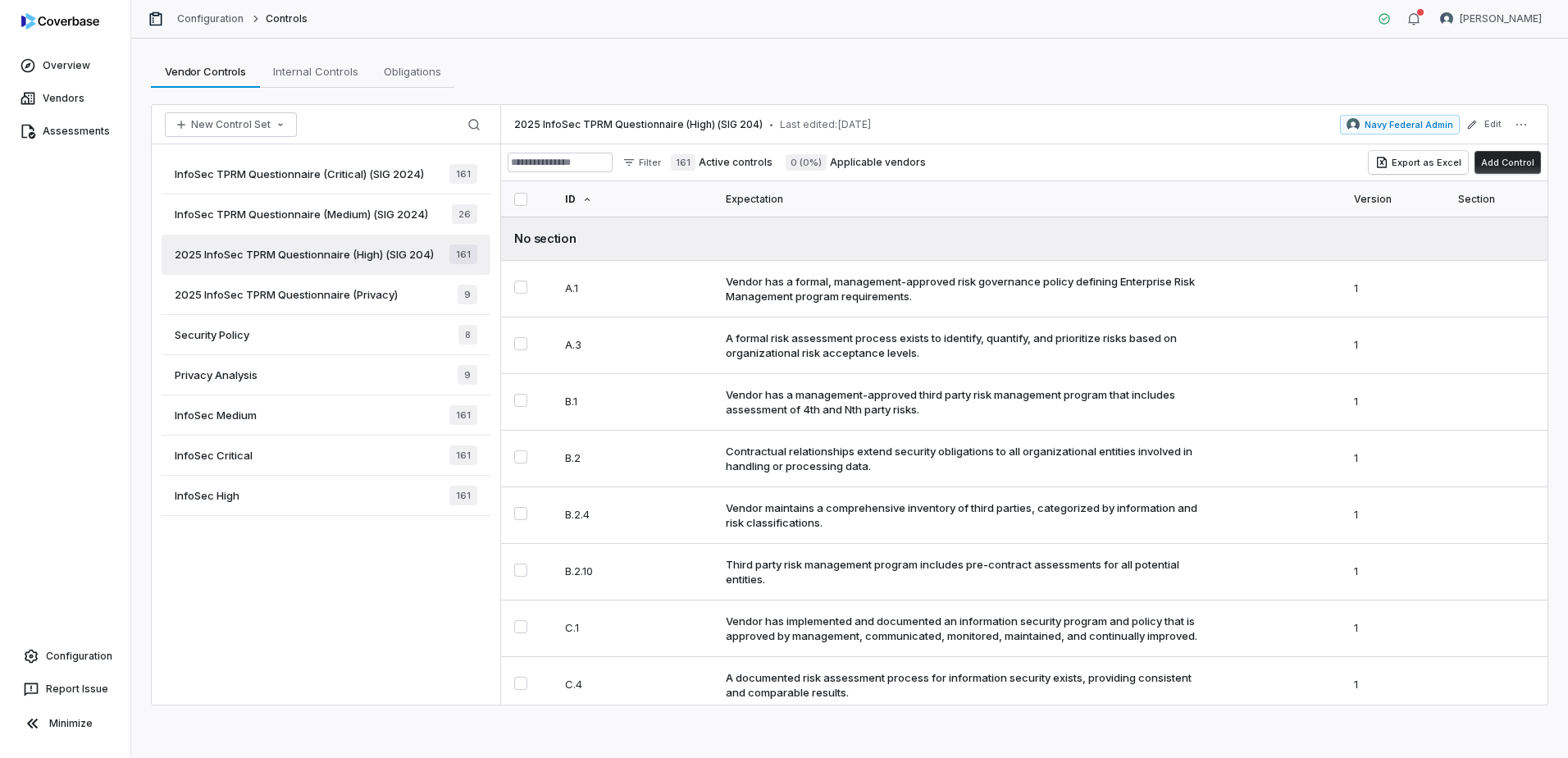
click at [389, 294] on span "2025 InfoSec TPRM Questionnaire (Privacy)" at bounding box center [287, 294] width 223 height 14
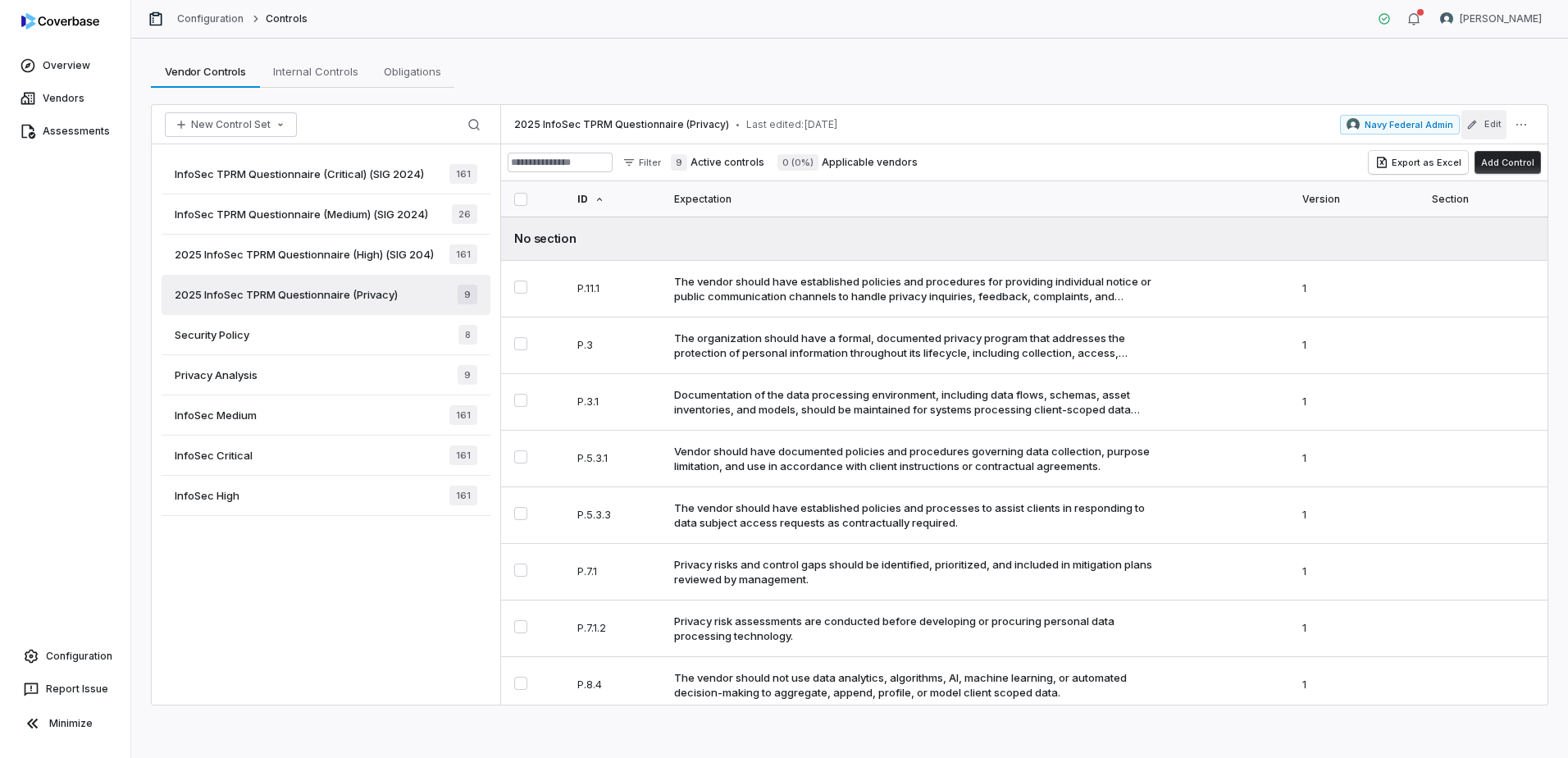
click at [1484, 126] on button "Edit" at bounding box center [1483, 124] width 45 height 30
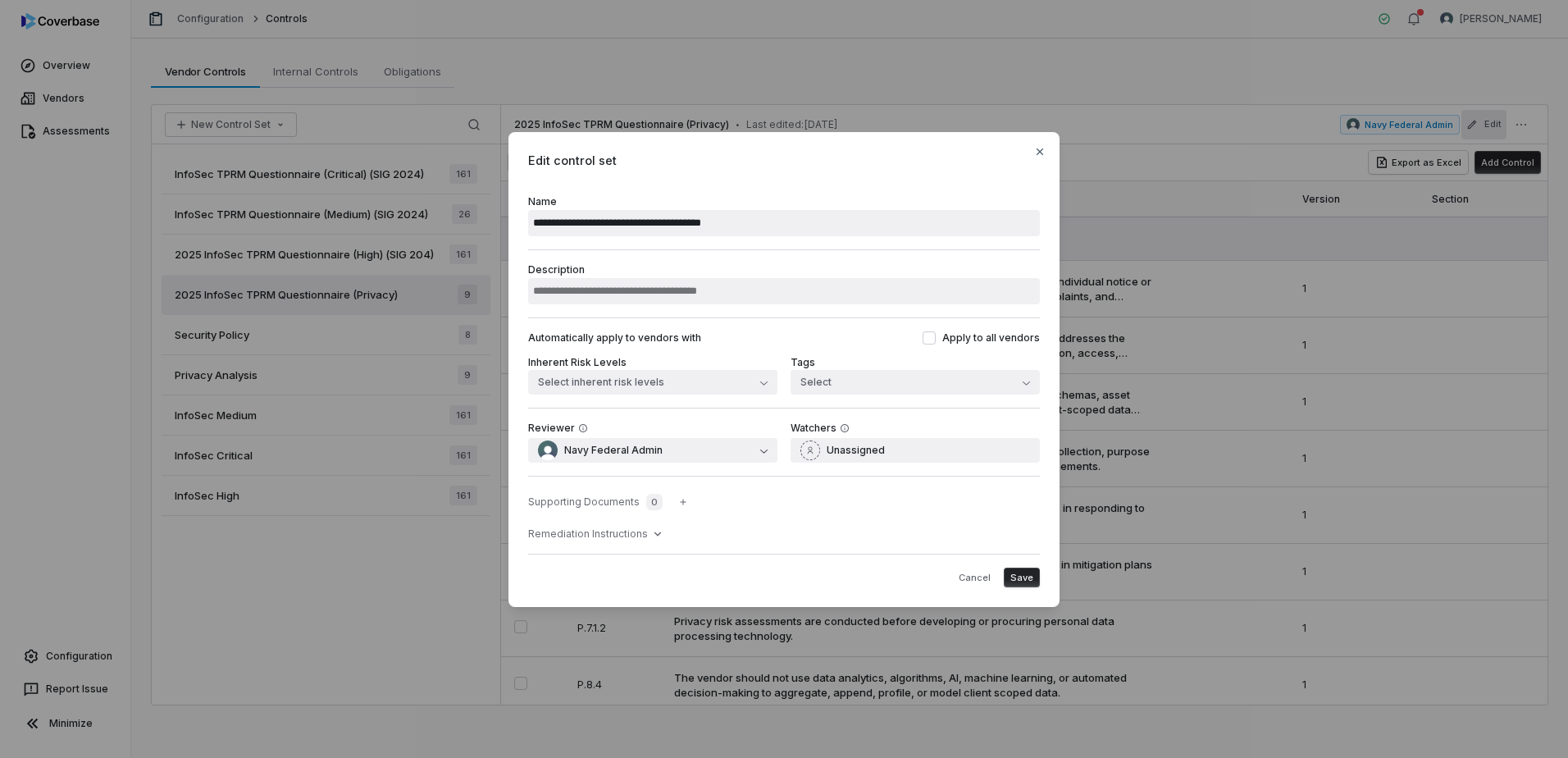
click at [556, 220] on input "**********" at bounding box center [784, 222] width 511 height 26
drag, startPoint x: 562, startPoint y: 220, endPoint x: 463, endPoint y: 218, distance: 99.0
click at [463, 218] on div "**********" at bounding box center [784, 379] width 1568 height 547
click at [767, 226] on input "**********" at bounding box center [784, 222] width 511 height 26
type input "**********"
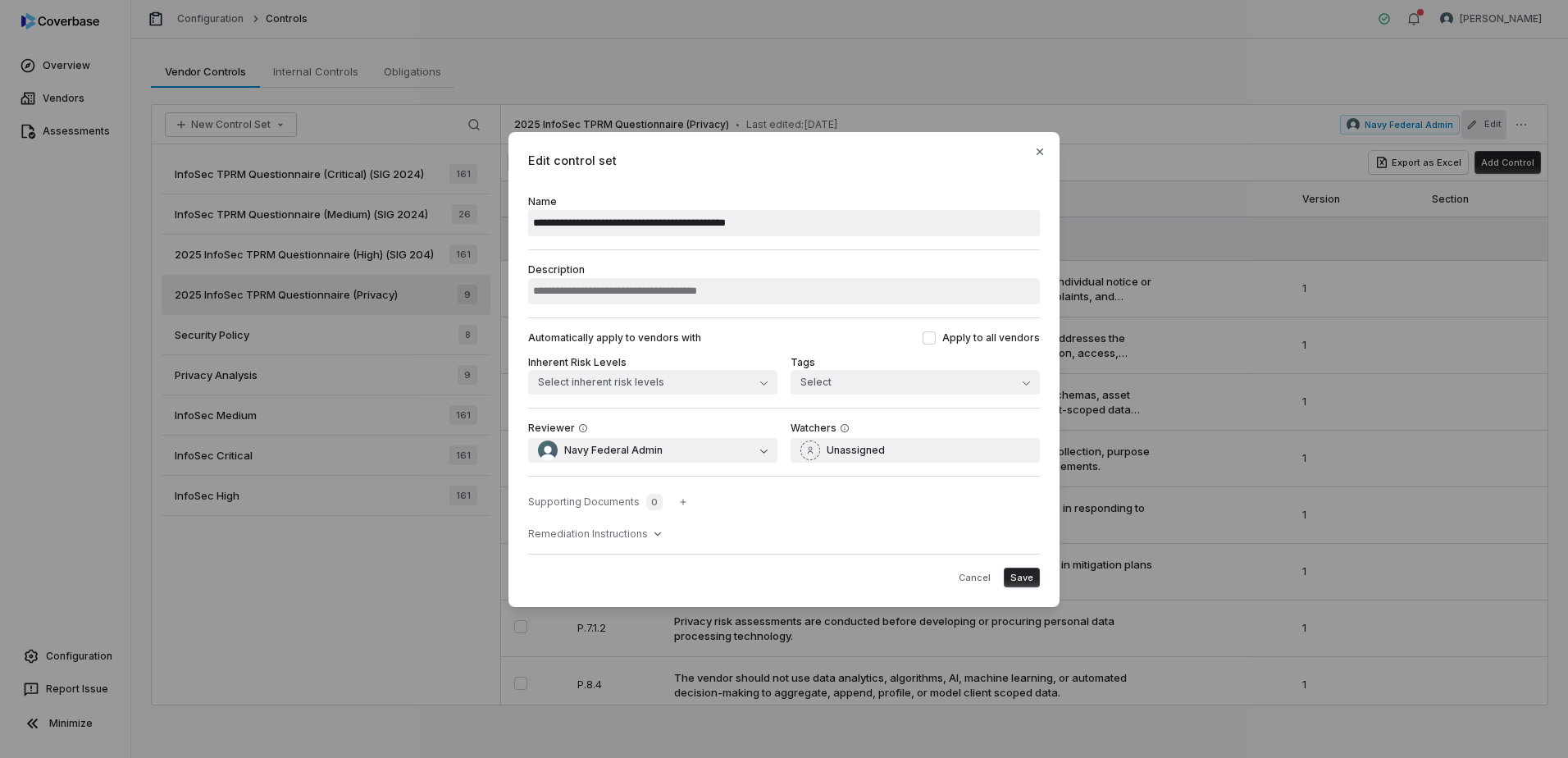
click at [1017, 581] on span "Save" at bounding box center [1021, 577] width 23 height 13
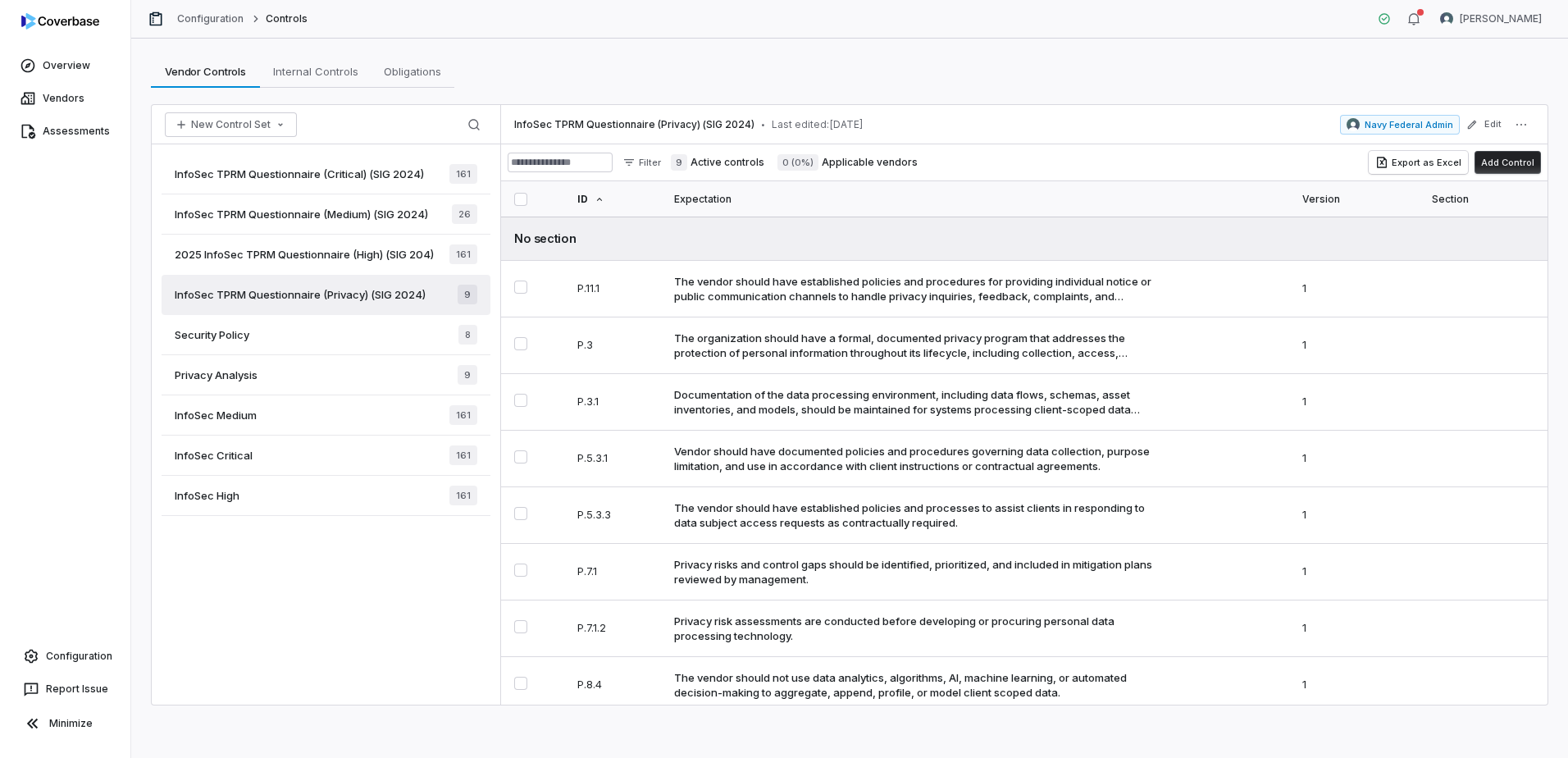
click at [246, 381] on span "Privacy Analysis" at bounding box center [216, 374] width 83 height 14
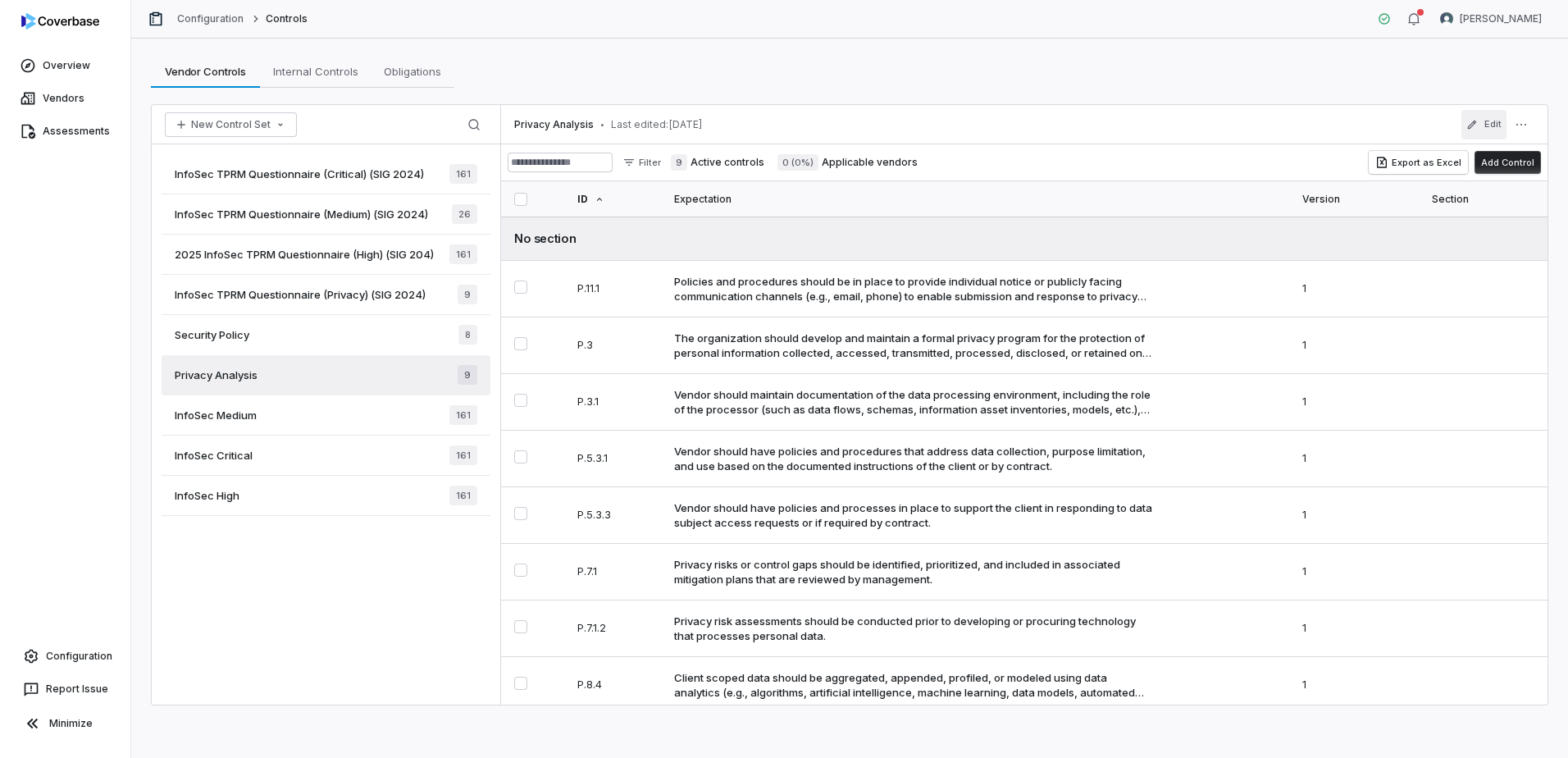
click at [1497, 126] on button "Edit" at bounding box center [1483, 124] width 45 height 30
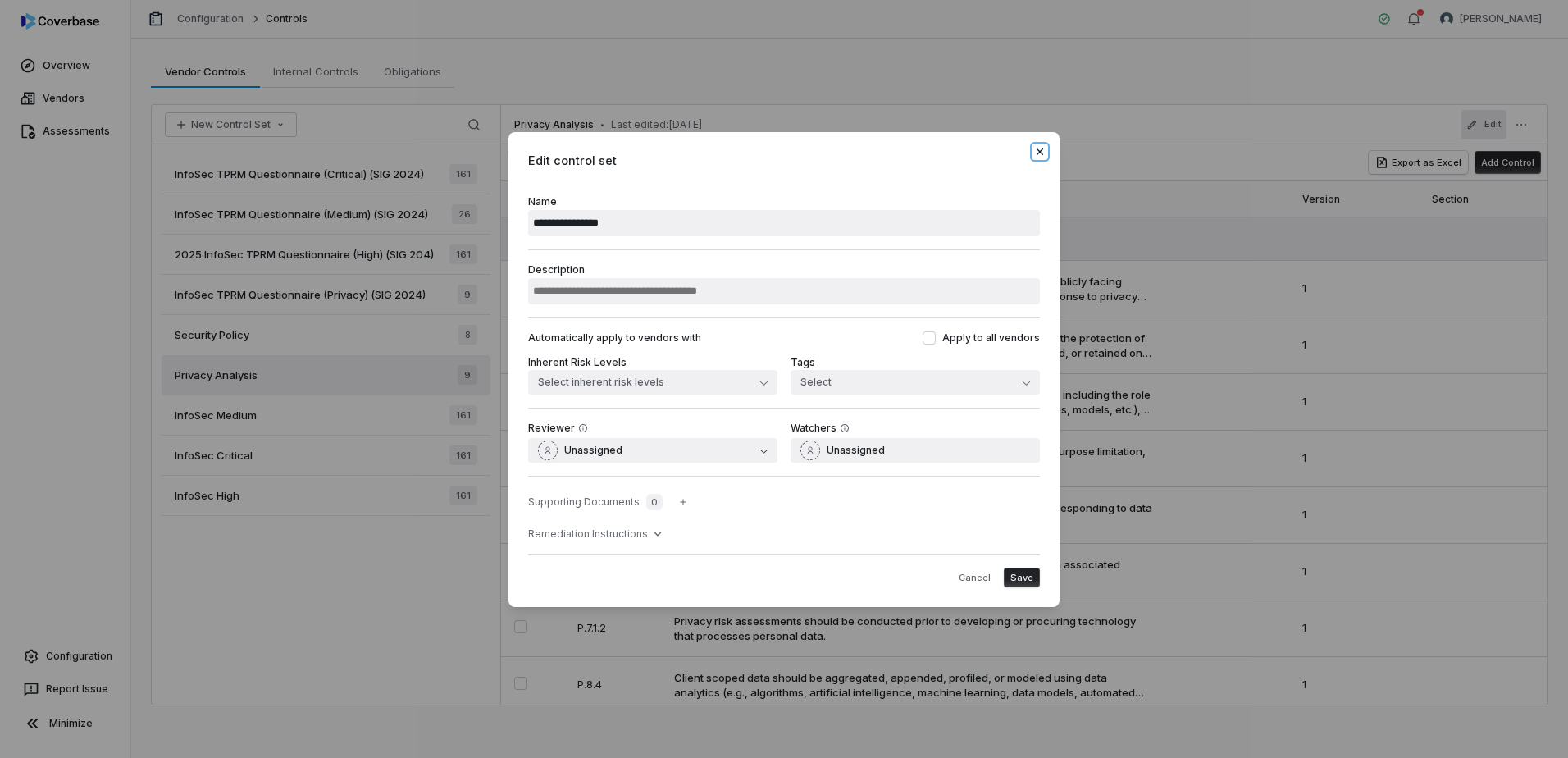
click at [1041, 155] on icon "button" at bounding box center [1041, 152] width 14 height 14
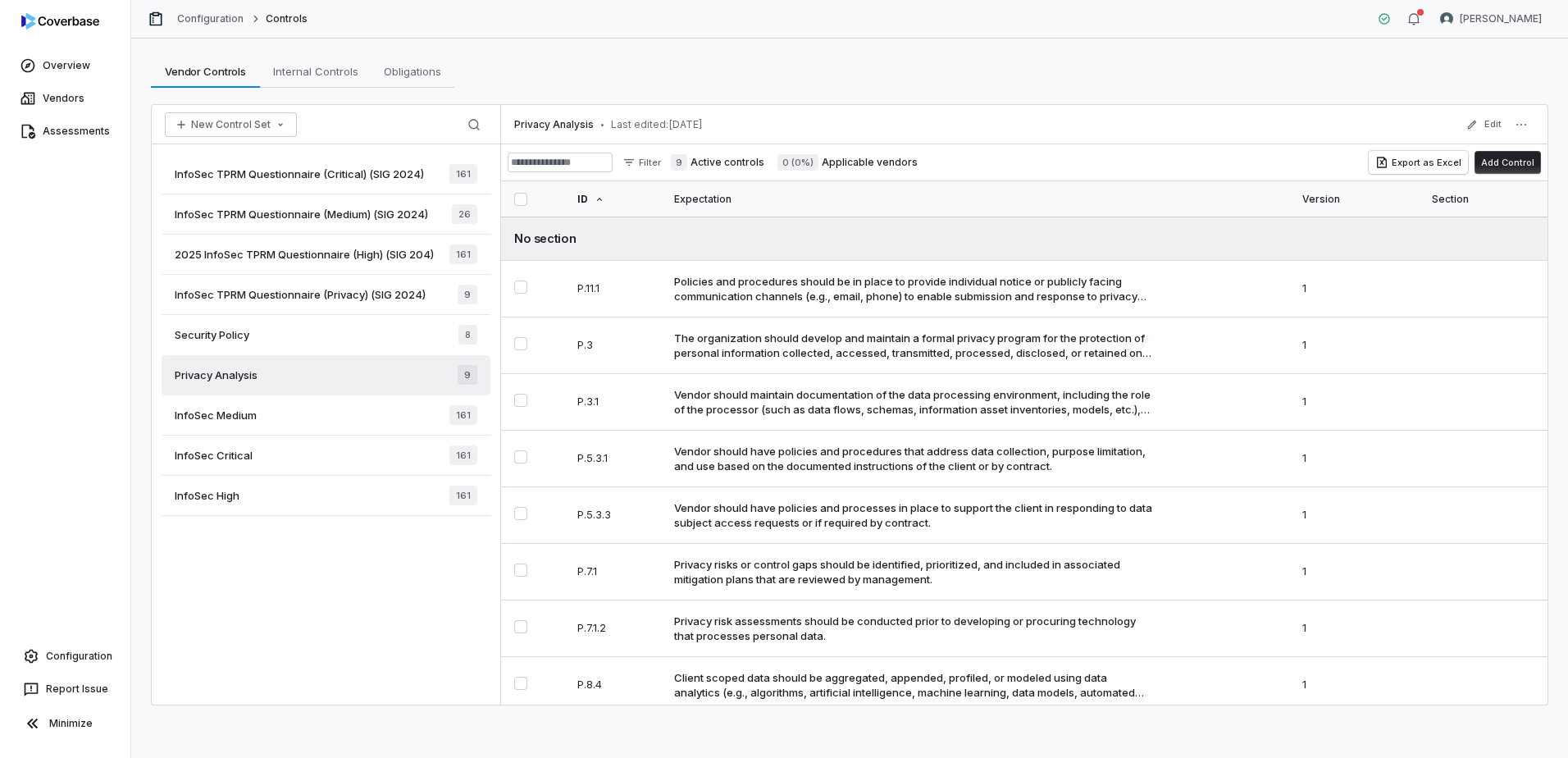
click at [338, 258] on span "2025 InfoSec TPRM Questionnaire (High) (SIG 204)" at bounding box center [304, 254] width 260 height 14
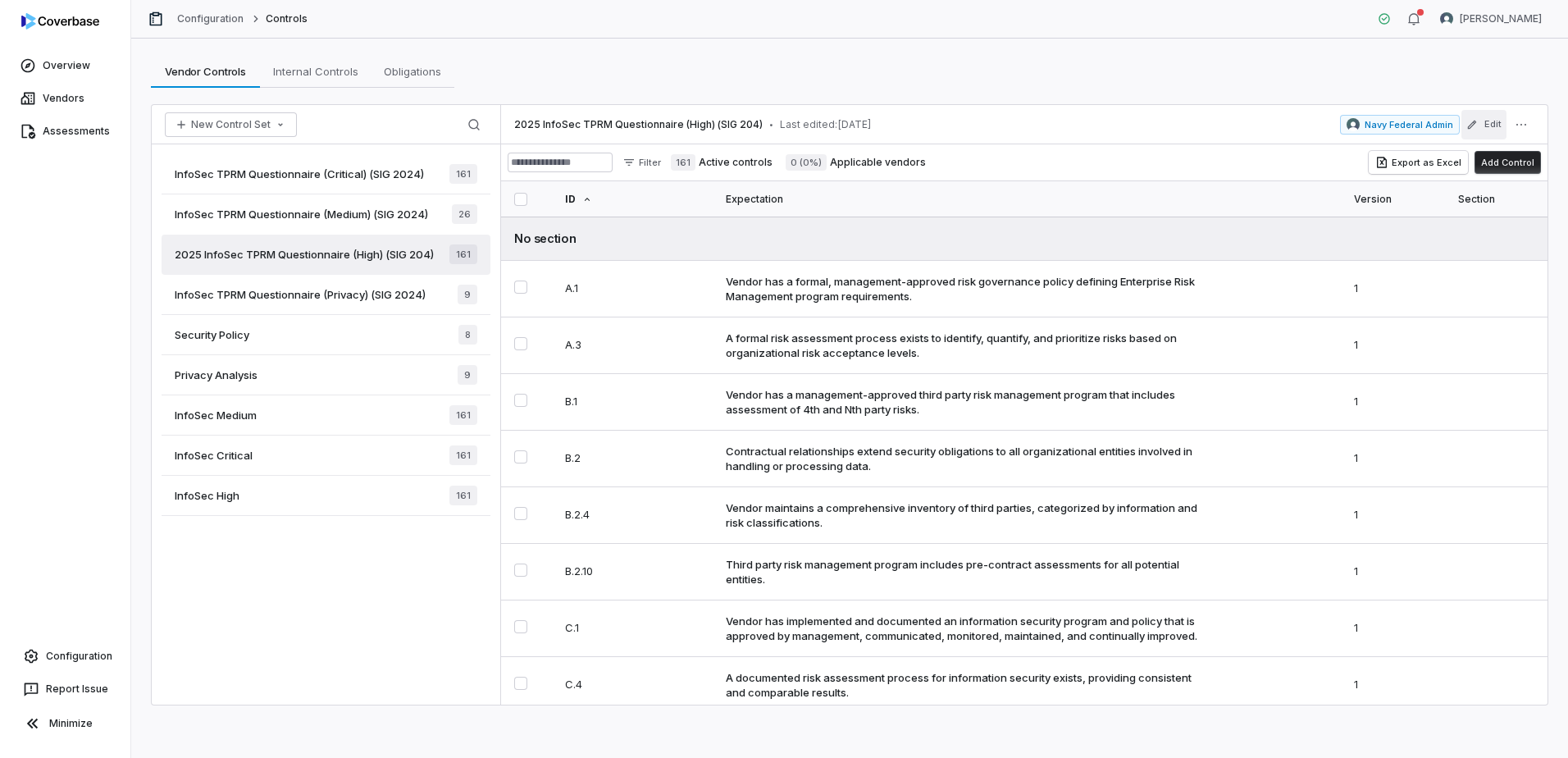
click at [1499, 118] on button "Edit" at bounding box center [1483, 124] width 45 height 30
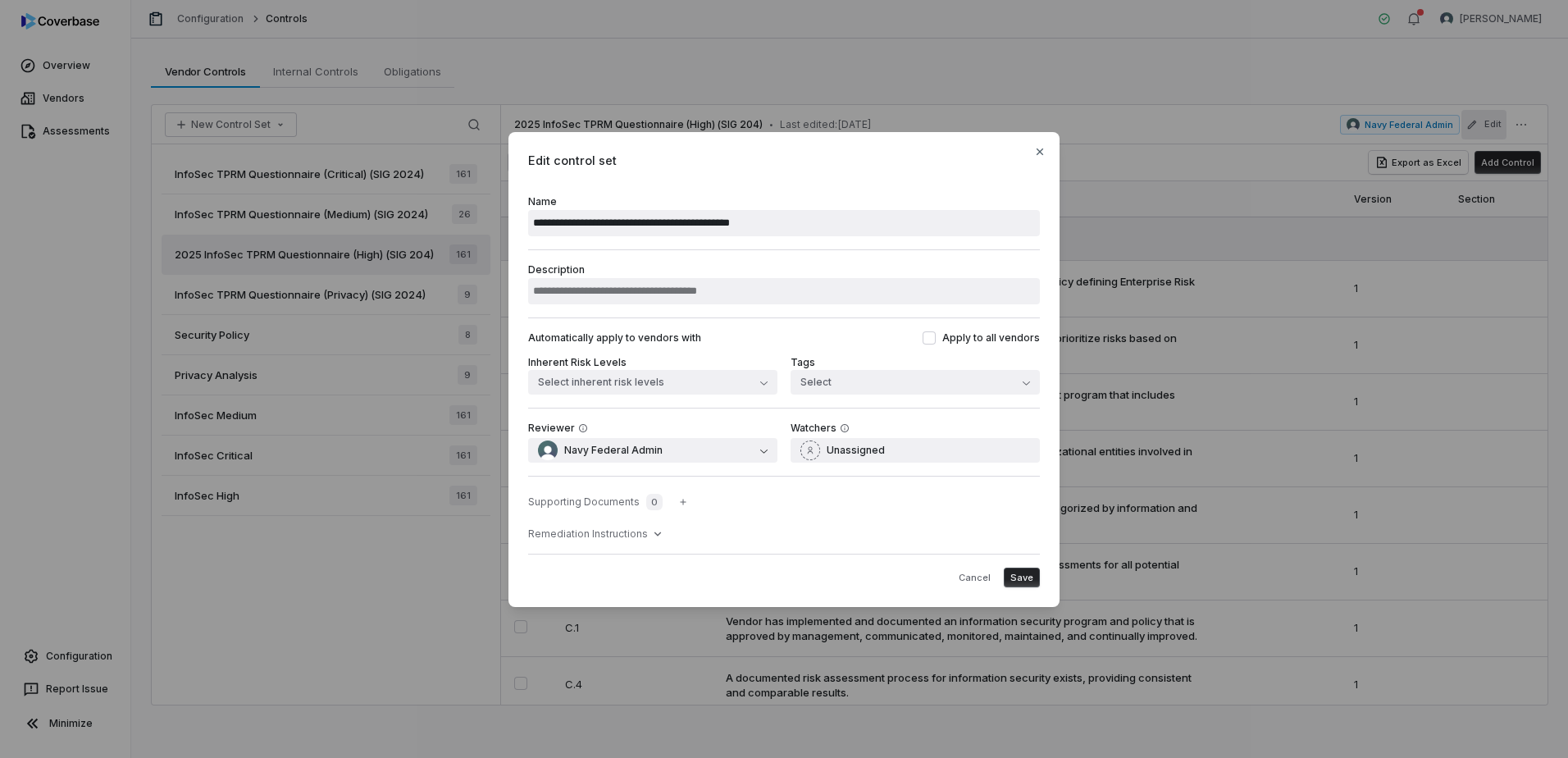
click at [581, 226] on input "**********" at bounding box center [784, 222] width 511 height 26
drag, startPoint x: 563, startPoint y: 219, endPoint x: 485, endPoint y: 216, distance: 78.1
click at [485, 216] on div "**********" at bounding box center [784, 379] width 1568 height 547
type input "**********"
click at [1022, 579] on span "Save" at bounding box center [1021, 577] width 23 height 13
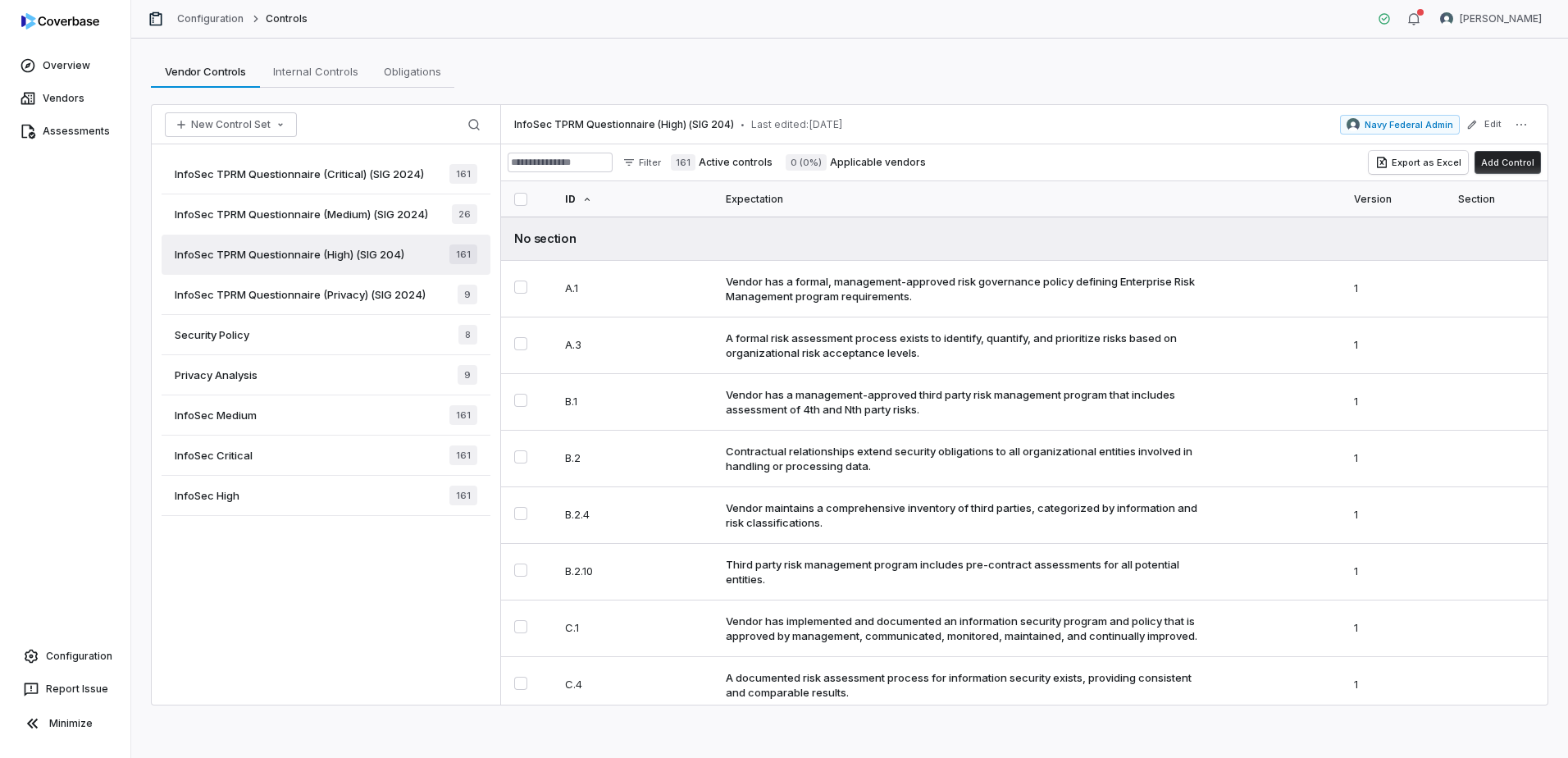
click at [294, 576] on div "InfoSec TPRM Questionnaire (Critical) (SIG 2024) 161 InfoSec TPRM Questionnaire…" at bounding box center [326, 424] width 348 height 560
click at [285, 340] on div "Security Policy 8" at bounding box center [325, 335] width 329 height 41
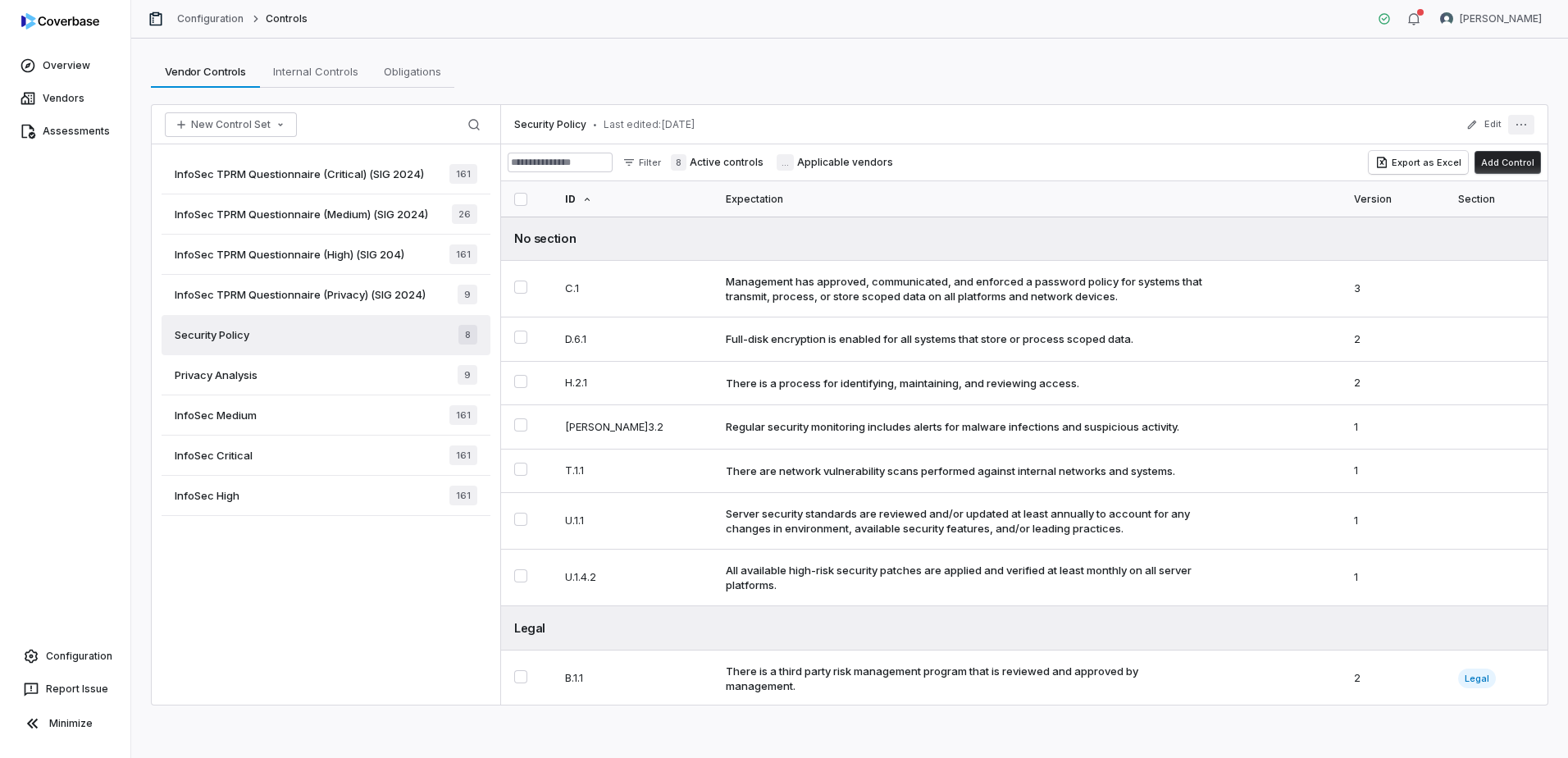
click at [1529, 121] on button "More actions" at bounding box center [1521, 124] width 26 height 19
click at [1347, 242] on div "Archive" at bounding box center [1411, 237] width 234 height 26
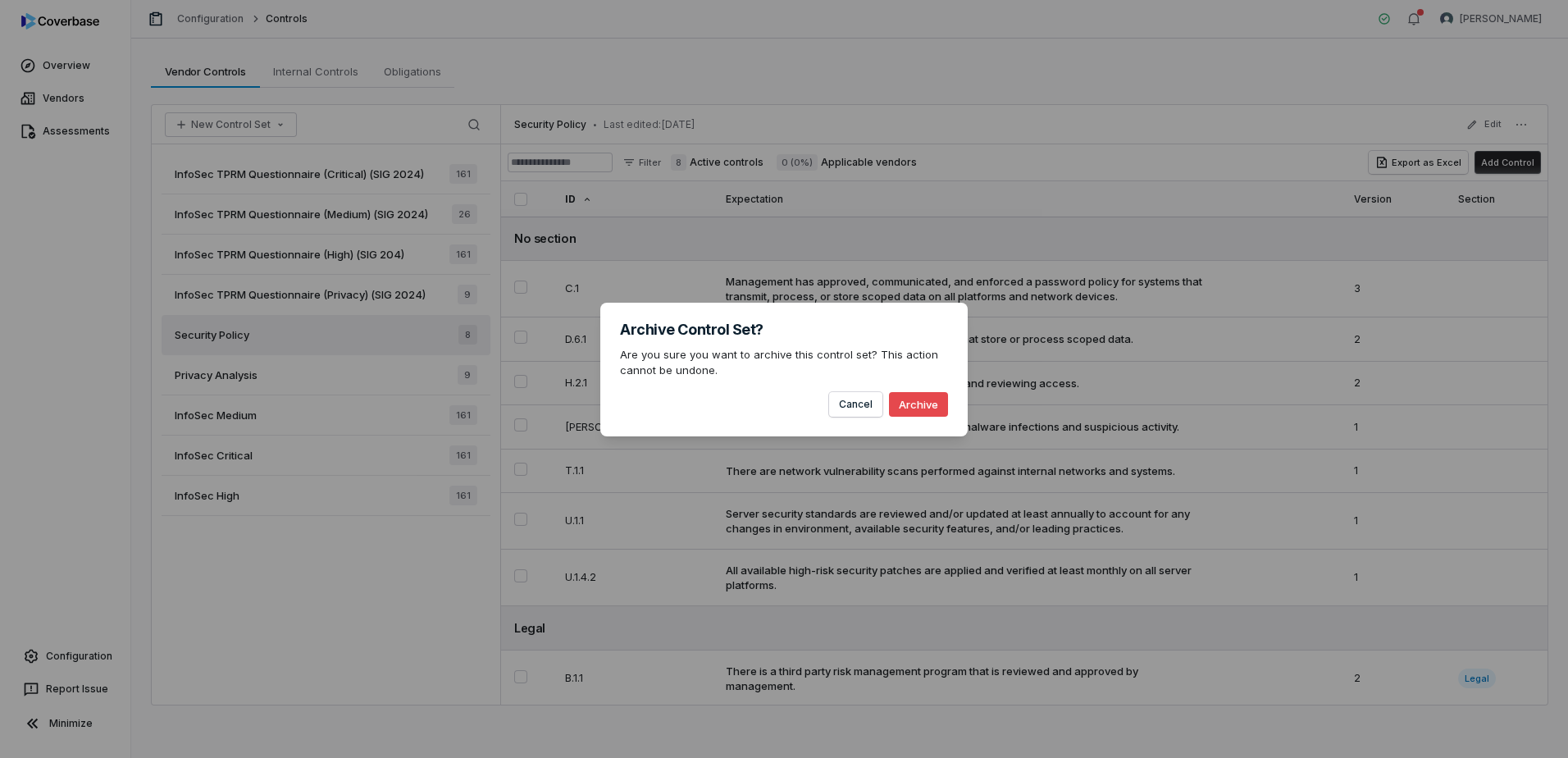
click at [913, 399] on button "Archive" at bounding box center [919, 404] width 59 height 25
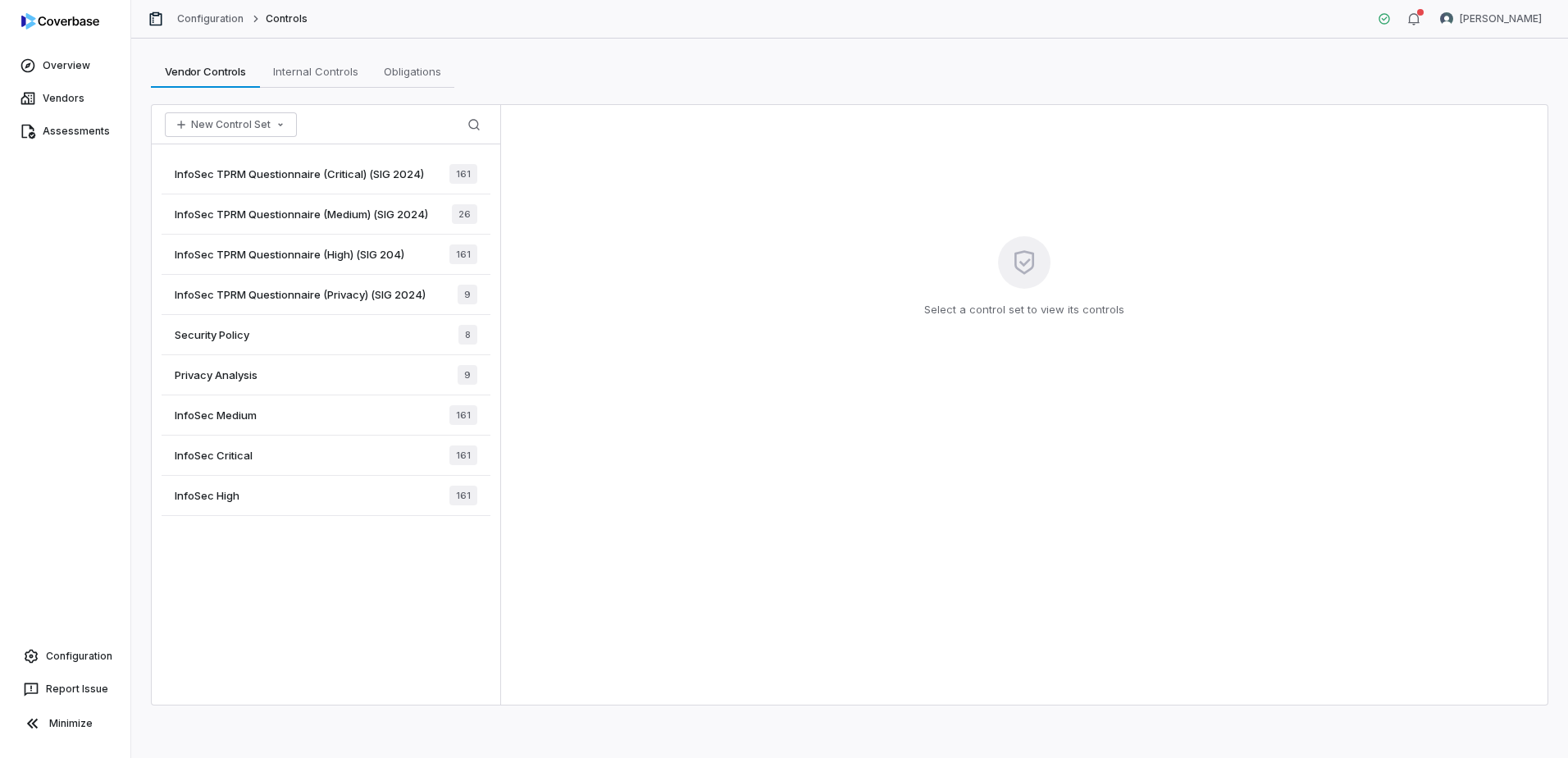
click at [318, 573] on div "InfoSec TPRM Questionnaire (Critical) (SIG 2024) 161 InfoSec TPRM Questionnaire…" at bounding box center [326, 424] width 348 height 560
click at [194, 373] on span "Privacy Analysis" at bounding box center [216, 374] width 83 height 14
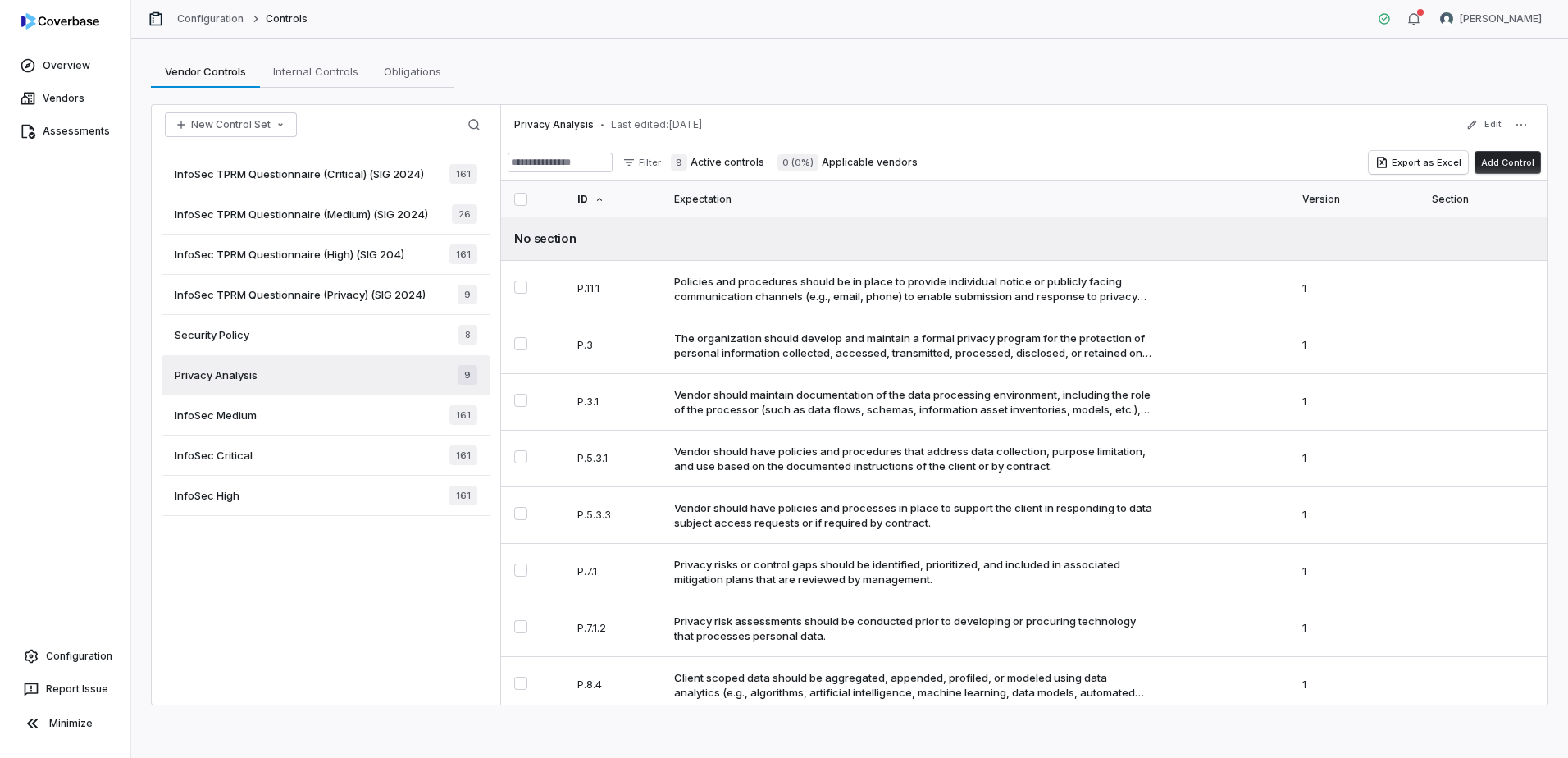
click at [386, 499] on div "InfoSec High 161" at bounding box center [325, 496] width 329 height 41
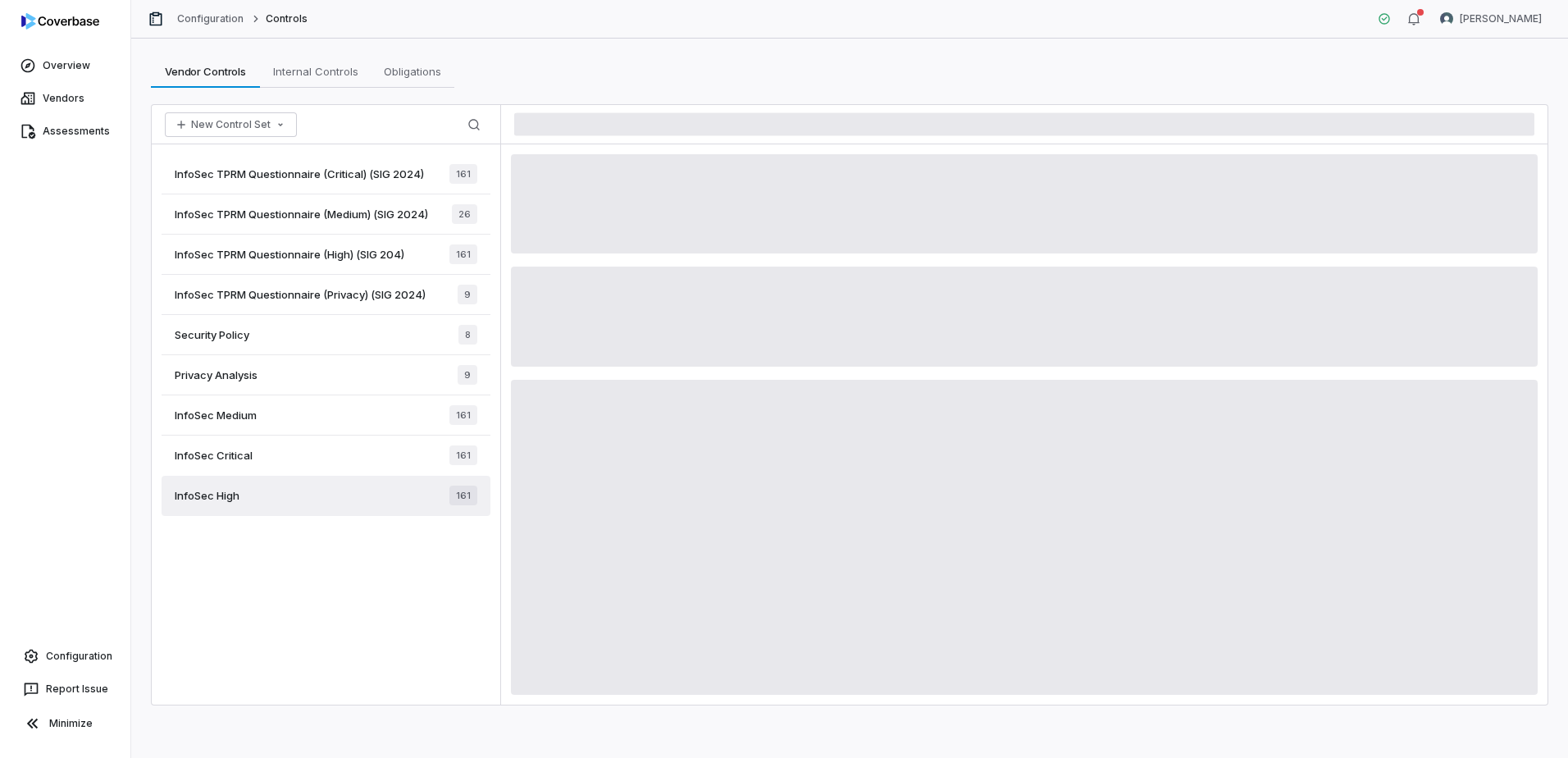
click at [348, 455] on div "InfoSec Critical 161" at bounding box center [325, 455] width 329 height 41
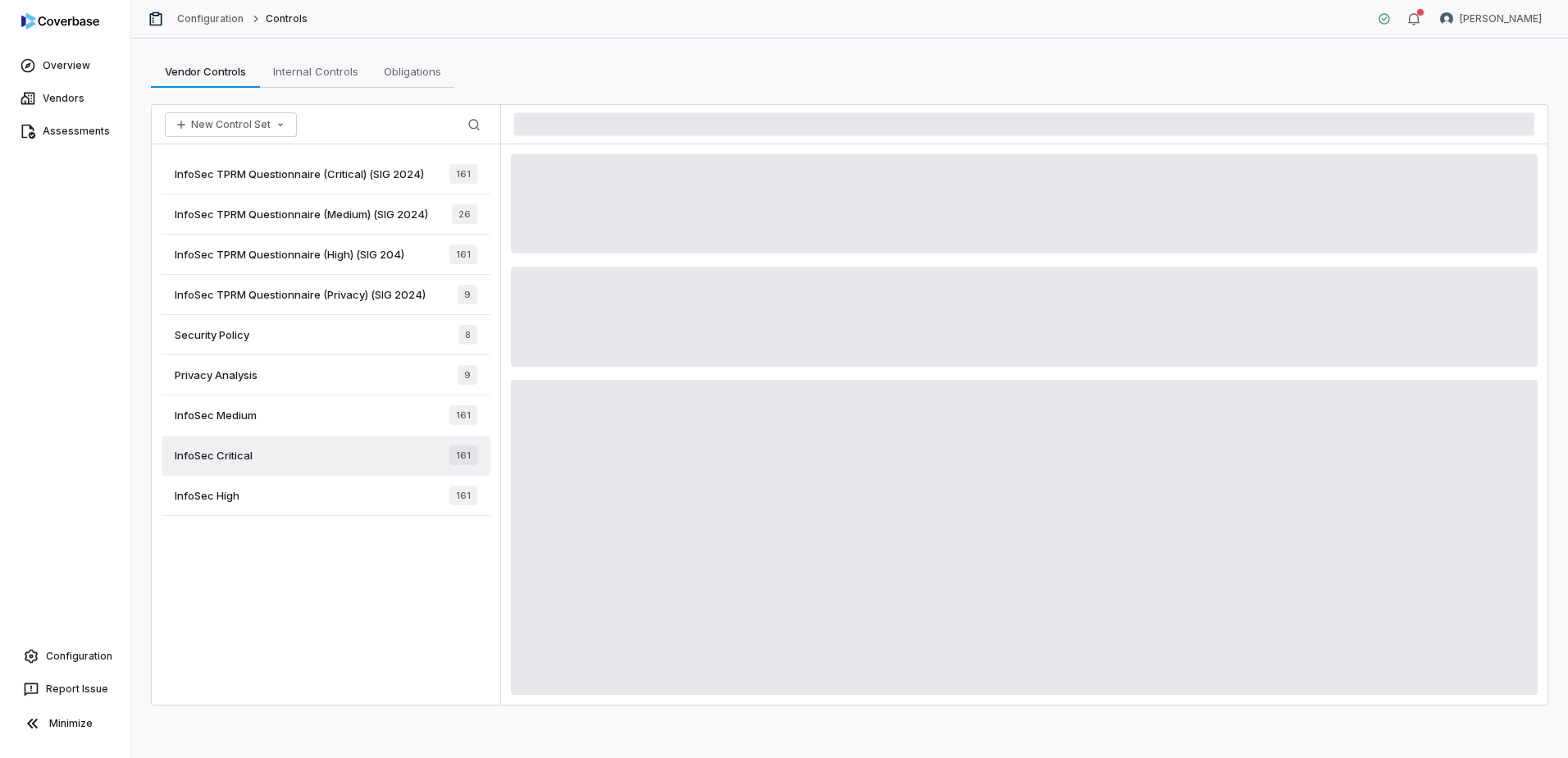
click at [347, 417] on div "InfoSec Medium 161" at bounding box center [325, 416] width 329 height 41
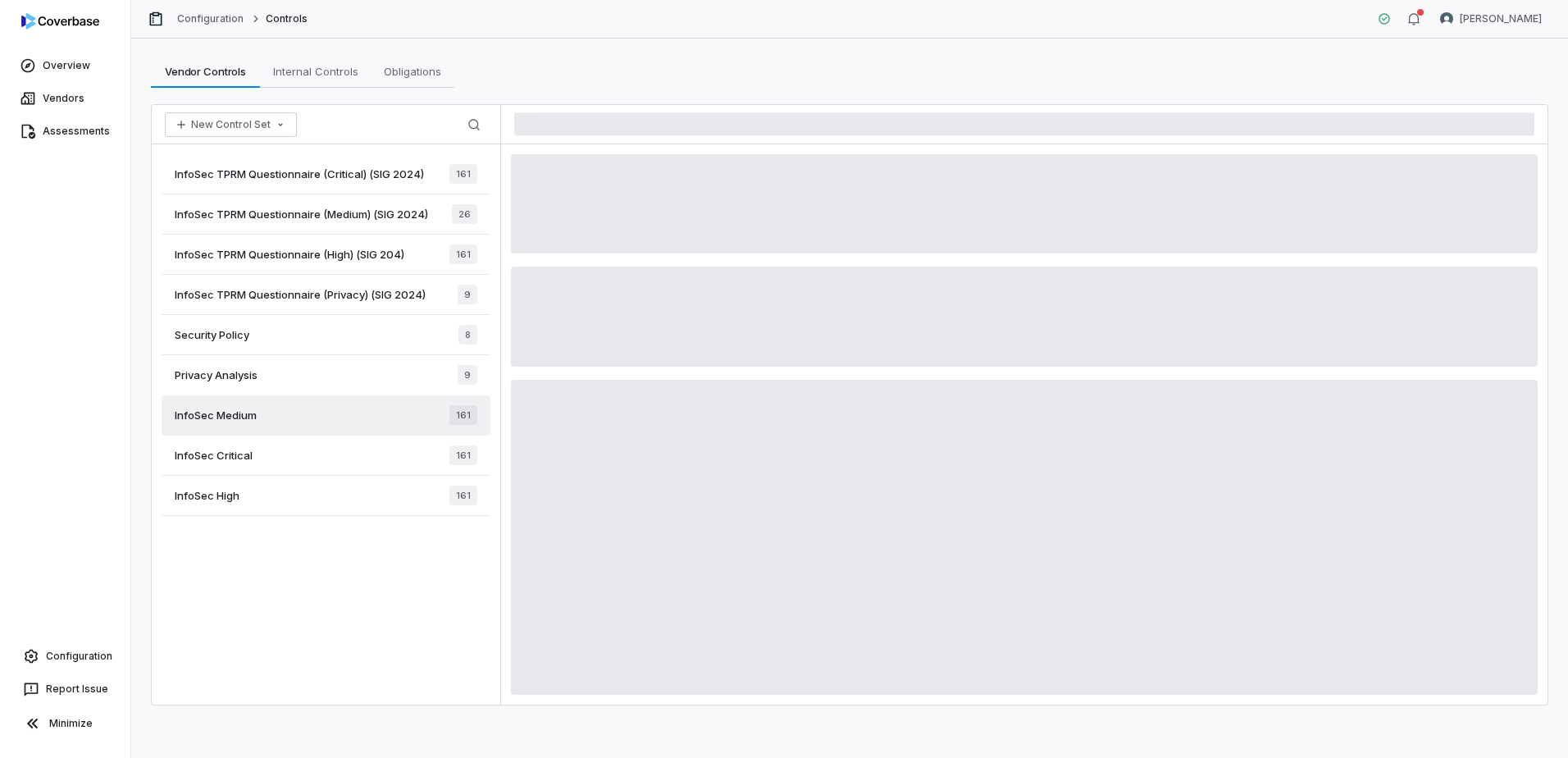
click at [357, 371] on div "Privacy Analysis 9" at bounding box center [325, 375] width 329 height 41
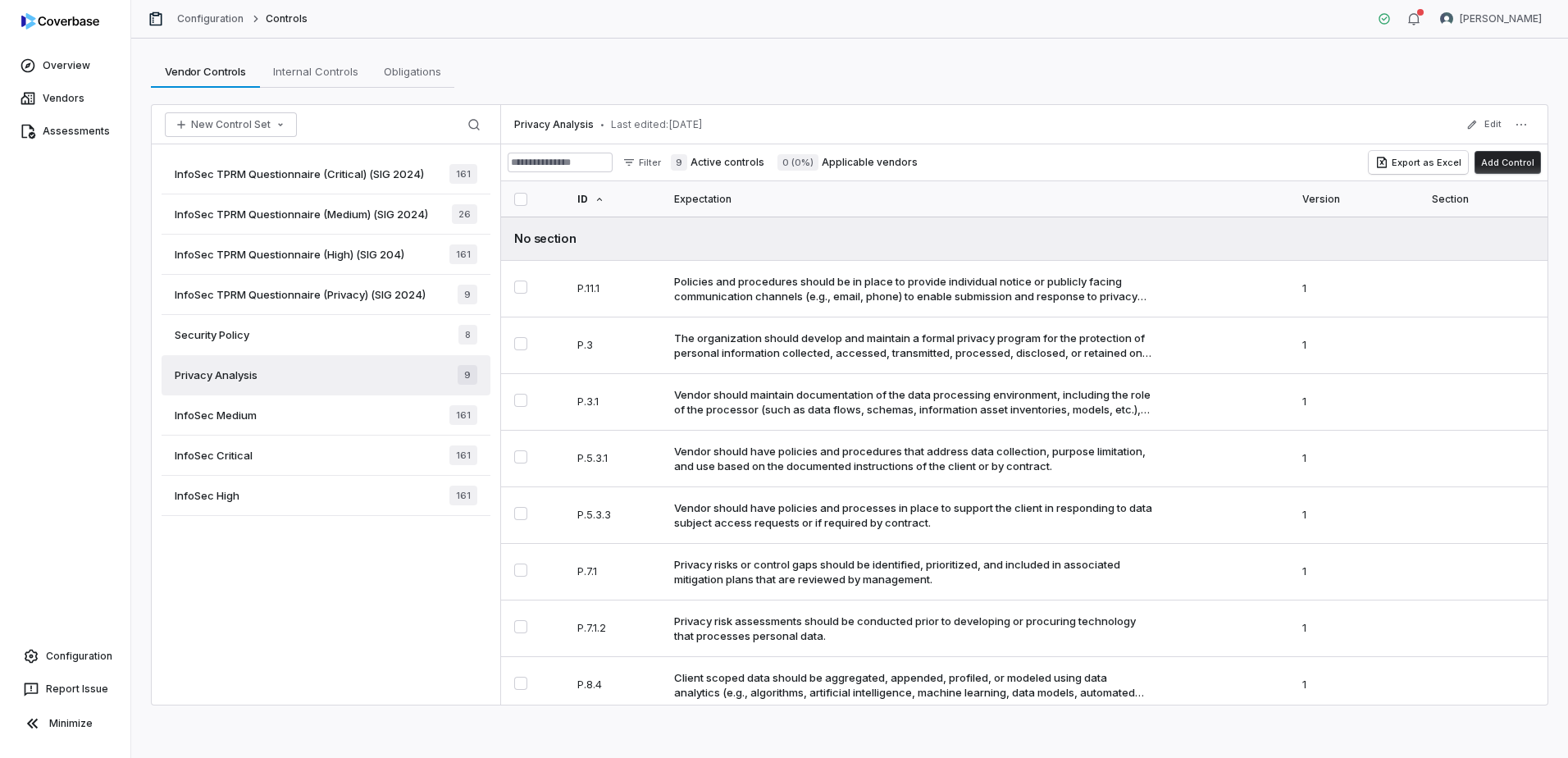
click at [363, 335] on div "Security Policy 8" at bounding box center [325, 335] width 329 height 41
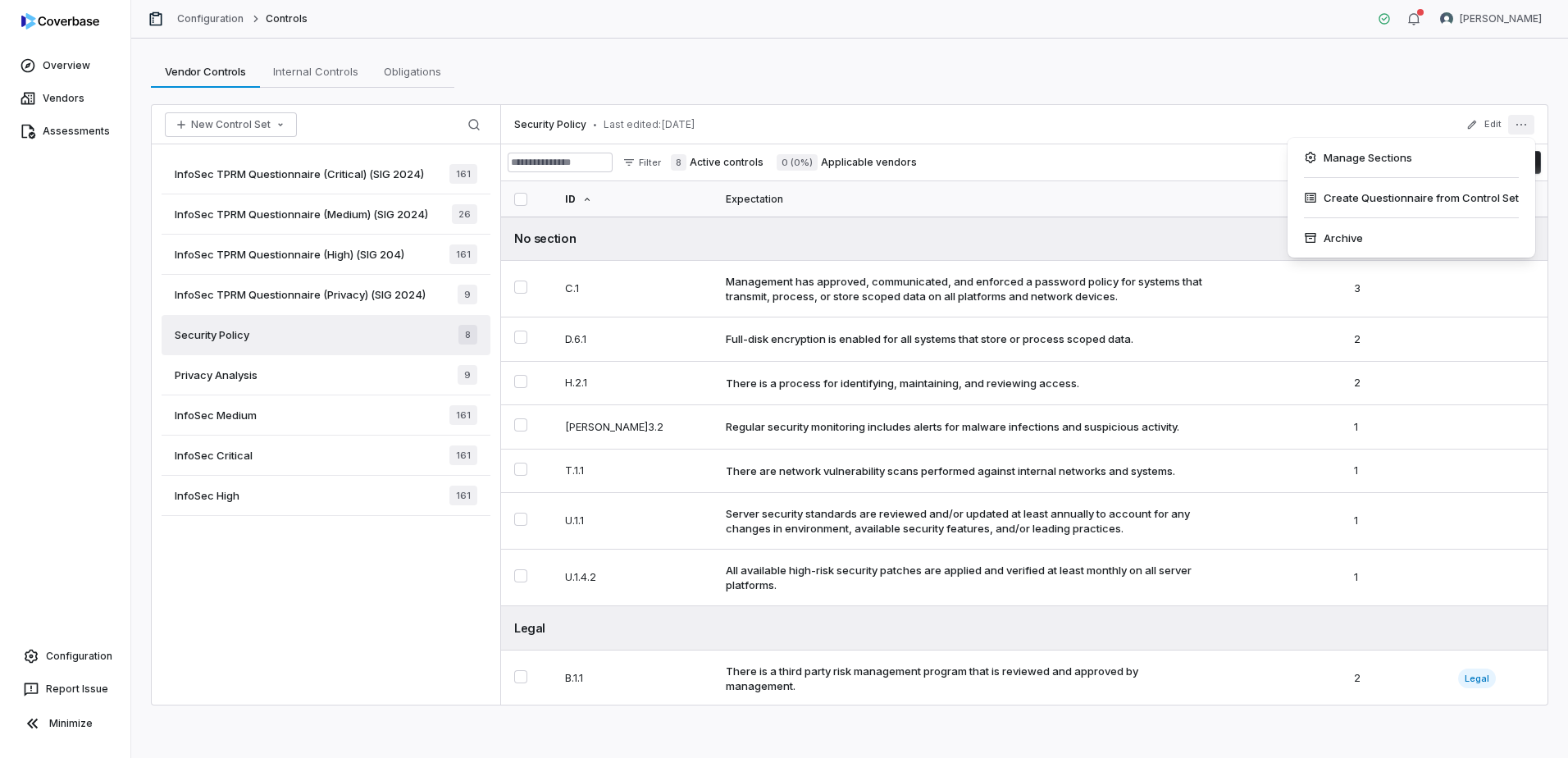
click at [1520, 124] on icon "More actions" at bounding box center [1522, 125] width 14 height 14
click at [1336, 238] on div "Archive" at bounding box center [1411, 237] width 234 height 26
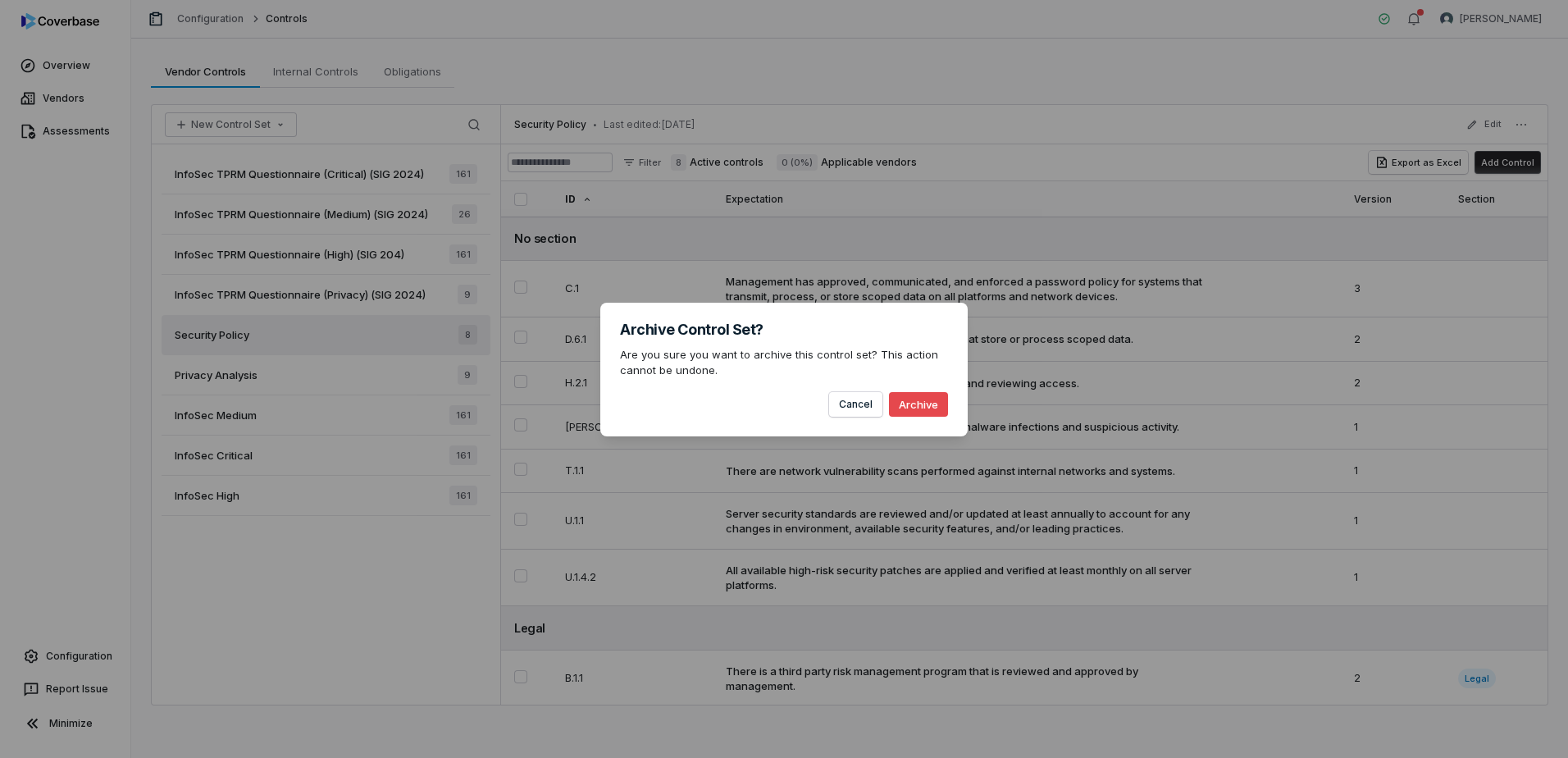
click at [912, 404] on button "Archive" at bounding box center [919, 404] width 59 height 25
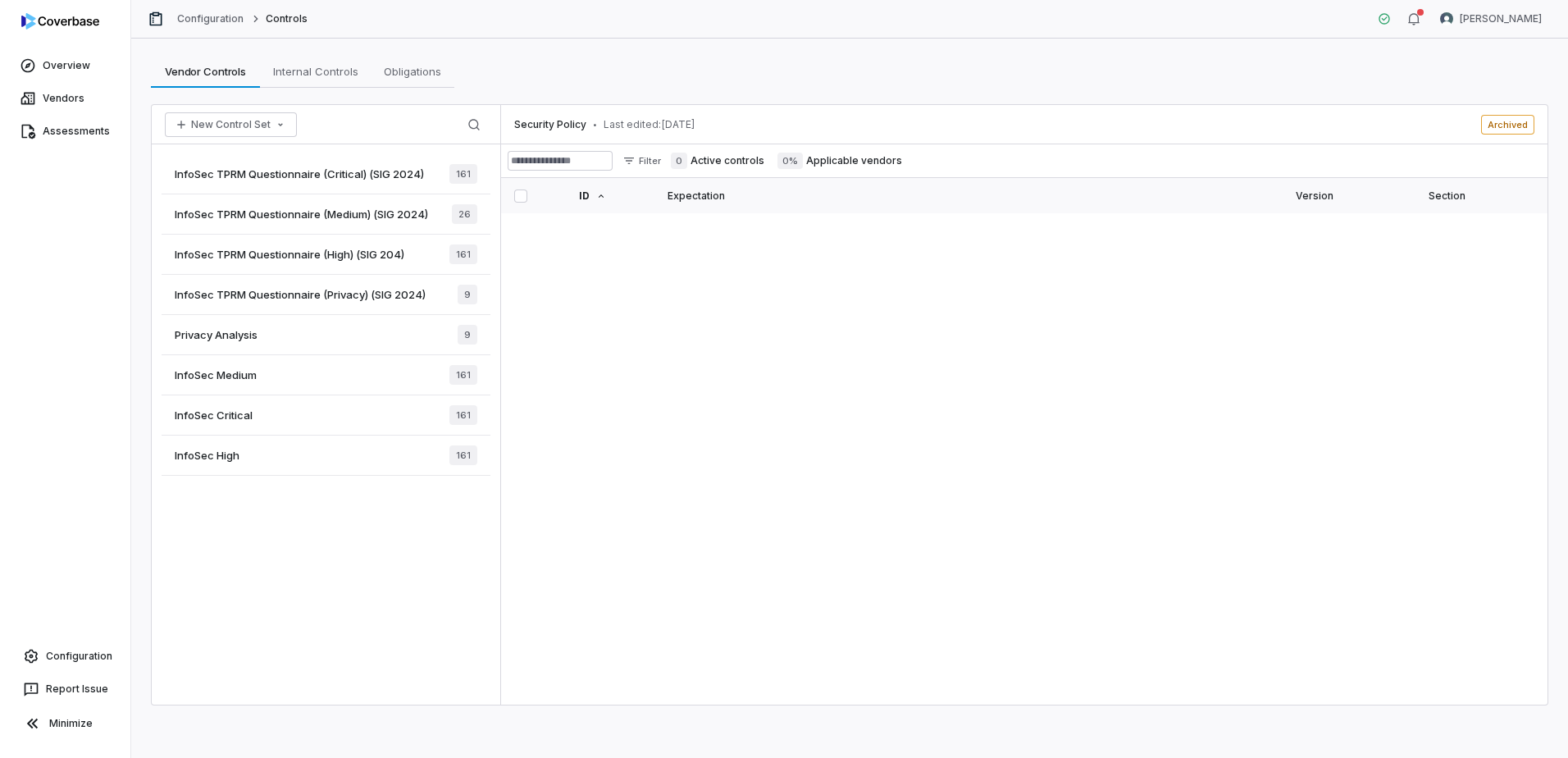
drag, startPoint x: 237, startPoint y: 647, endPoint x: 262, endPoint y: 592, distance: 60.4
click at [238, 646] on div "InfoSec TPRM Questionnaire (Critical) (SIG 2024) 161 InfoSec TPRM Questionnaire…" at bounding box center [326, 424] width 348 height 560
click at [336, 332] on div "Privacy Analysis 9" at bounding box center [325, 335] width 329 height 41
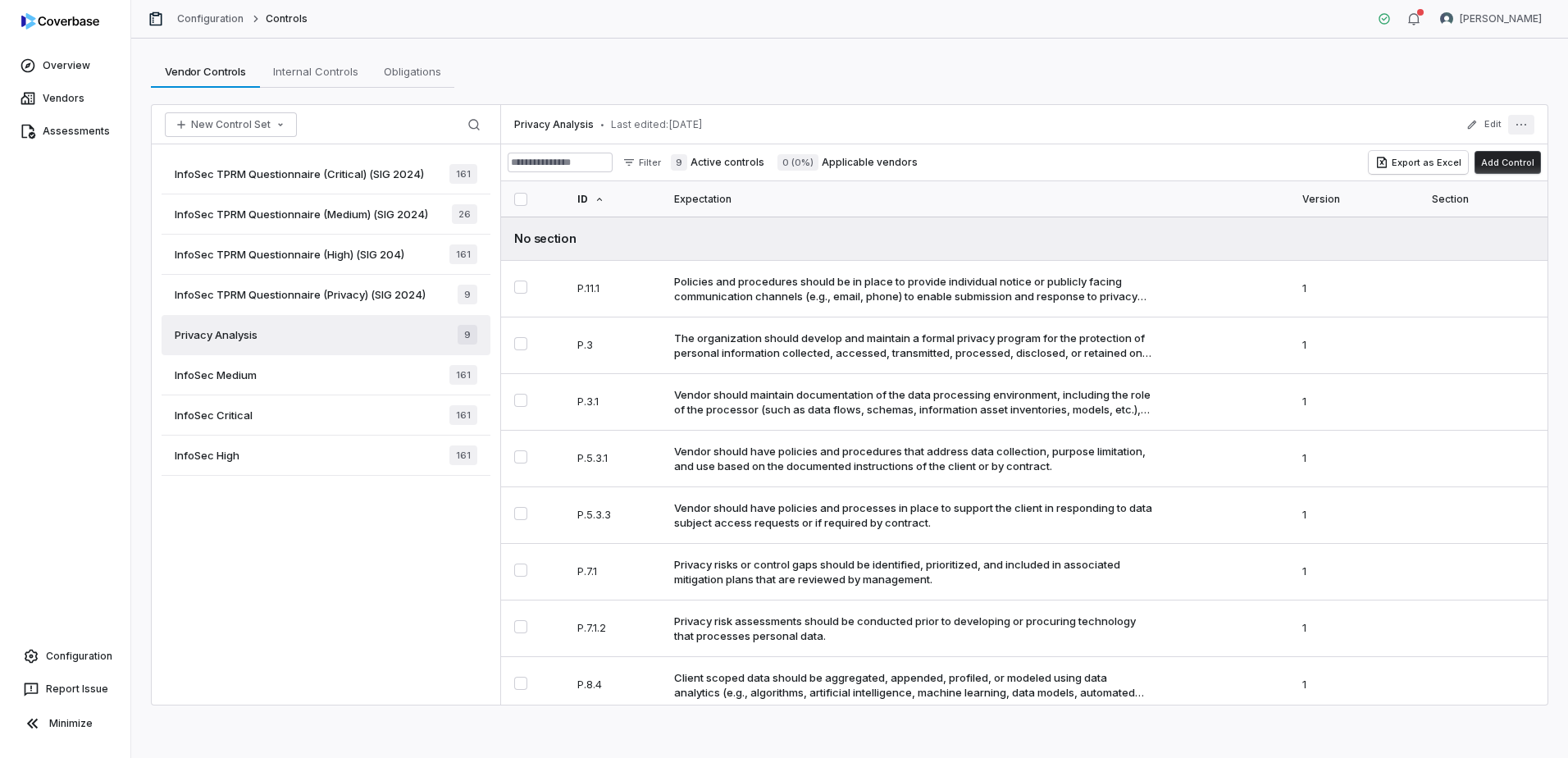
click at [1514, 122] on button "More actions" at bounding box center [1521, 124] width 26 height 19
click at [1353, 240] on div "Archive" at bounding box center [1411, 237] width 234 height 26
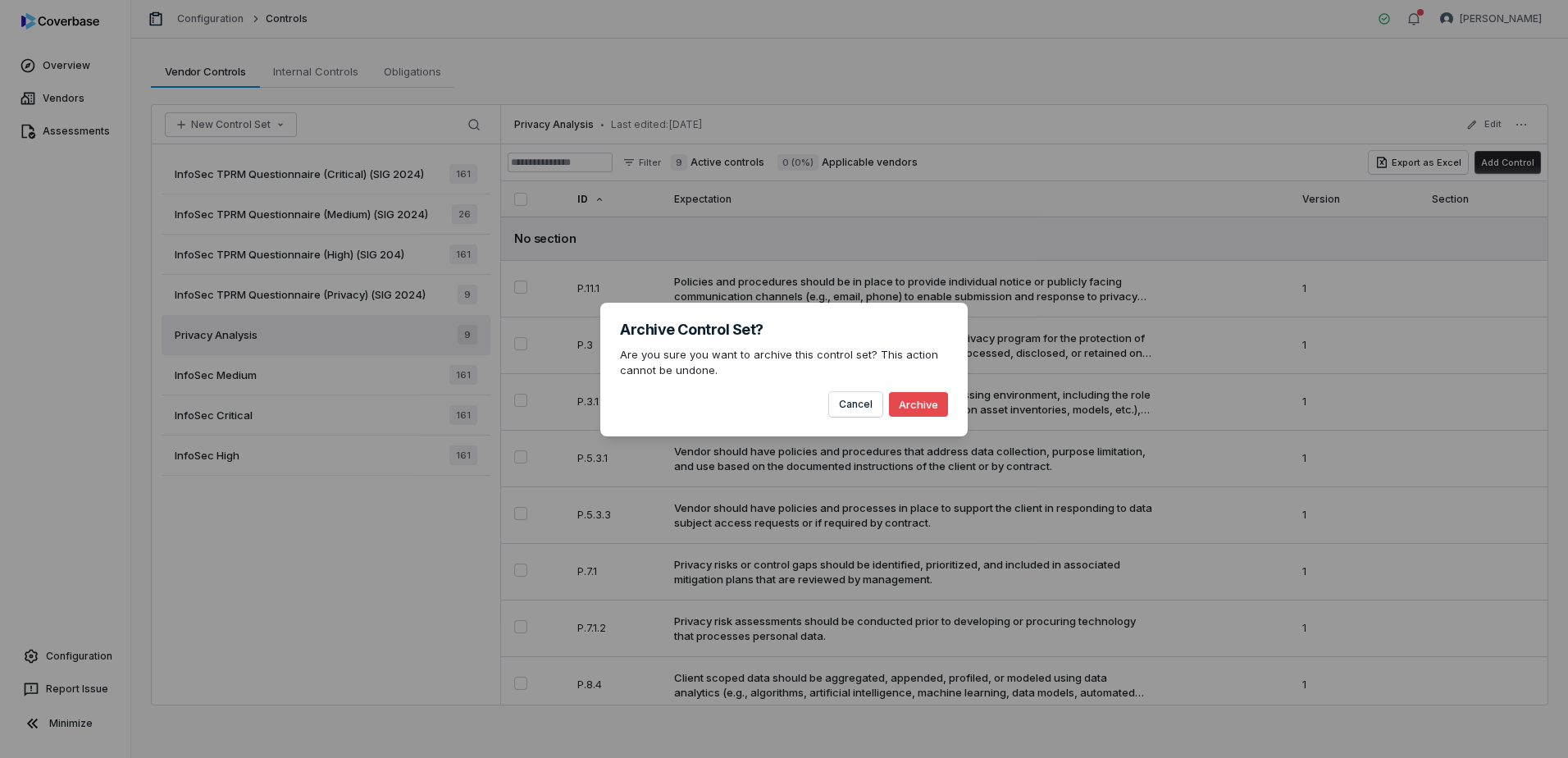
click at [925, 410] on button "Archive" at bounding box center [919, 404] width 59 height 25
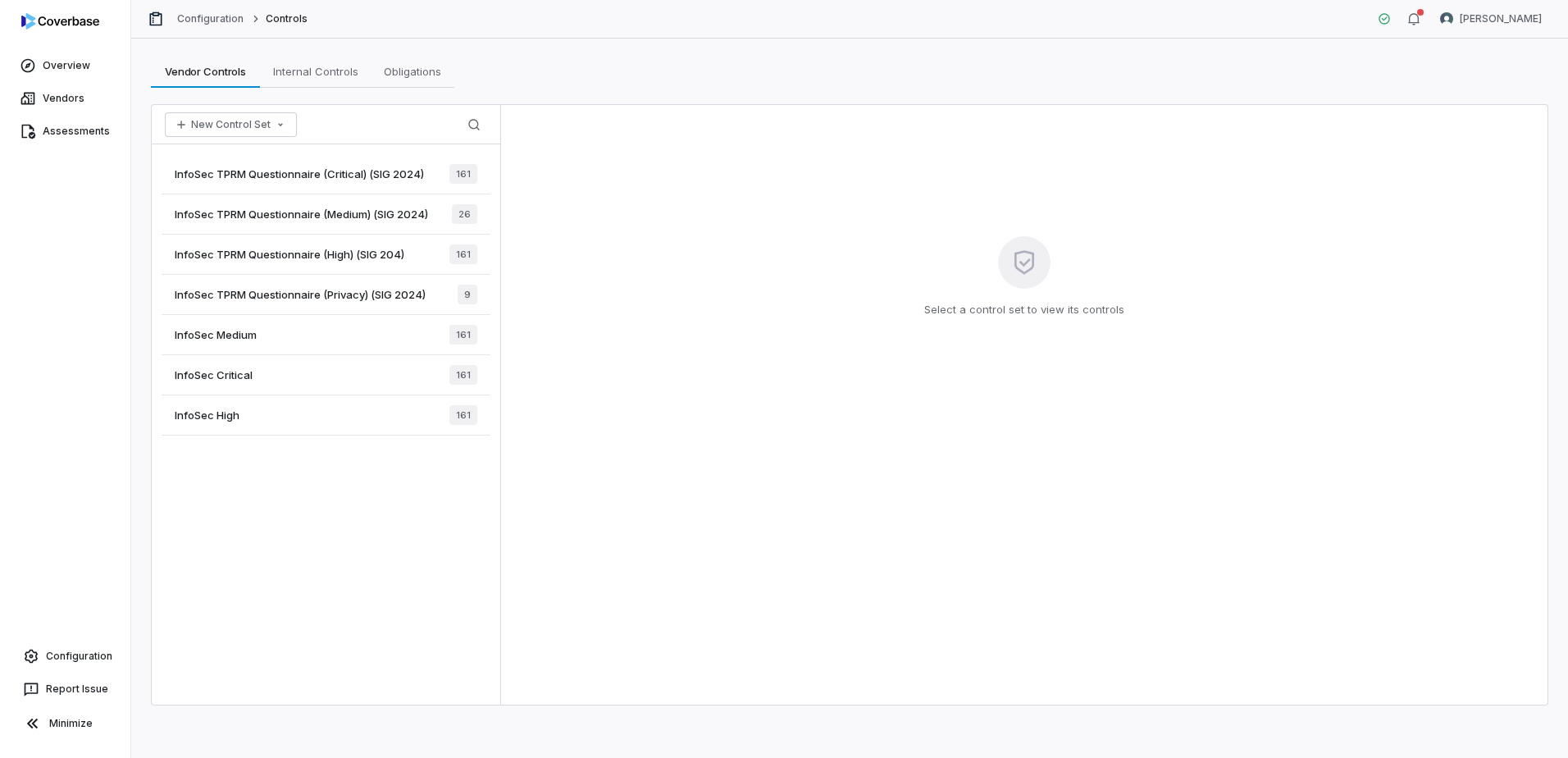
click at [347, 344] on div "InfoSec Medium 161" at bounding box center [325, 335] width 329 height 41
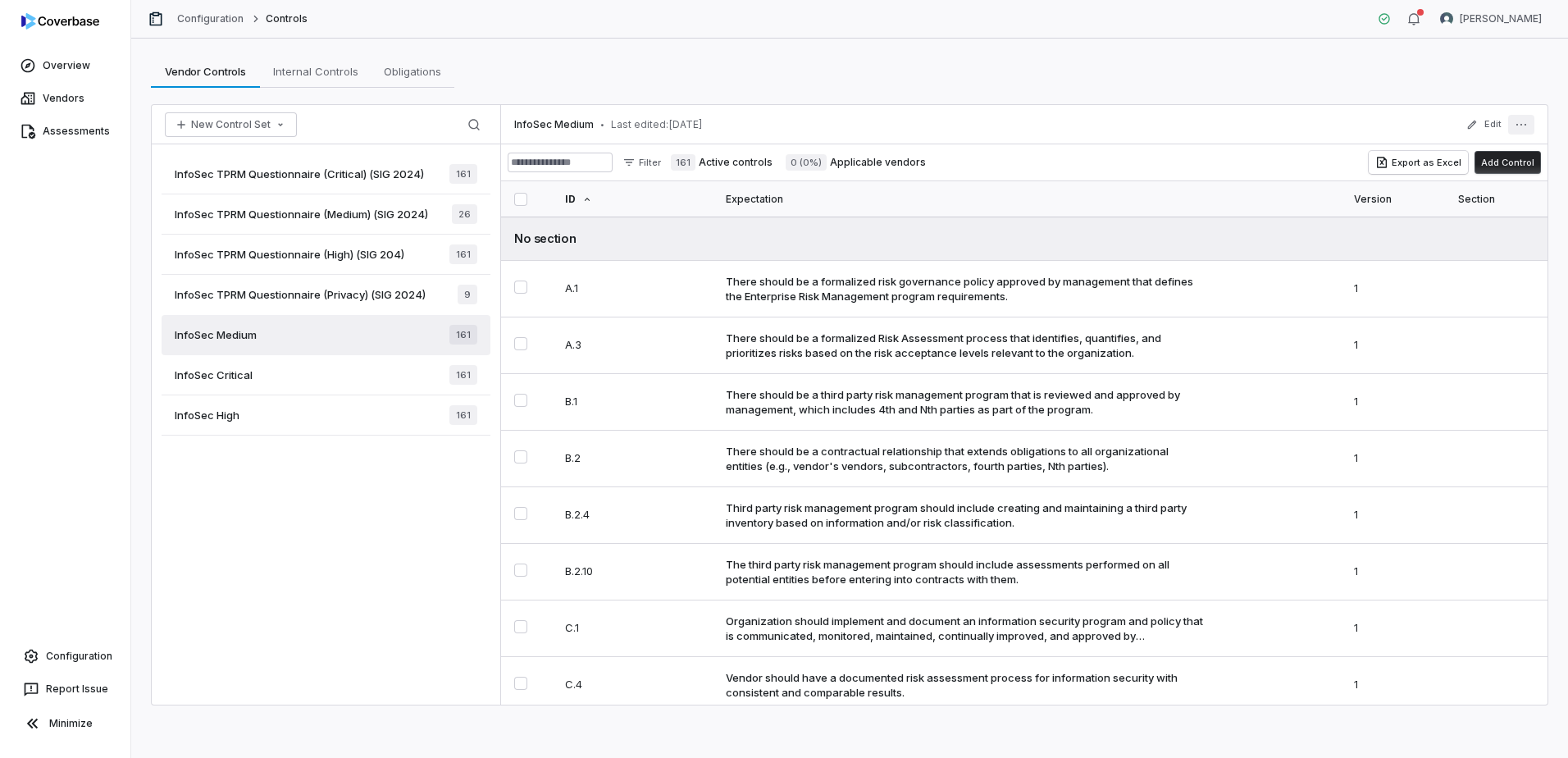
click at [1520, 124] on icon "More actions" at bounding box center [1522, 125] width 14 height 14
click at [1344, 240] on div "Archive" at bounding box center [1411, 237] width 234 height 26
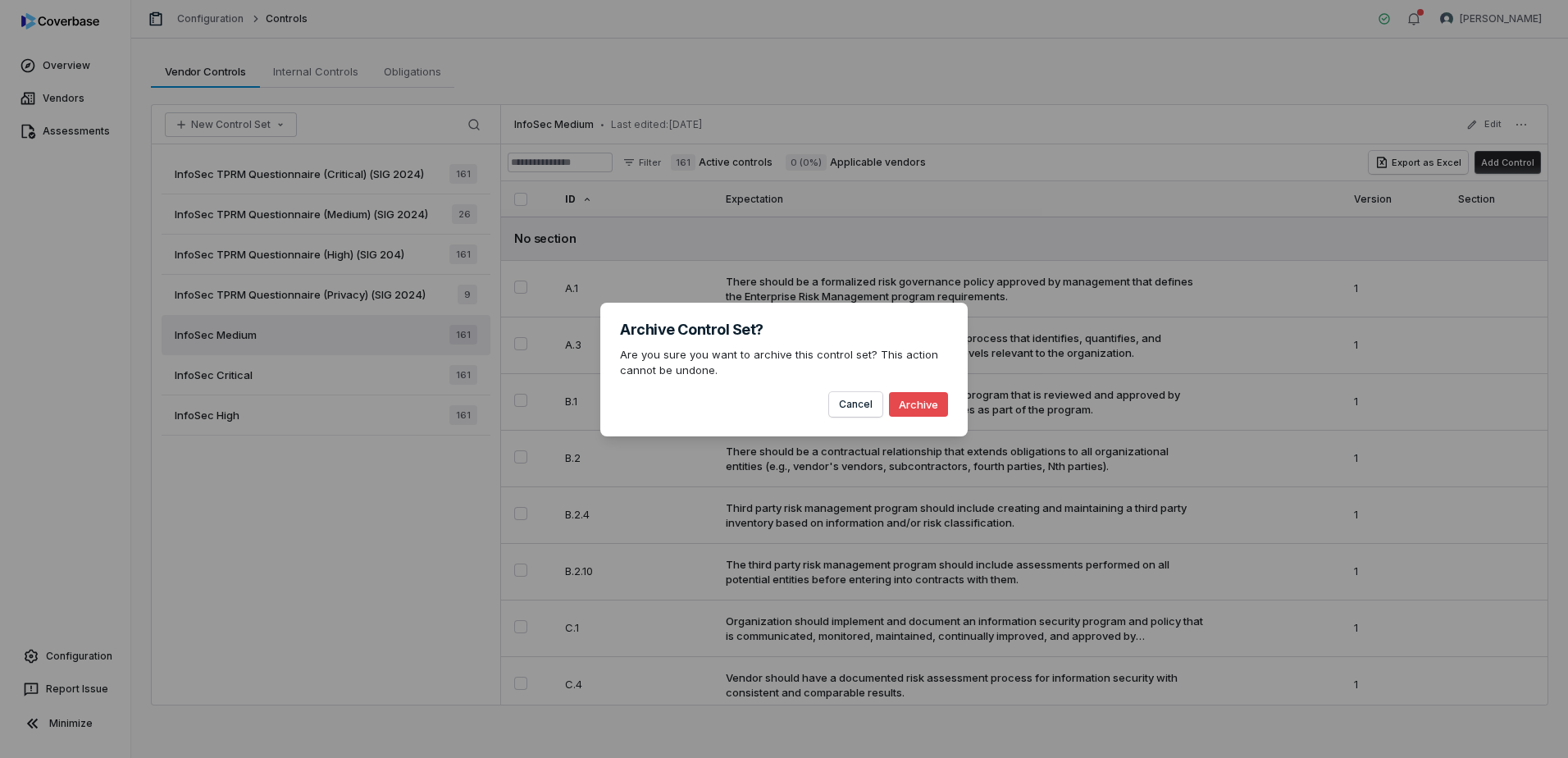
click at [904, 404] on button "Archive" at bounding box center [919, 404] width 59 height 25
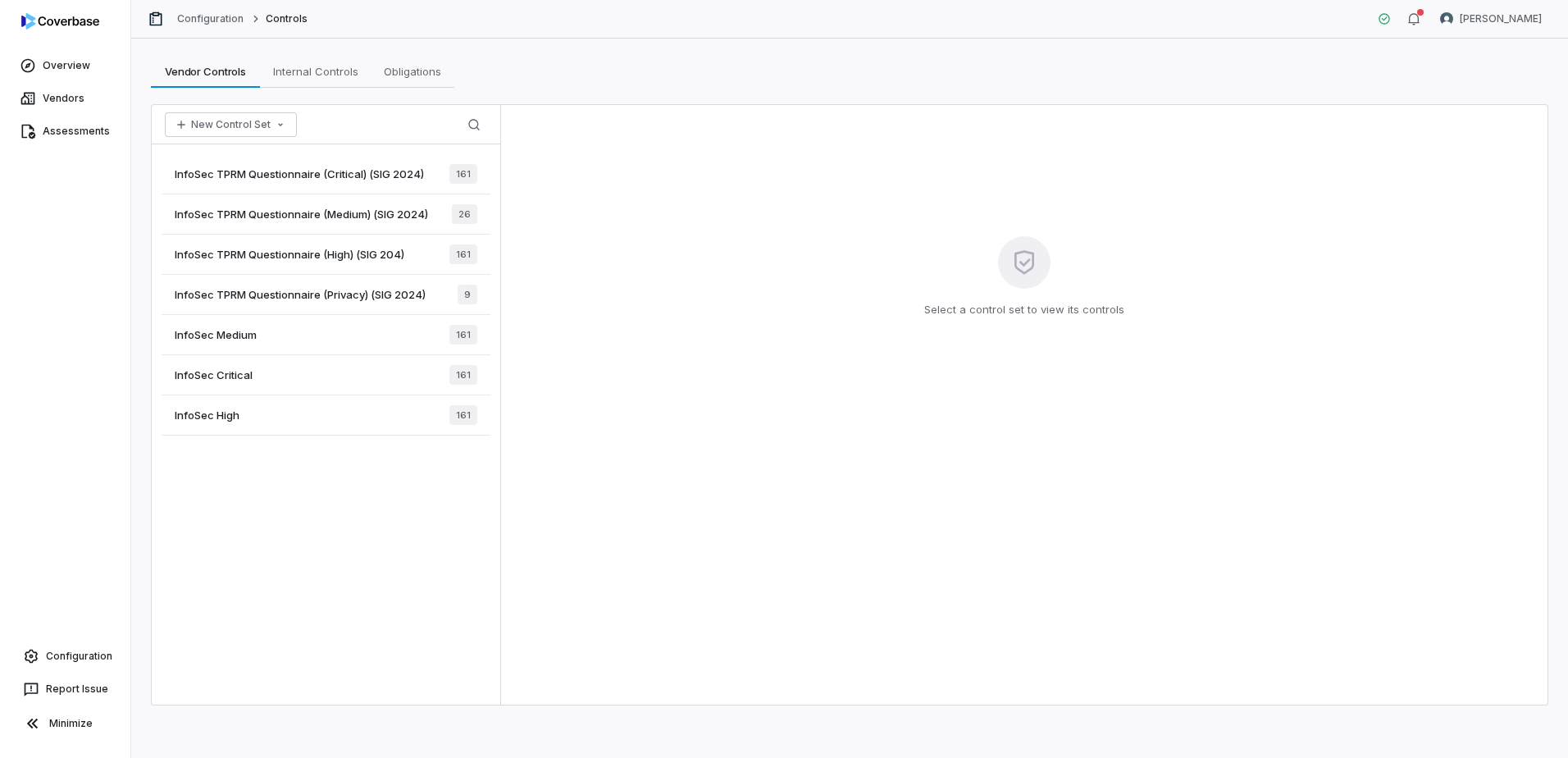
click at [299, 548] on div "InfoSec TPRM Questionnaire (Critical) (SIG 2024) 161 InfoSec TPRM Questionnaire…" at bounding box center [326, 424] width 348 height 560
click at [318, 66] on span "Internal Controls" at bounding box center [315, 71] width 98 height 21
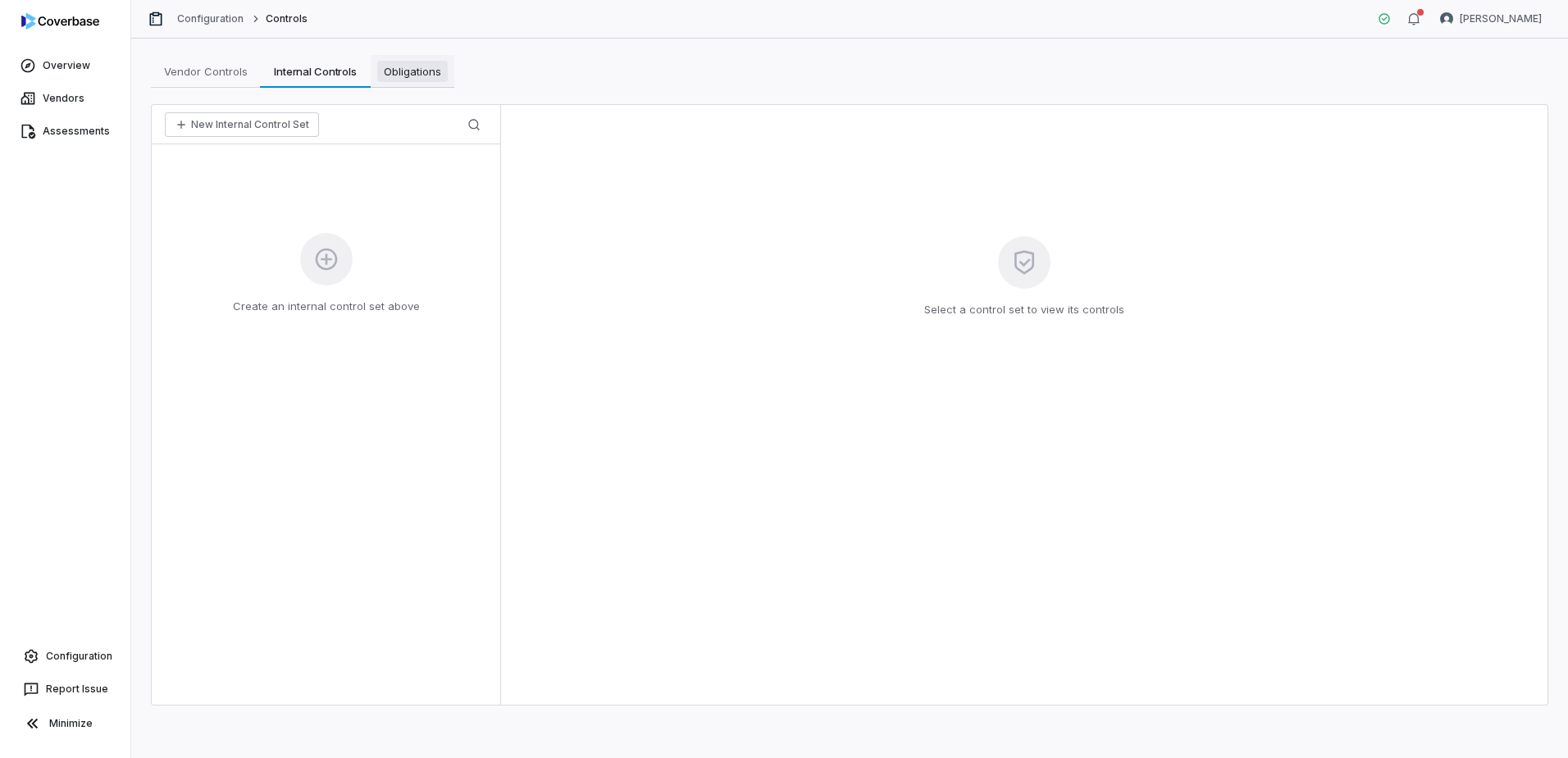
click at [434, 69] on span "Obligations" at bounding box center [412, 71] width 70 height 21
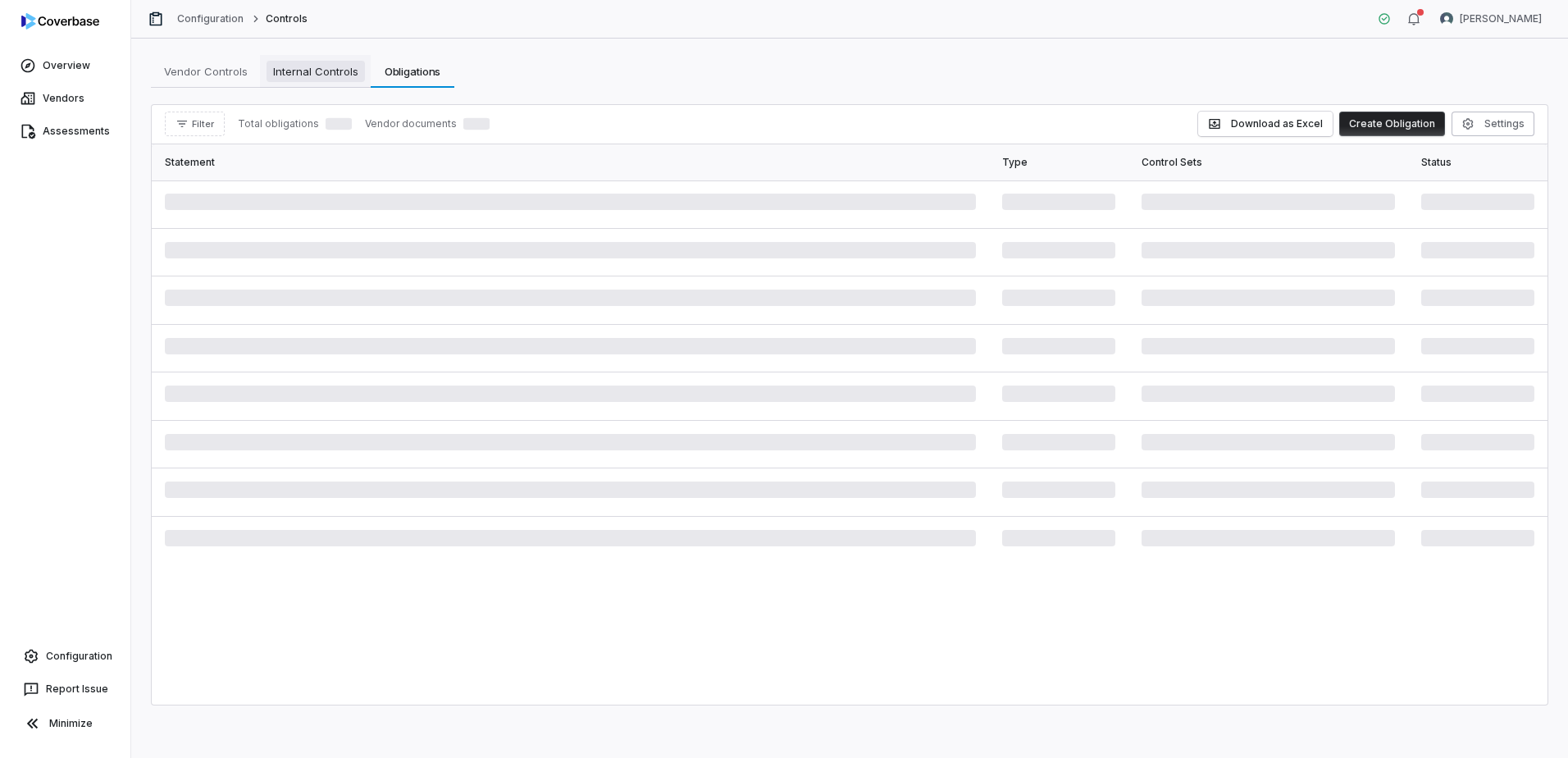
click at [335, 71] on span "Internal Controls" at bounding box center [315, 71] width 98 height 21
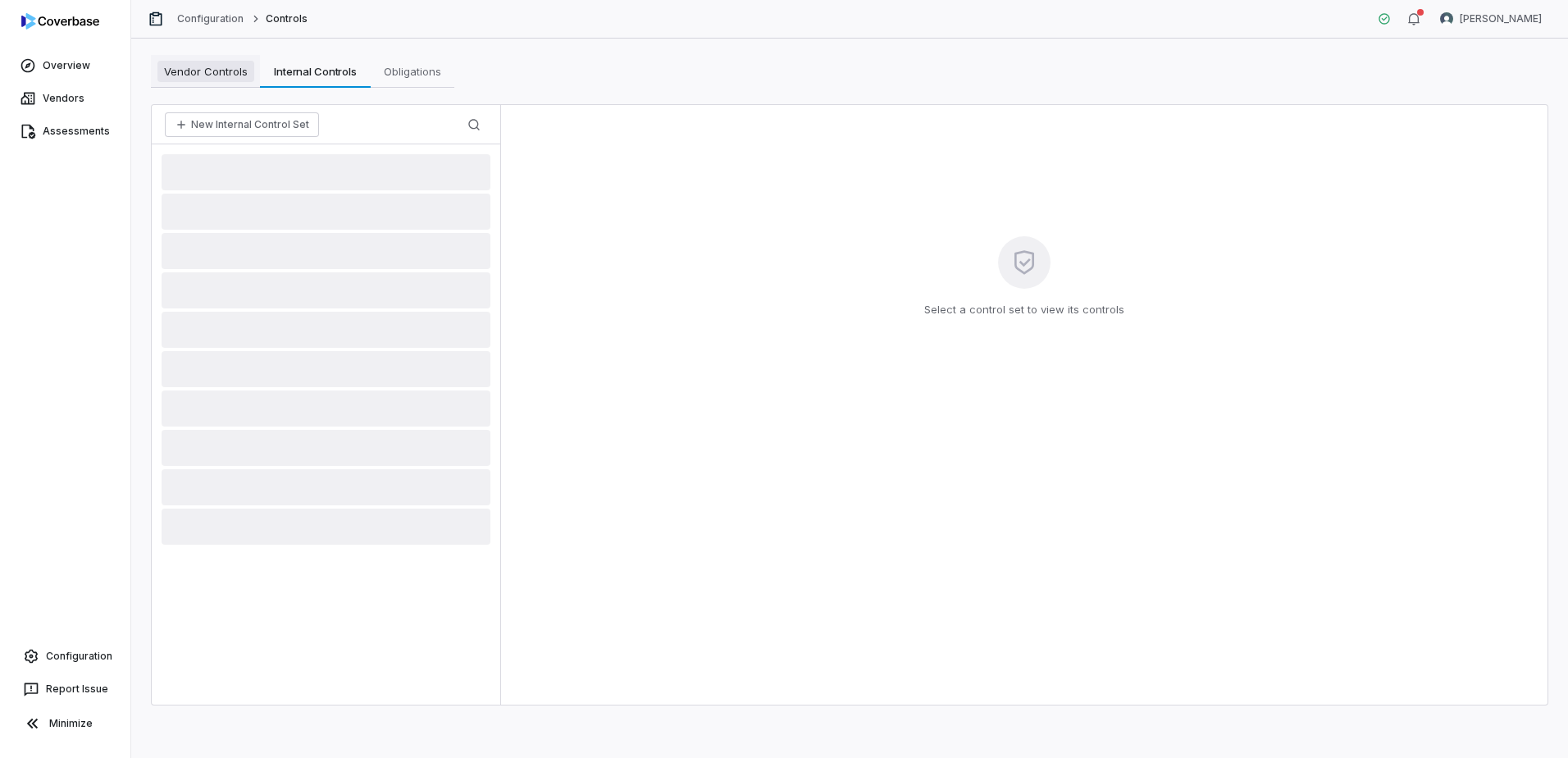
click at [176, 63] on span "Vendor Controls" at bounding box center [205, 71] width 96 height 21
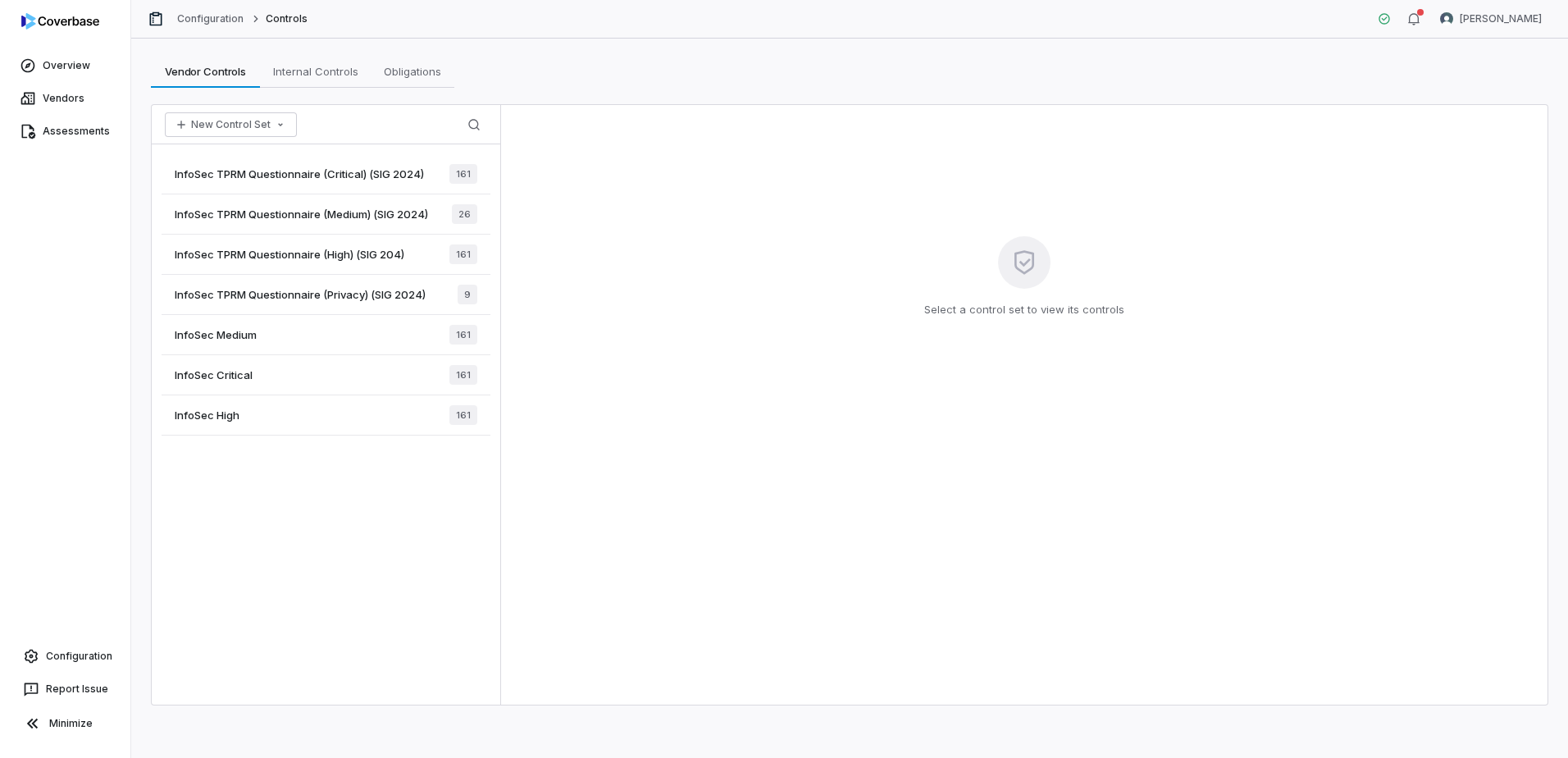
click at [263, 578] on div "InfoSec TPRM Questionnaire (Critical) (SIG 2024) 161 InfoSec TPRM Questionnaire…" at bounding box center [326, 424] width 348 height 560
click at [315, 333] on div "InfoSec Medium 161" at bounding box center [325, 335] width 329 height 41
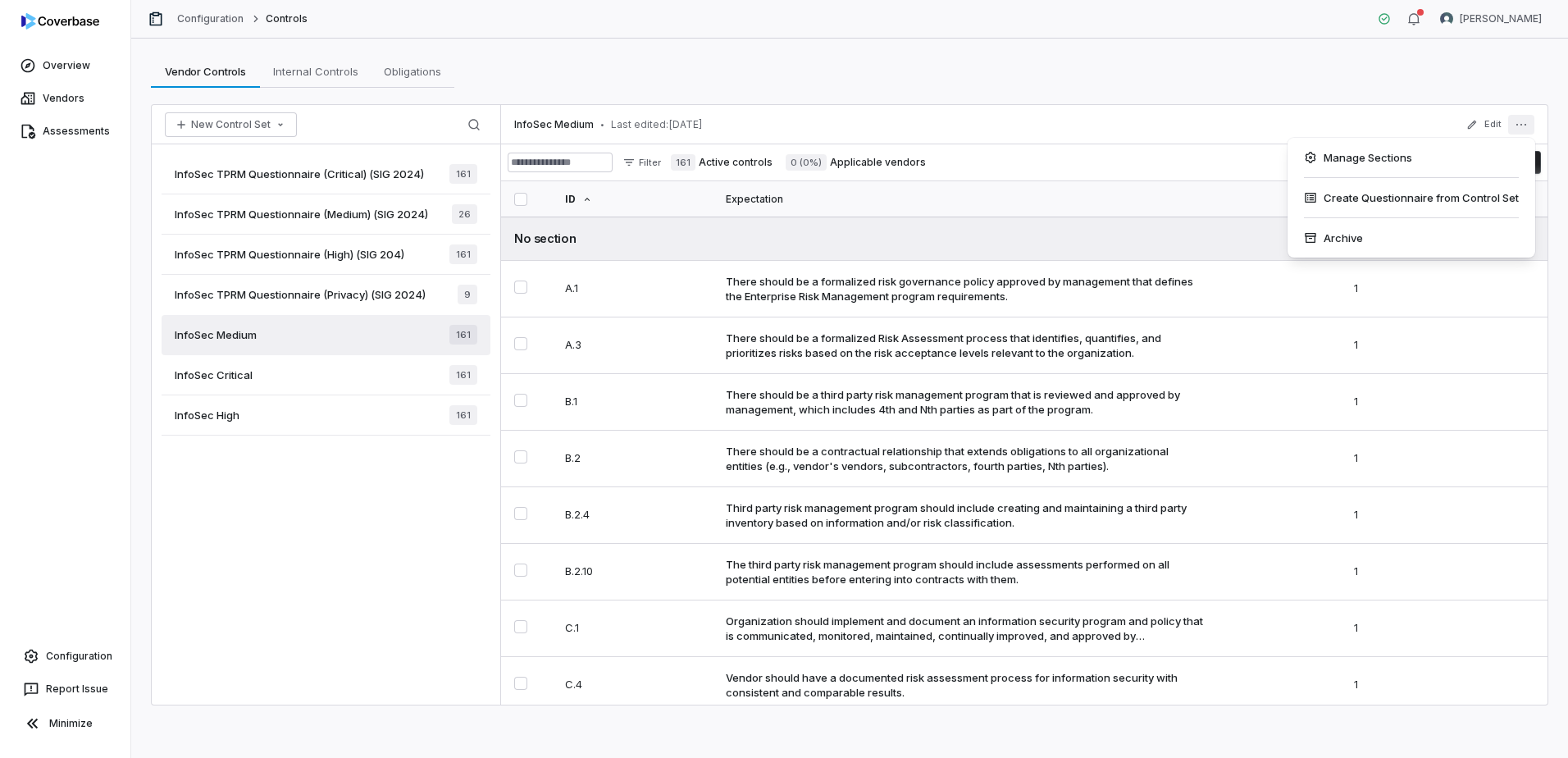
click at [1516, 124] on icon "More actions" at bounding box center [1522, 125] width 14 height 14
click at [1352, 237] on div "Archive" at bounding box center [1411, 237] width 234 height 26
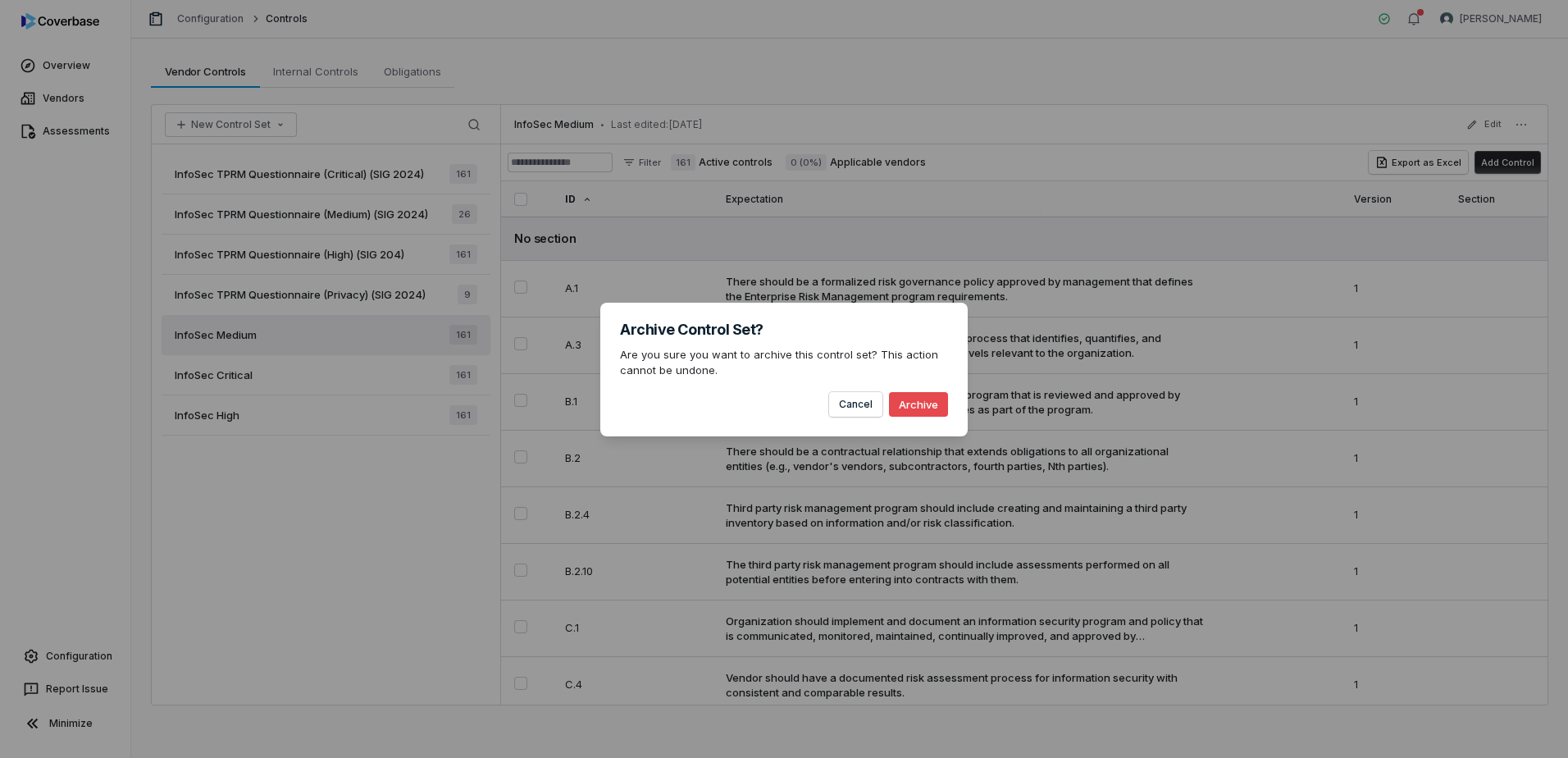
click at [925, 400] on button "Archive" at bounding box center [919, 404] width 59 height 25
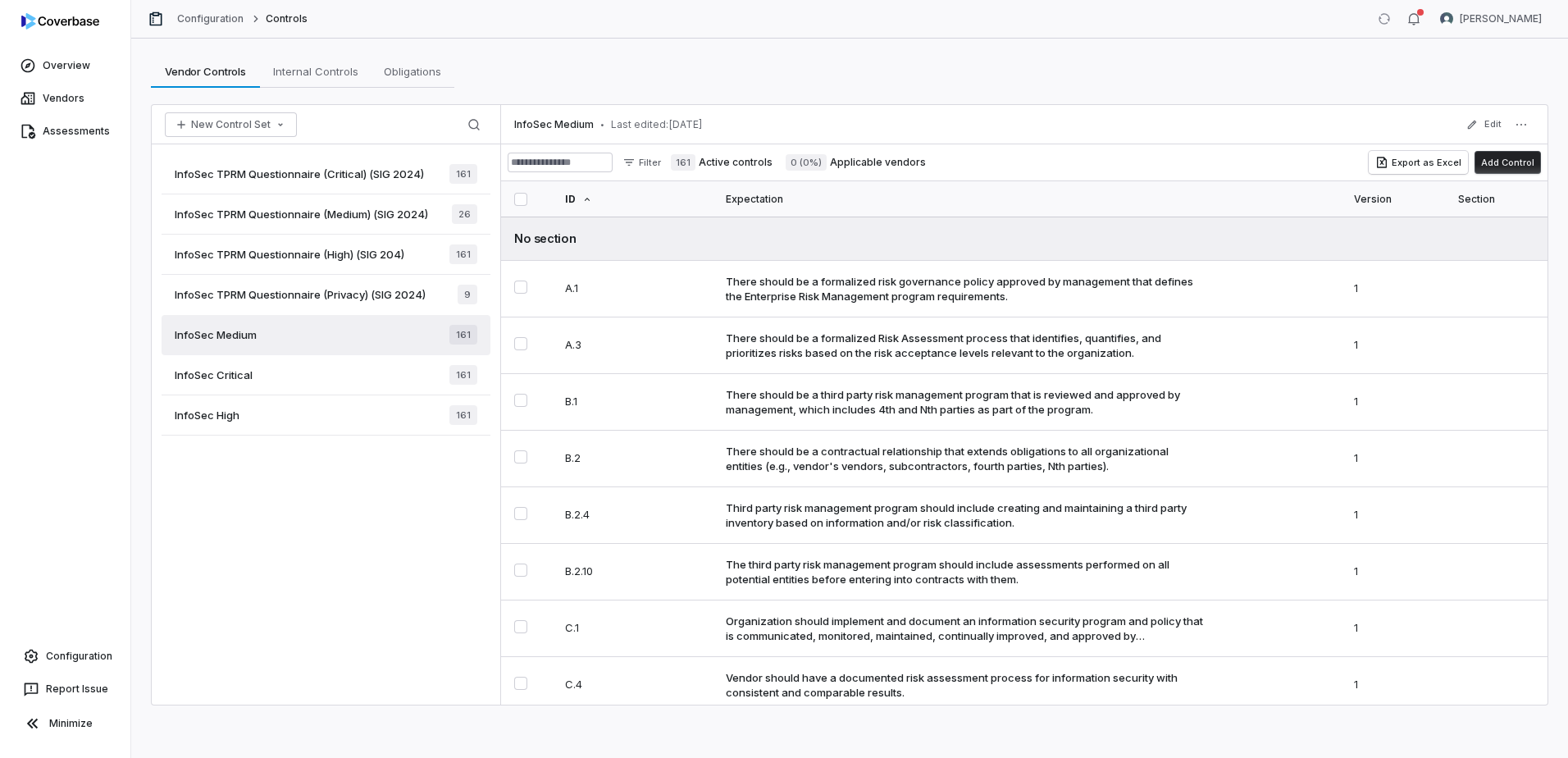
click at [389, 374] on div "InfoSec Critical 161" at bounding box center [325, 375] width 329 height 41
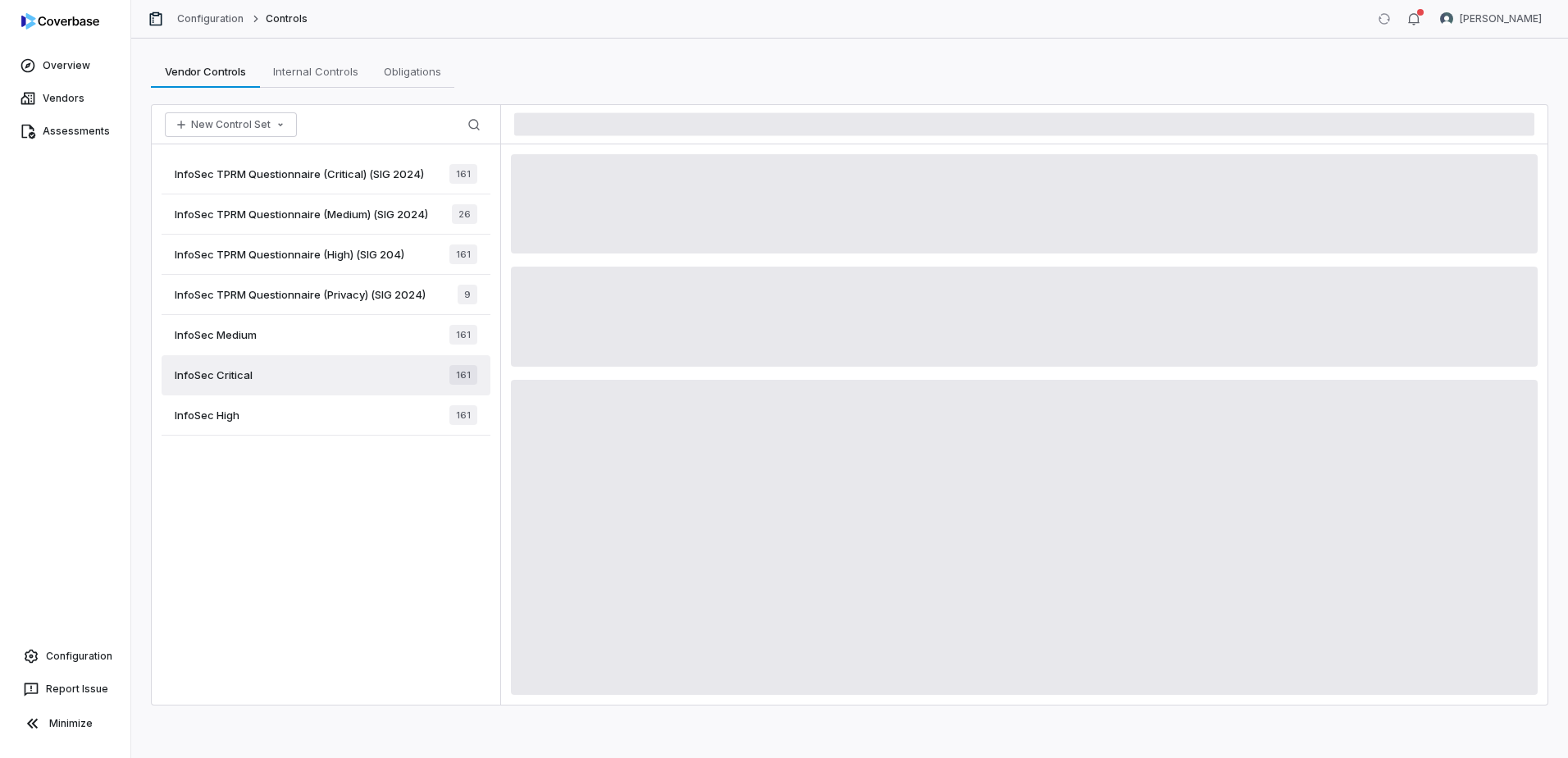
click at [252, 173] on span "InfoSec TPRM Questionnaire (Critical) (SIG 2024)" at bounding box center [299, 173] width 249 height 14
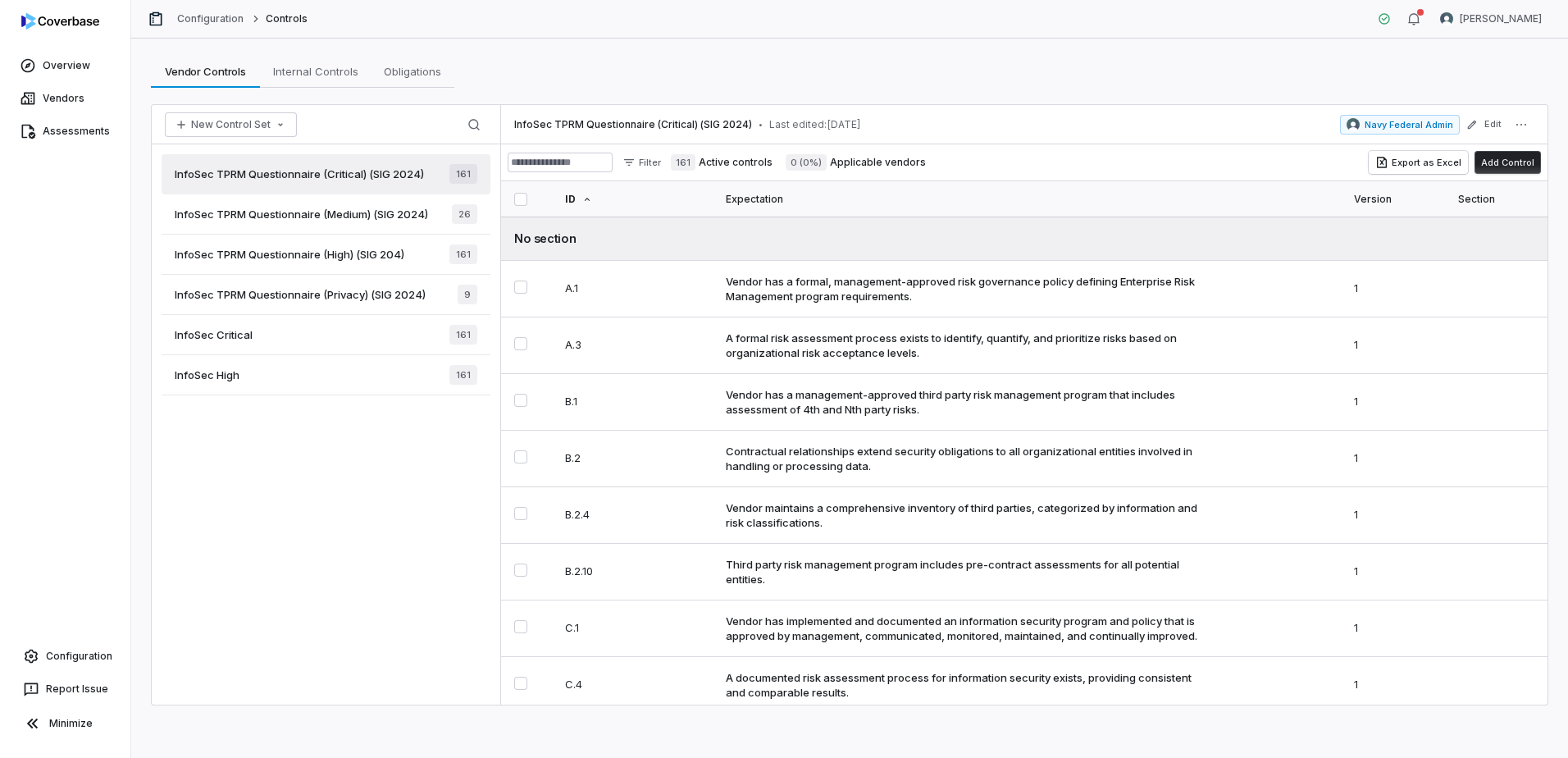
click at [303, 520] on div "InfoSec TPRM Questionnaire (Critical) (SIG 2024) 161 InfoSec TPRM Questionnaire…" at bounding box center [326, 424] width 348 height 560
click at [300, 331] on div "InfoSec Critical 161" at bounding box center [325, 335] width 329 height 41
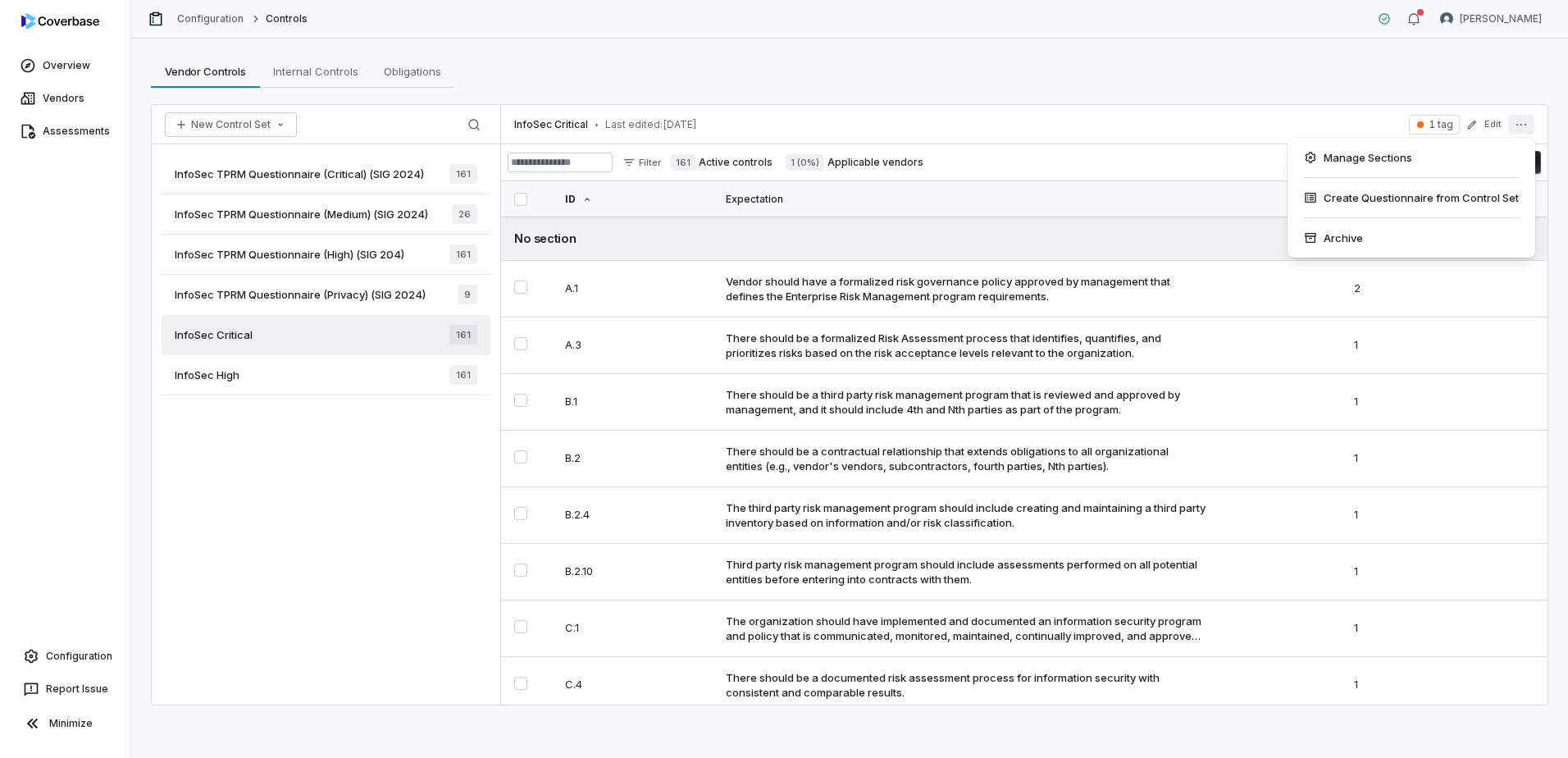
click at [1532, 126] on button "More actions" at bounding box center [1521, 124] width 26 height 19
click at [1342, 238] on div "Archive" at bounding box center [1411, 237] width 234 height 26
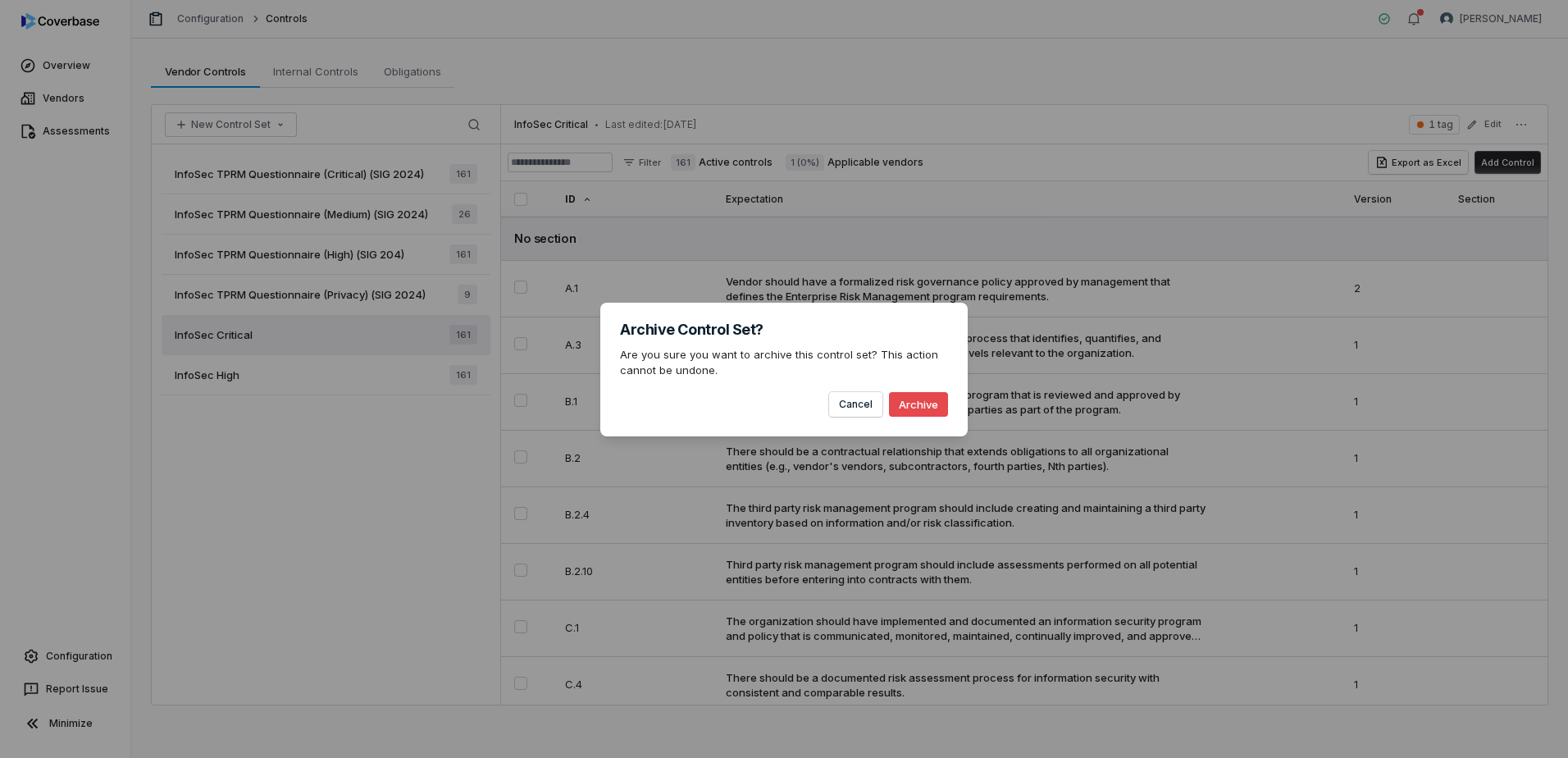
click at [920, 402] on button "Archive" at bounding box center [919, 404] width 59 height 25
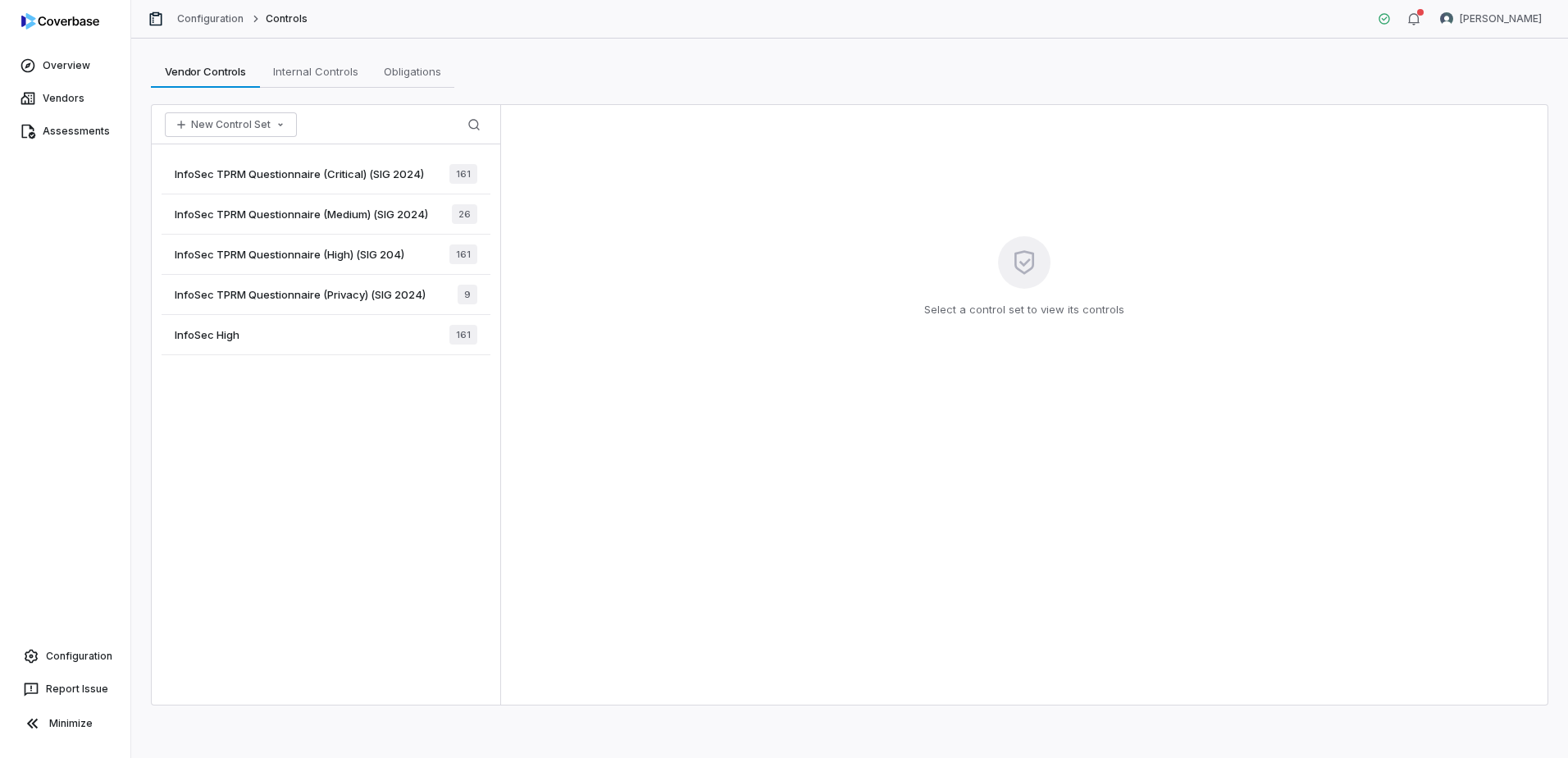
click at [211, 337] on span "InfoSec High" at bounding box center [207, 334] width 65 height 14
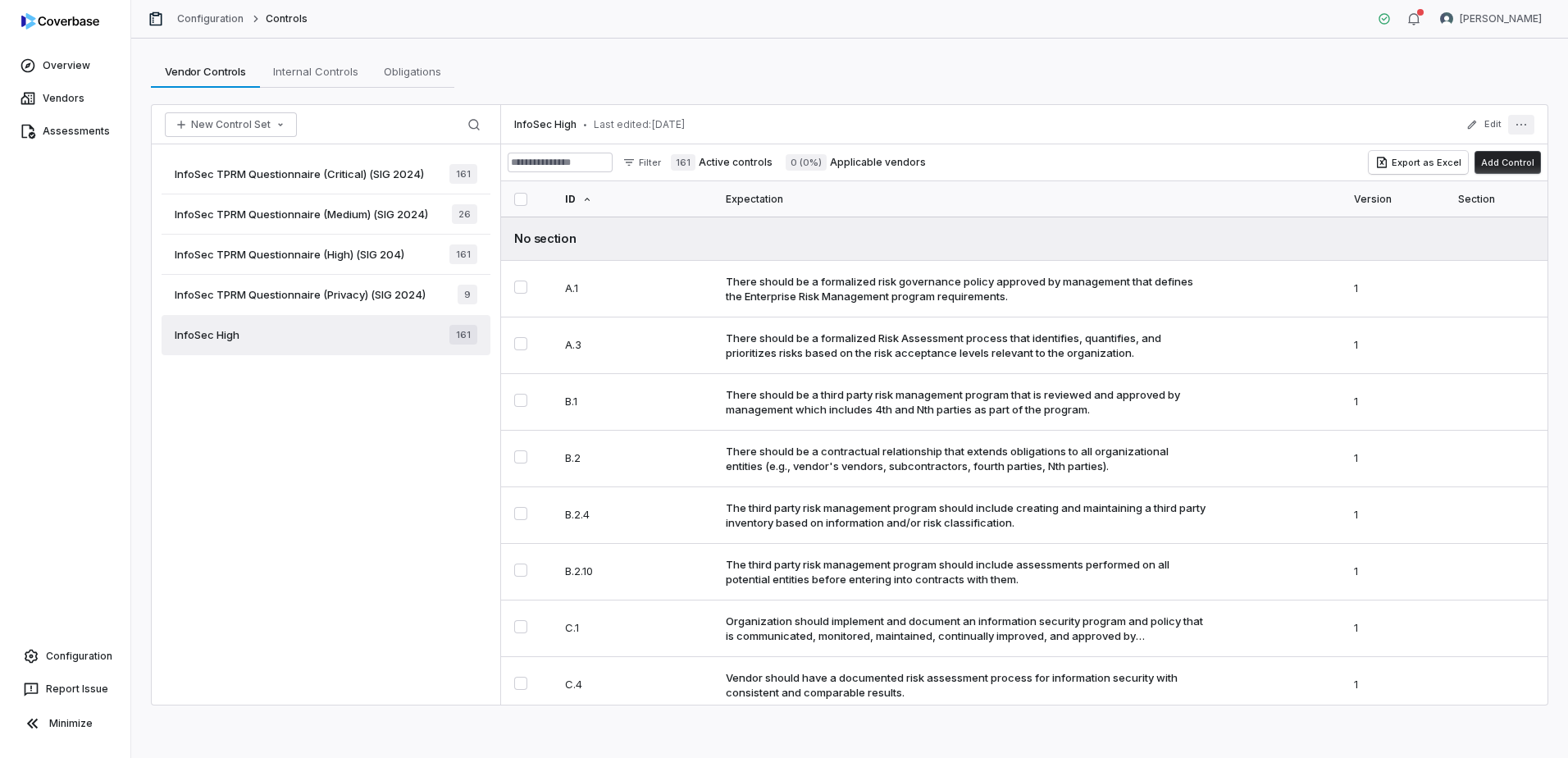
click at [1527, 126] on icon "More actions" at bounding box center [1522, 125] width 14 height 14
click at [1354, 239] on div "Archive" at bounding box center [1411, 237] width 234 height 26
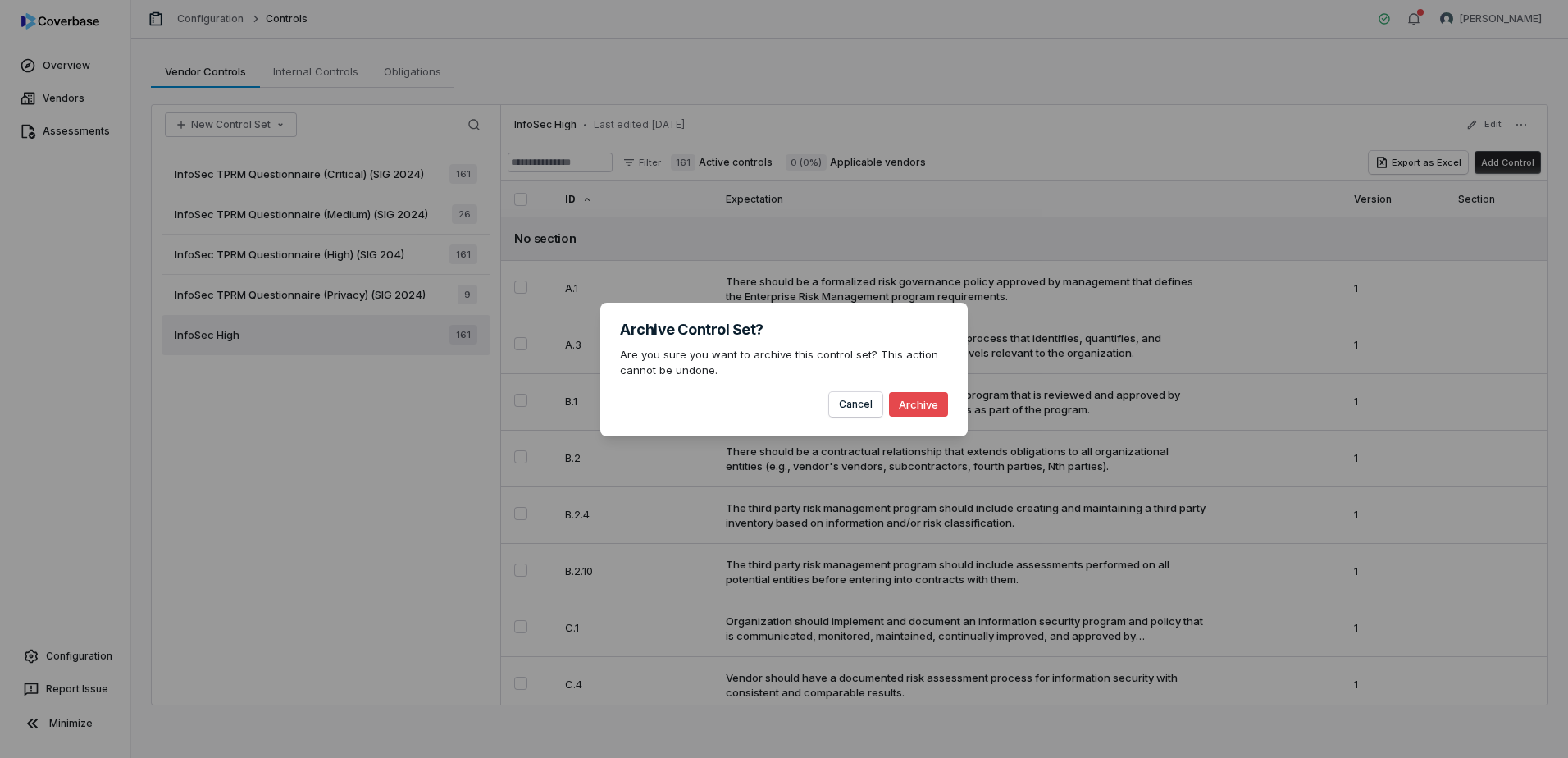
click at [921, 409] on button "Archive" at bounding box center [919, 404] width 59 height 25
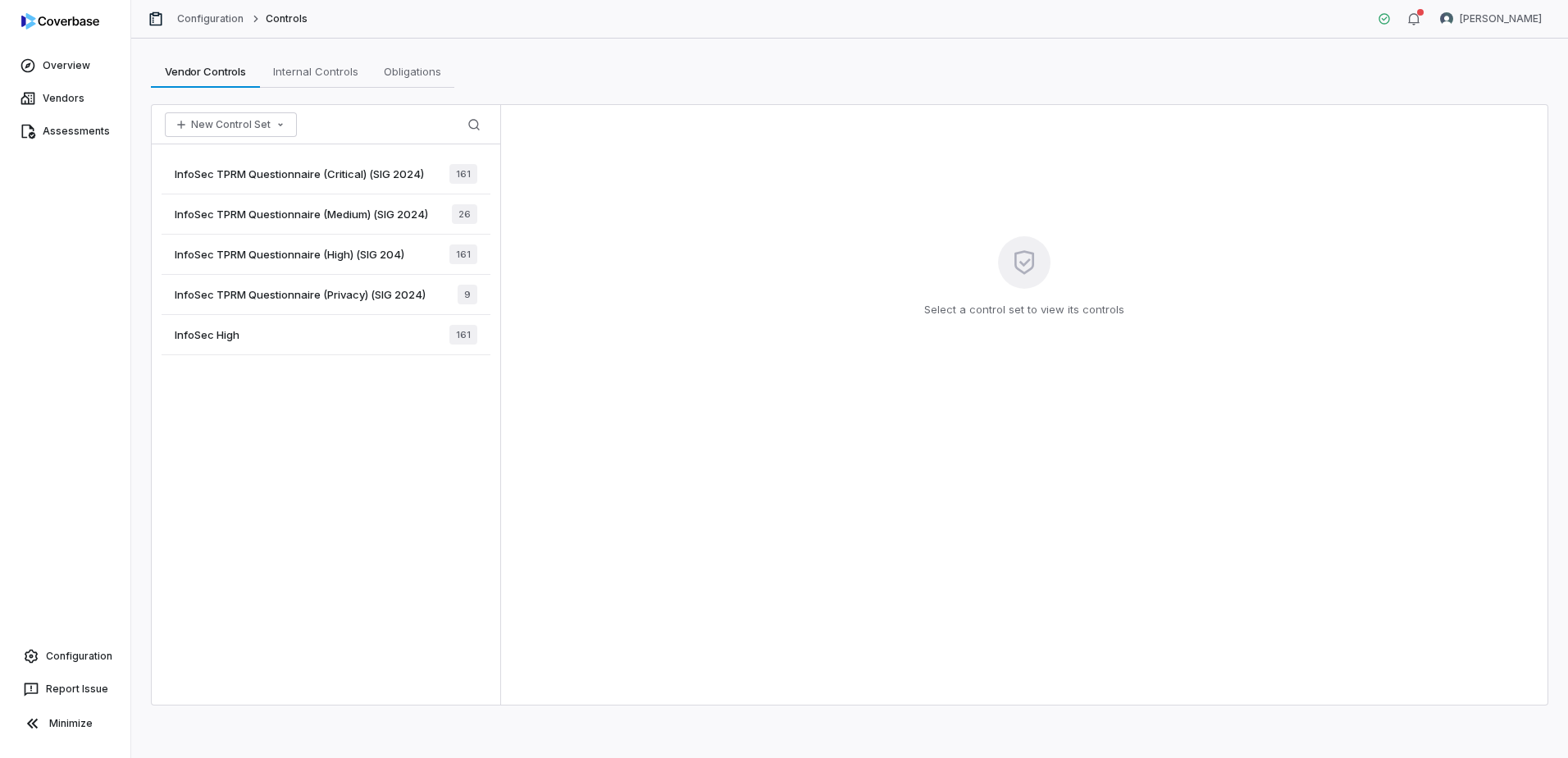
click at [390, 174] on span "InfoSec TPRM Questionnaire (Critical) (SIG 2024)" at bounding box center [299, 173] width 249 height 14
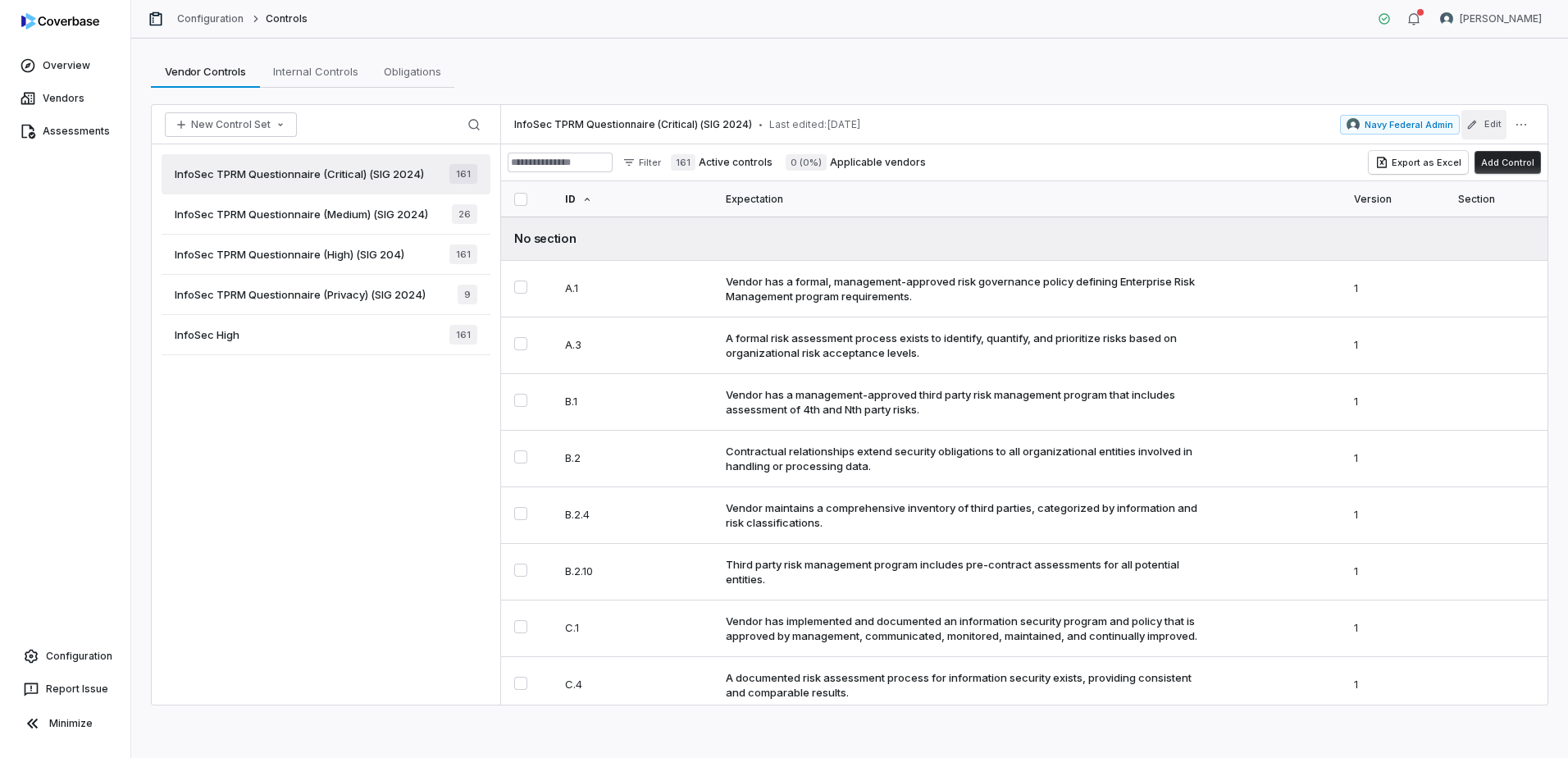
click at [1488, 117] on button "Edit" at bounding box center [1483, 124] width 45 height 30
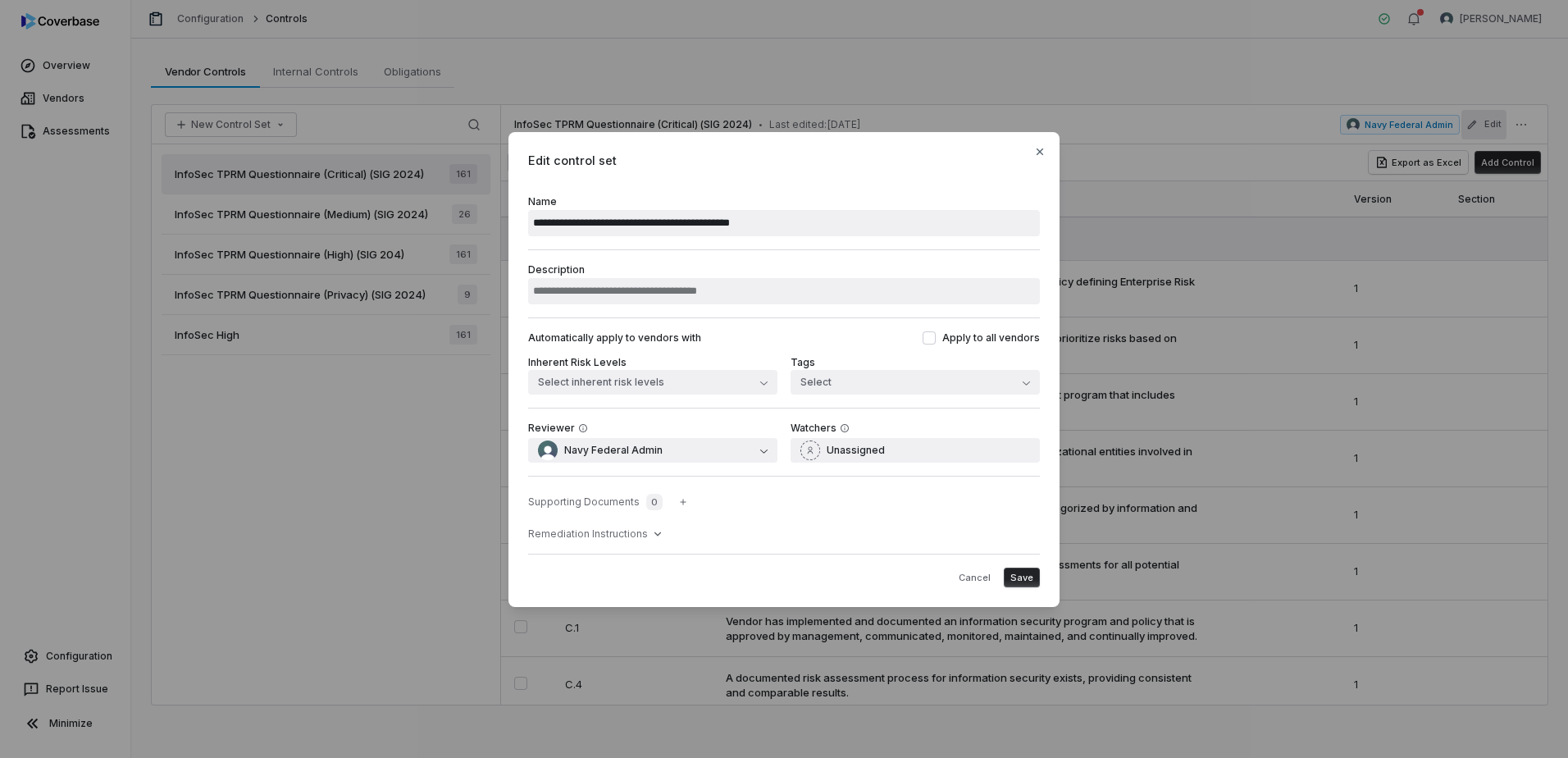
click at [590, 224] on input "**********" at bounding box center [784, 222] width 511 height 26
click at [536, 222] on input "**********" at bounding box center [784, 222] width 511 height 26
drag, startPoint x: 700, startPoint y: 222, endPoint x: 977, endPoint y: 226, distance: 277.0
click at [977, 226] on input "**********" at bounding box center [784, 222] width 511 height 26
type input "**********"
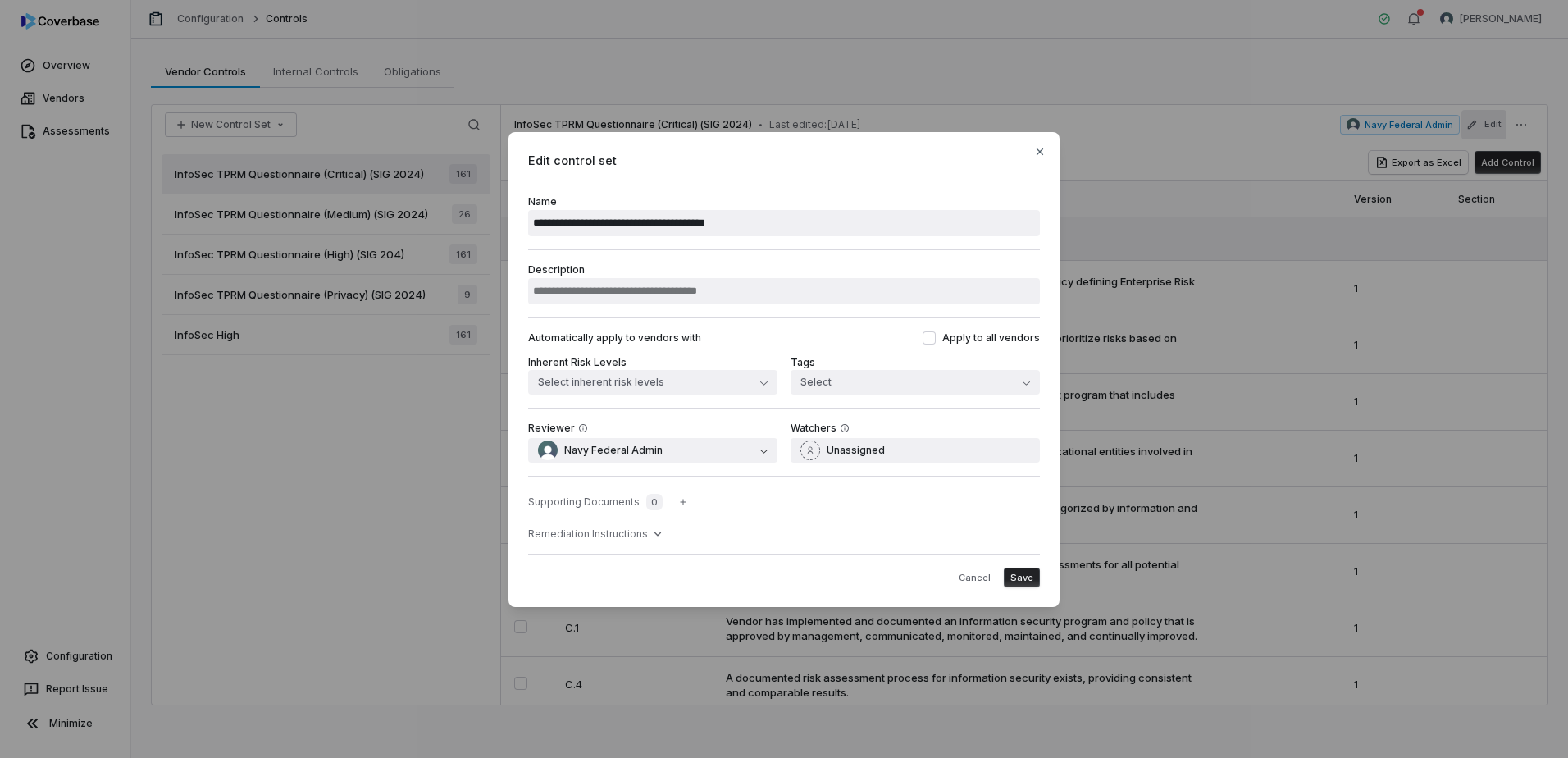
click at [1030, 577] on span "Save" at bounding box center [1021, 577] width 23 height 13
click at [1024, 575] on span "Save" at bounding box center [1021, 577] width 23 height 13
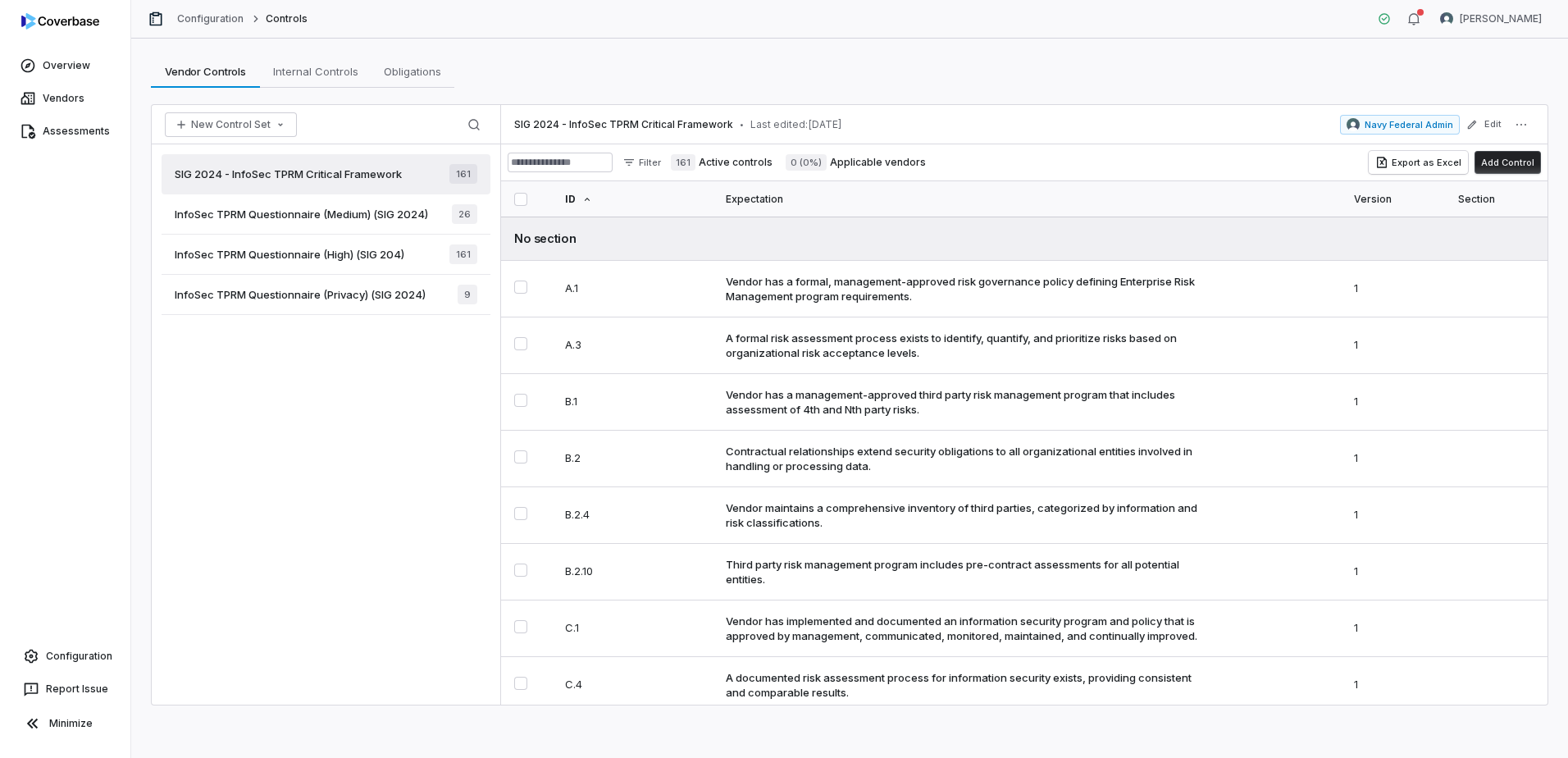
click at [312, 210] on span "InfoSec TPRM Questionnaire (Medium) (SIG 2024)" at bounding box center [302, 214] width 254 height 14
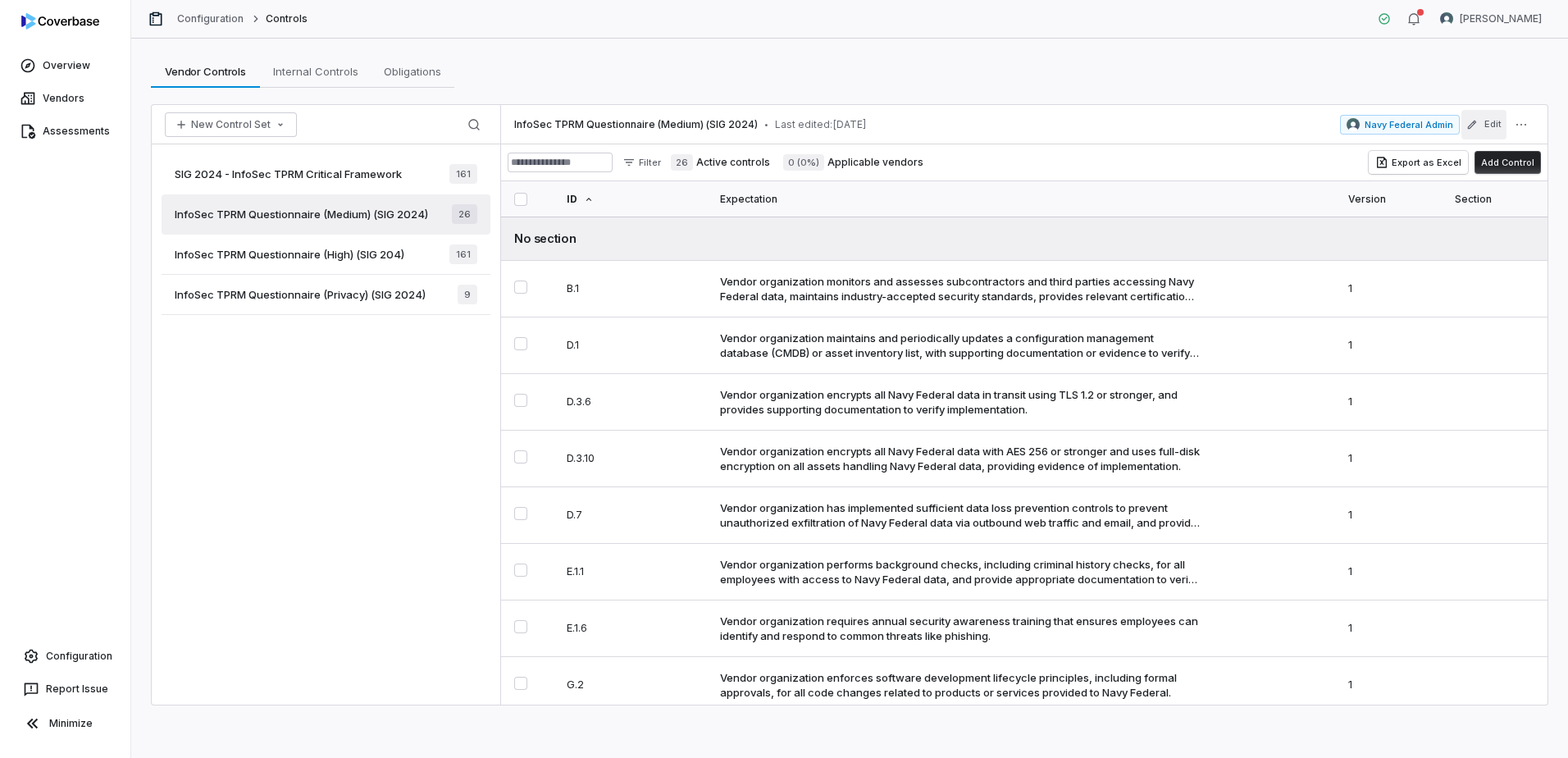
click at [1481, 128] on button "Edit" at bounding box center [1483, 124] width 45 height 30
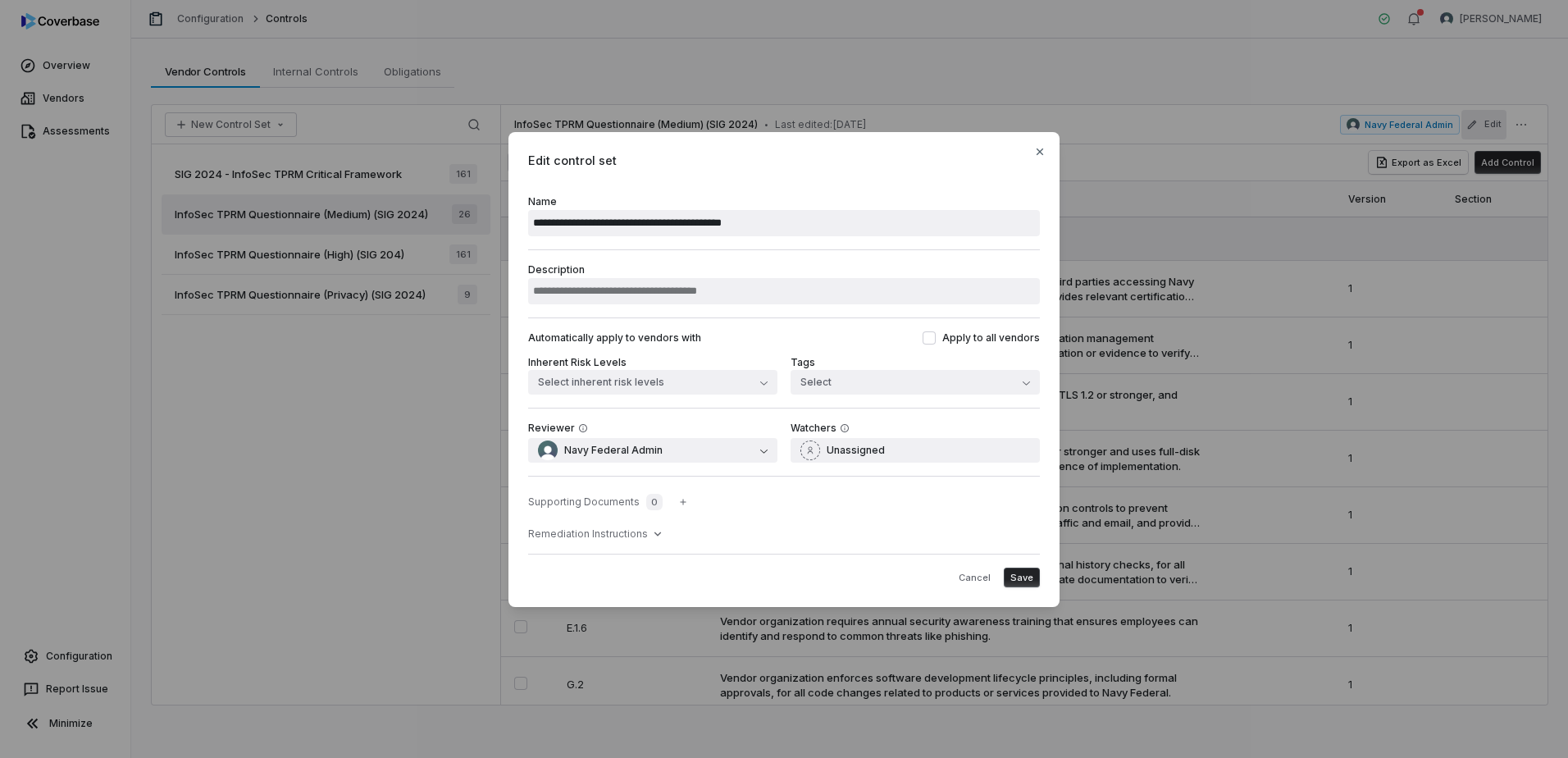
click at [618, 224] on input "**********" at bounding box center [784, 222] width 511 height 26
drag, startPoint x: 828, startPoint y: 228, endPoint x: 298, endPoint y: 176, distance: 532.5
click at [298, 176] on div "**********" at bounding box center [784, 379] width 1568 height 547
type input "**********"
click at [1019, 581] on span "Save" at bounding box center [1021, 577] width 23 height 13
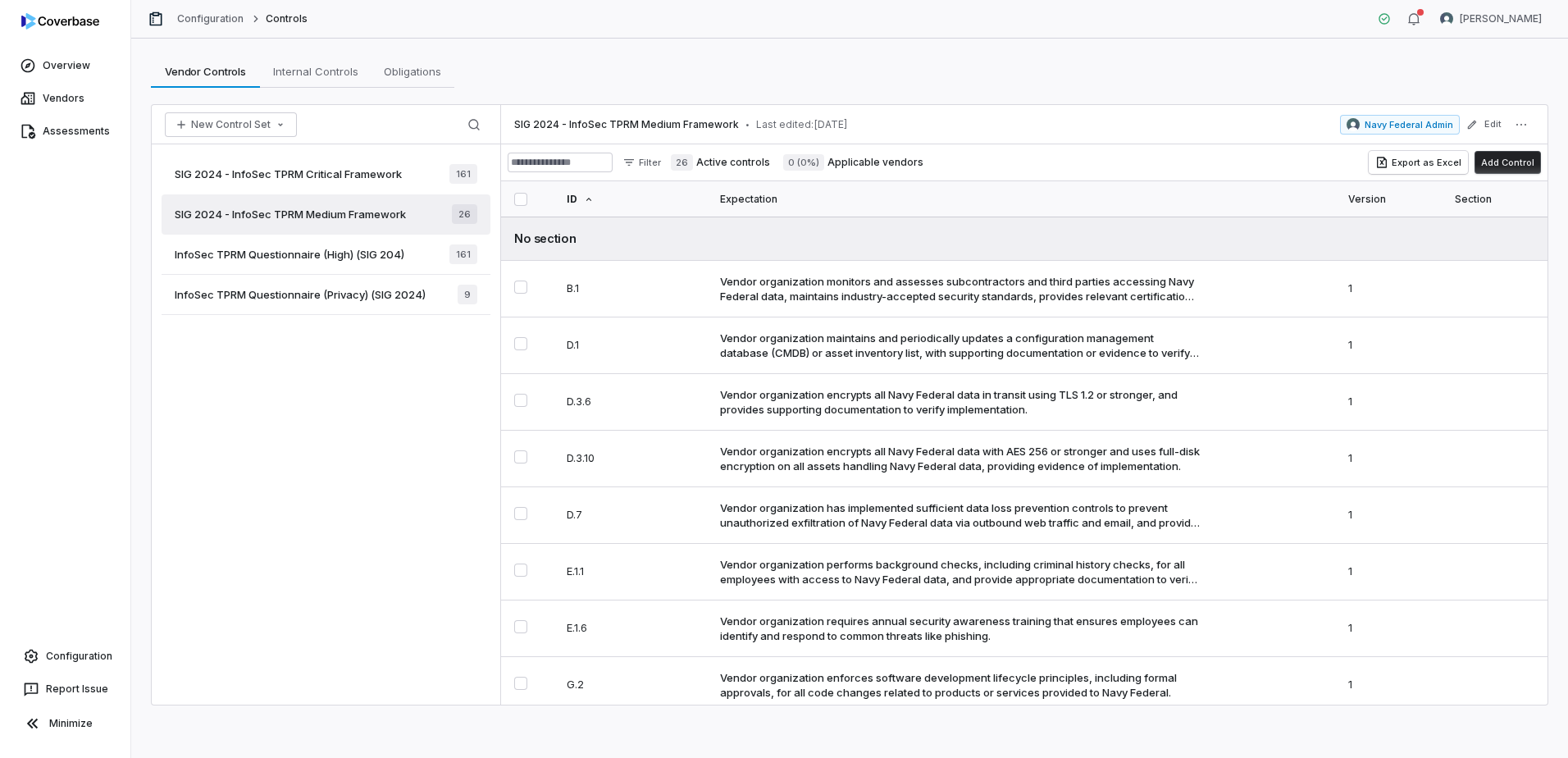
click at [303, 256] on span "InfoSec TPRM Questionnaire (High) (SIG 204)" at bounding box center [290, 254] width 230 height 14
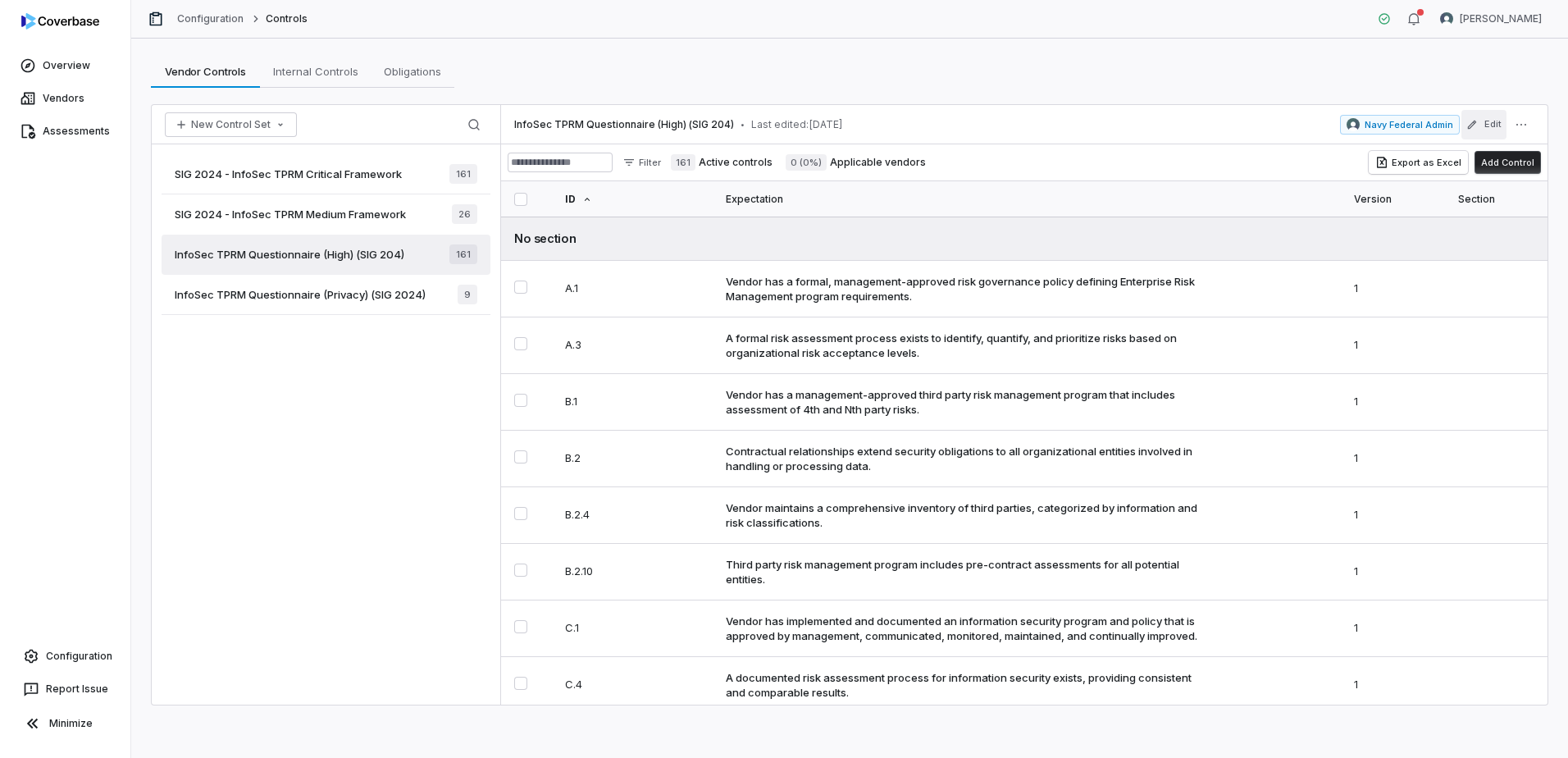
click at [1500, 135] on button "Edit" at bounding box center [1483, 124] width 45 height 30
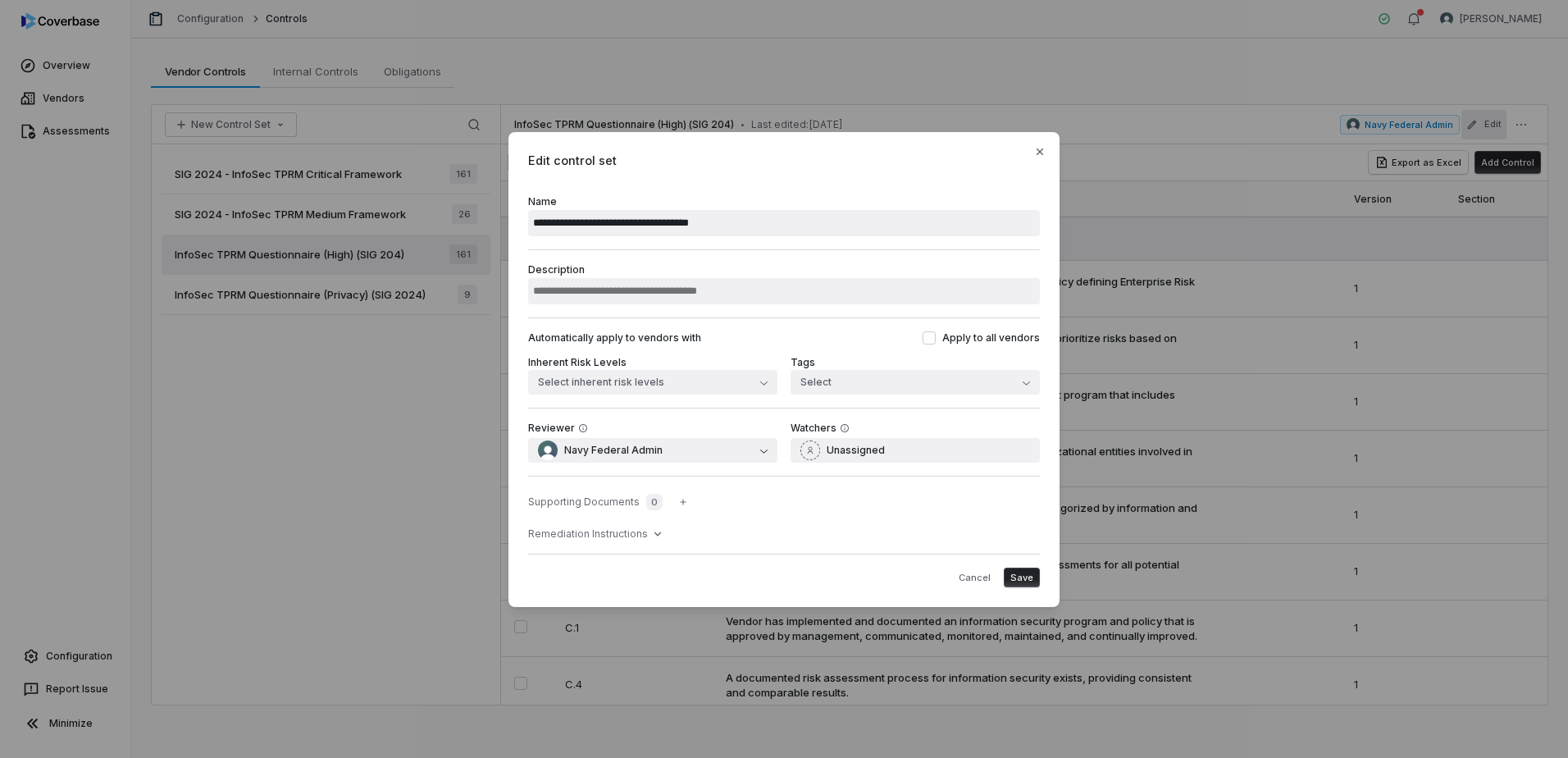
type input "**********"
click at [1022, 575] on span "Save" at bounding box center [1021, 577] width 23 height 13
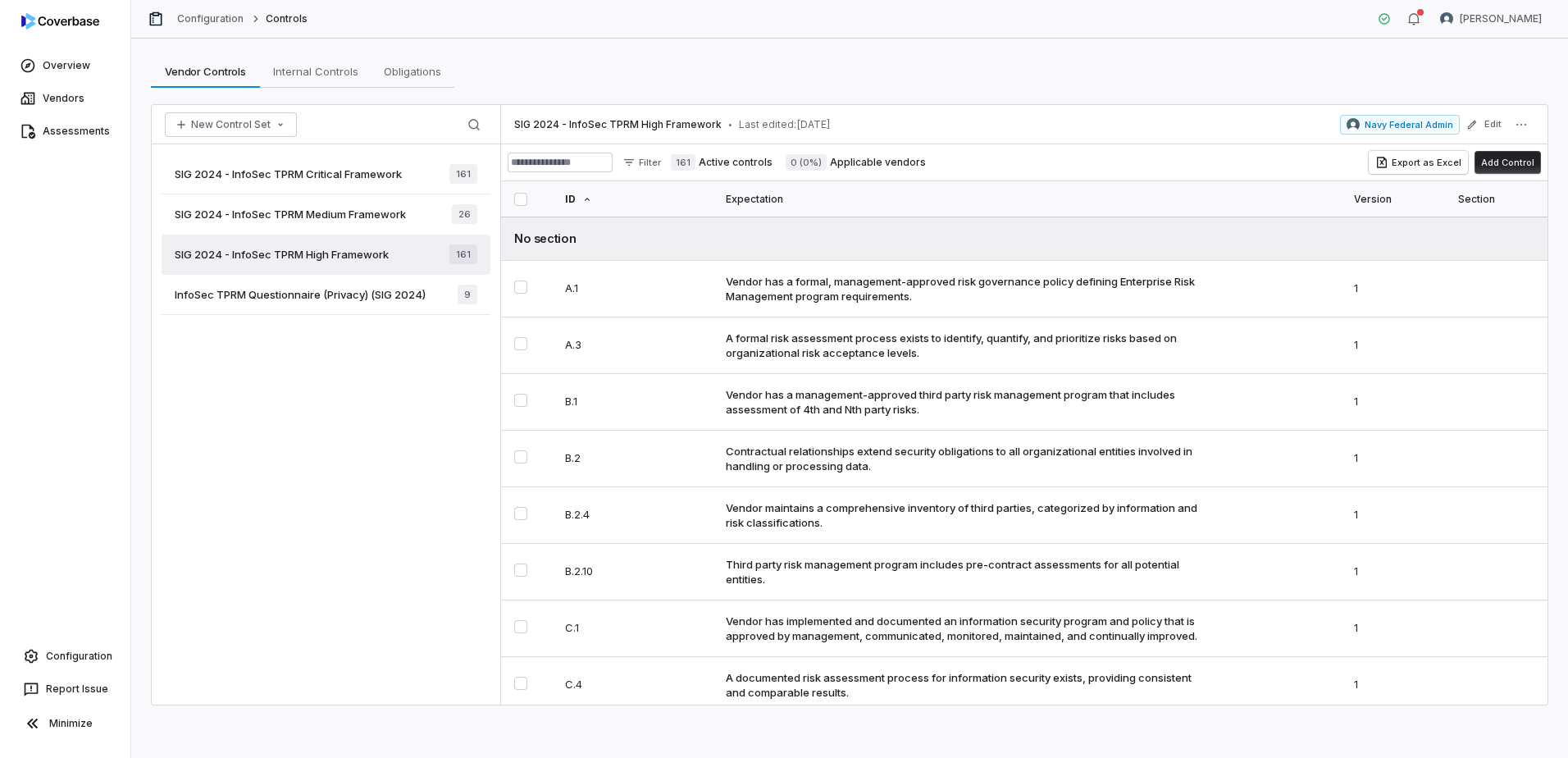
click at [259, 293] on span "InfoSec TPRM Questionnaire (Privacy) (SIG 2024)" at bounding box center [300, 294] width 251 height 14
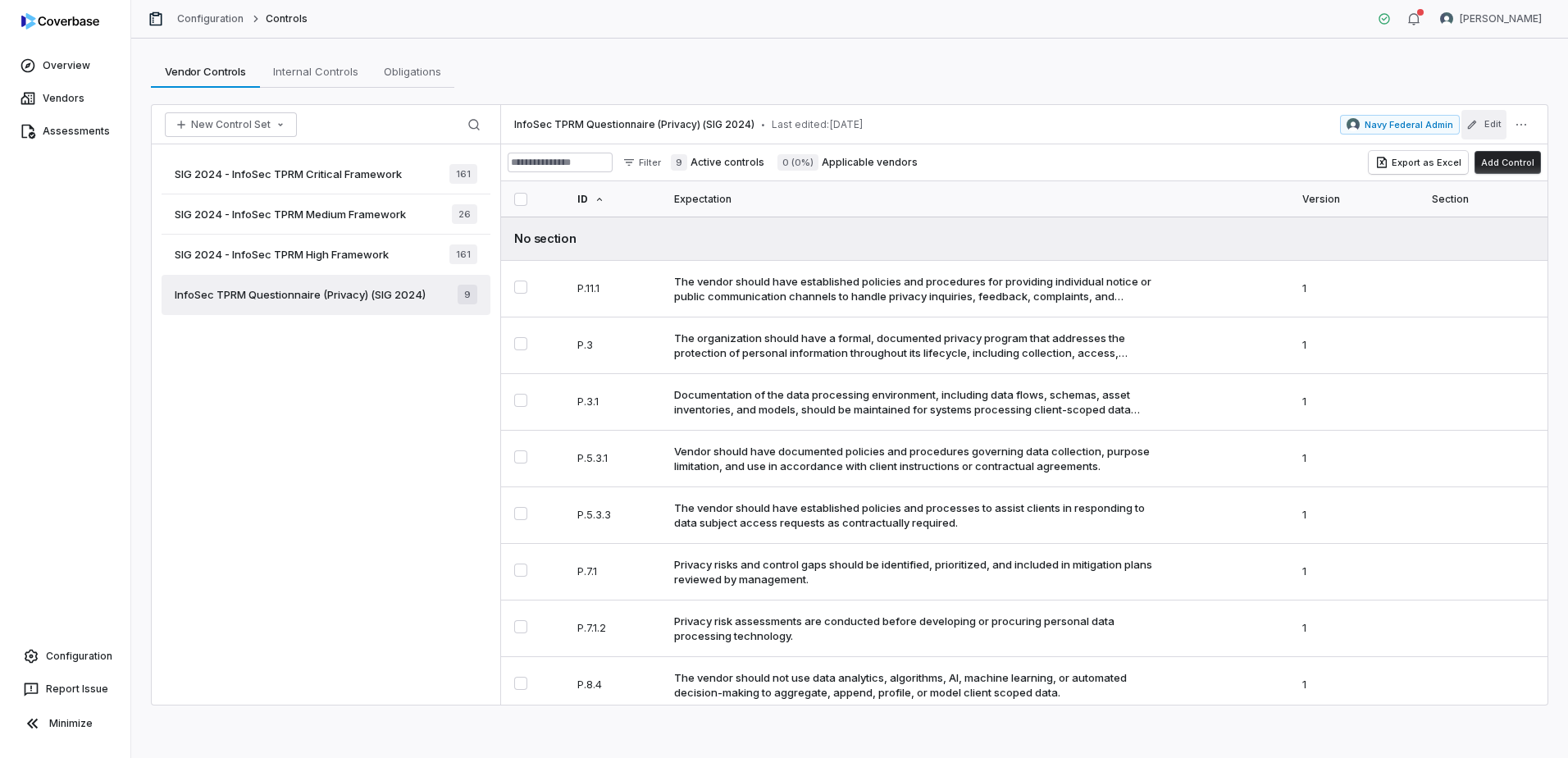
click at [1489, 122] on button "Edit" at bounding box center [1483, 124] width 45 height 30
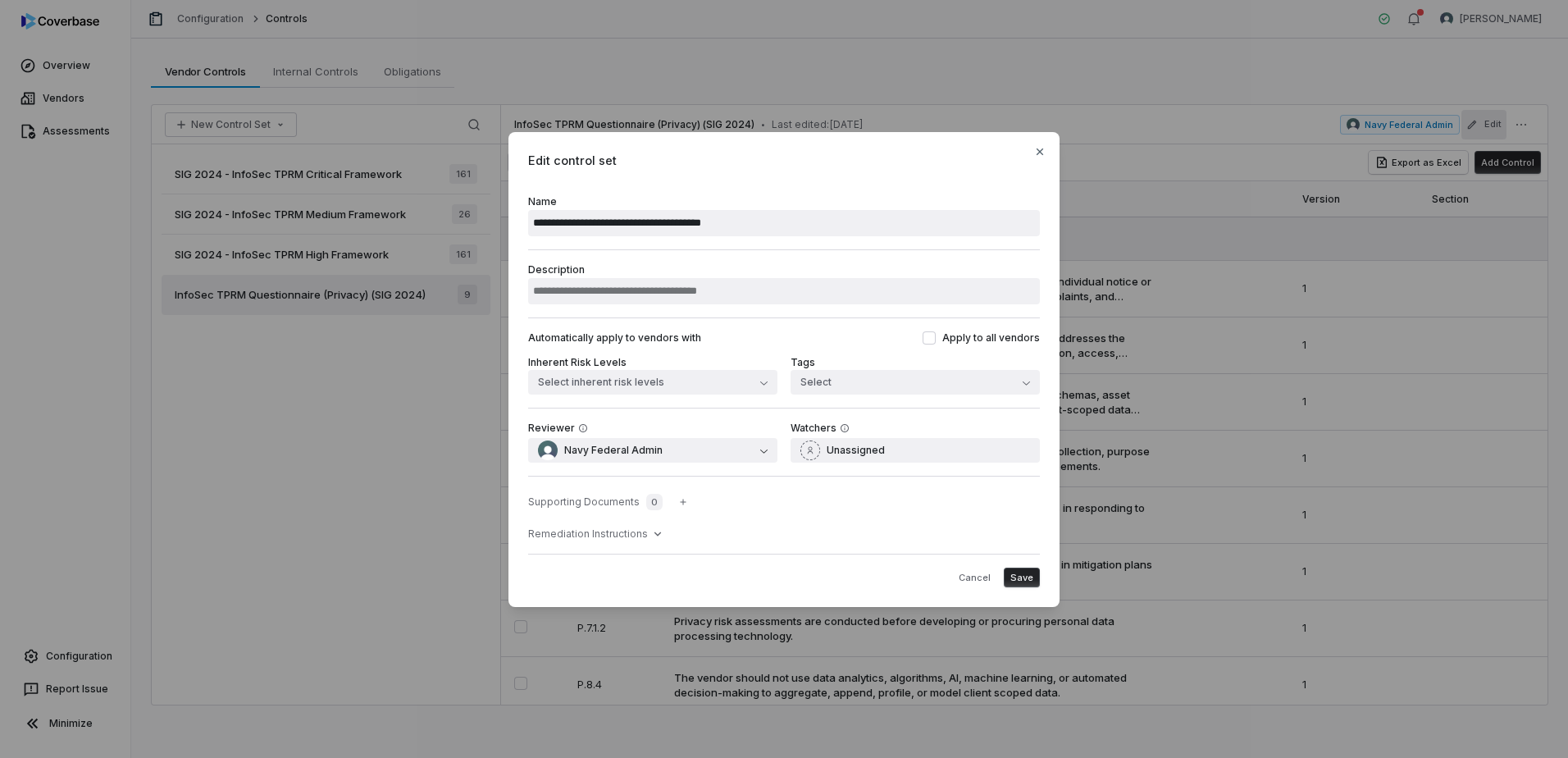
type input "**********"
click at [1024, 578] on span "Save" at bounding box center [1021, 577] width 23 height 13
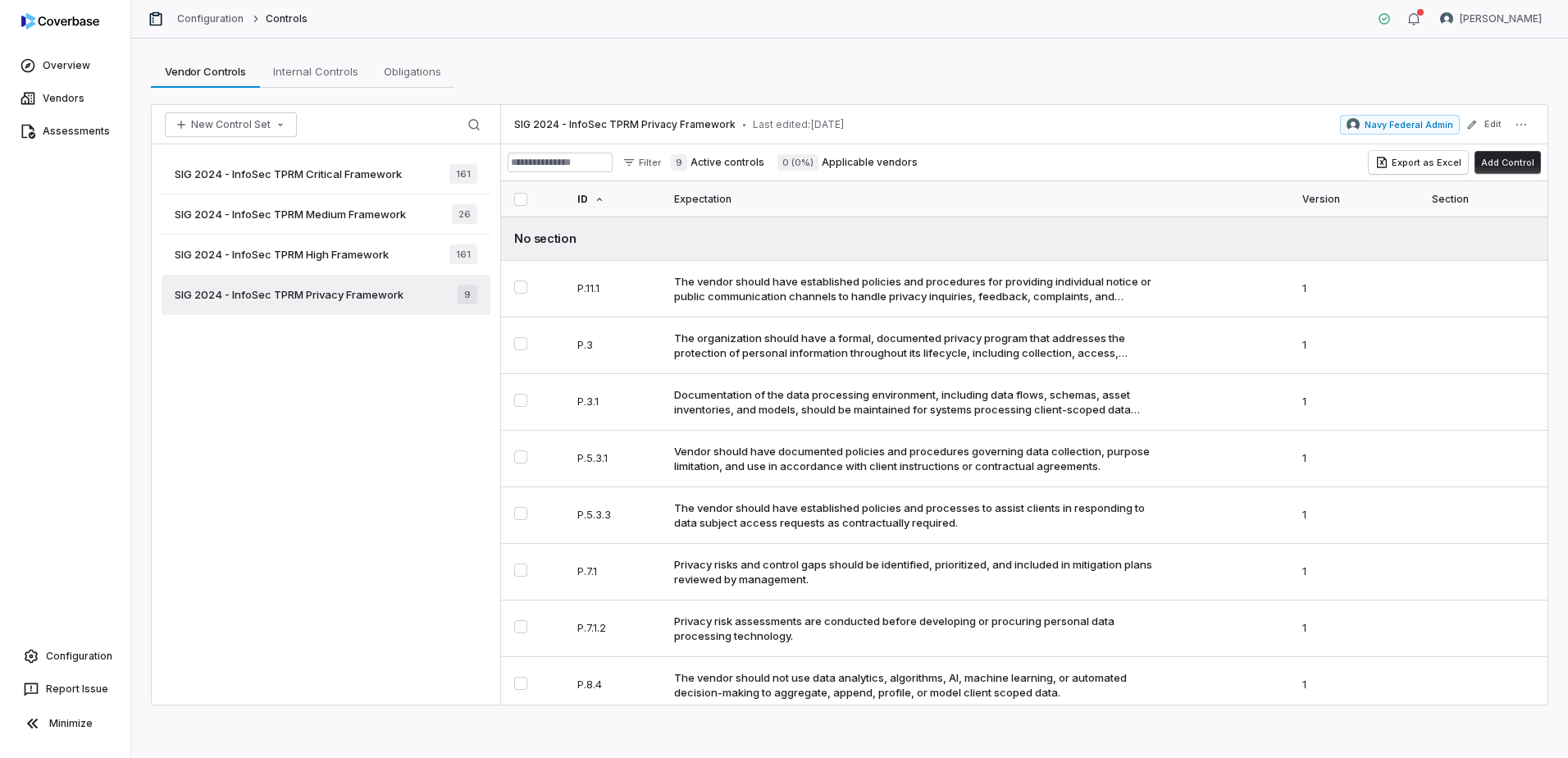
click at [401, 429] on div "SIG 2024 - InfoSec TPRM Critical Framework 161 SIG 2024 - InfoSec TPRM Medium F…" at bounding box center [326, 424] width 348 height 560
click at [329, 411] on div "SIG 2024 - InfoSec TPRM Critical Framework 161 SIG 2024 - InfoSec TPRM Medium F…" at bounding box center [326, 424] width 348 height 560
click at [346, 468] on div "SIG 2024 - InfoSec TPRM Critical Framework 161 SIG 2024 - InfoSec TPRM Medium F…" at bounding box center [326, 424] width 348 height 560
click at [278, 126] on icon "button" at bounding box center [281, 125] width 14 height 14
click at [329, 414] on div "SIG 2024 - InfoSec TPRM Critical Framework 161 SIG 2024 - InfoSec TPRM Medium F…" at bounding box center [326, 424] width 348 height 560
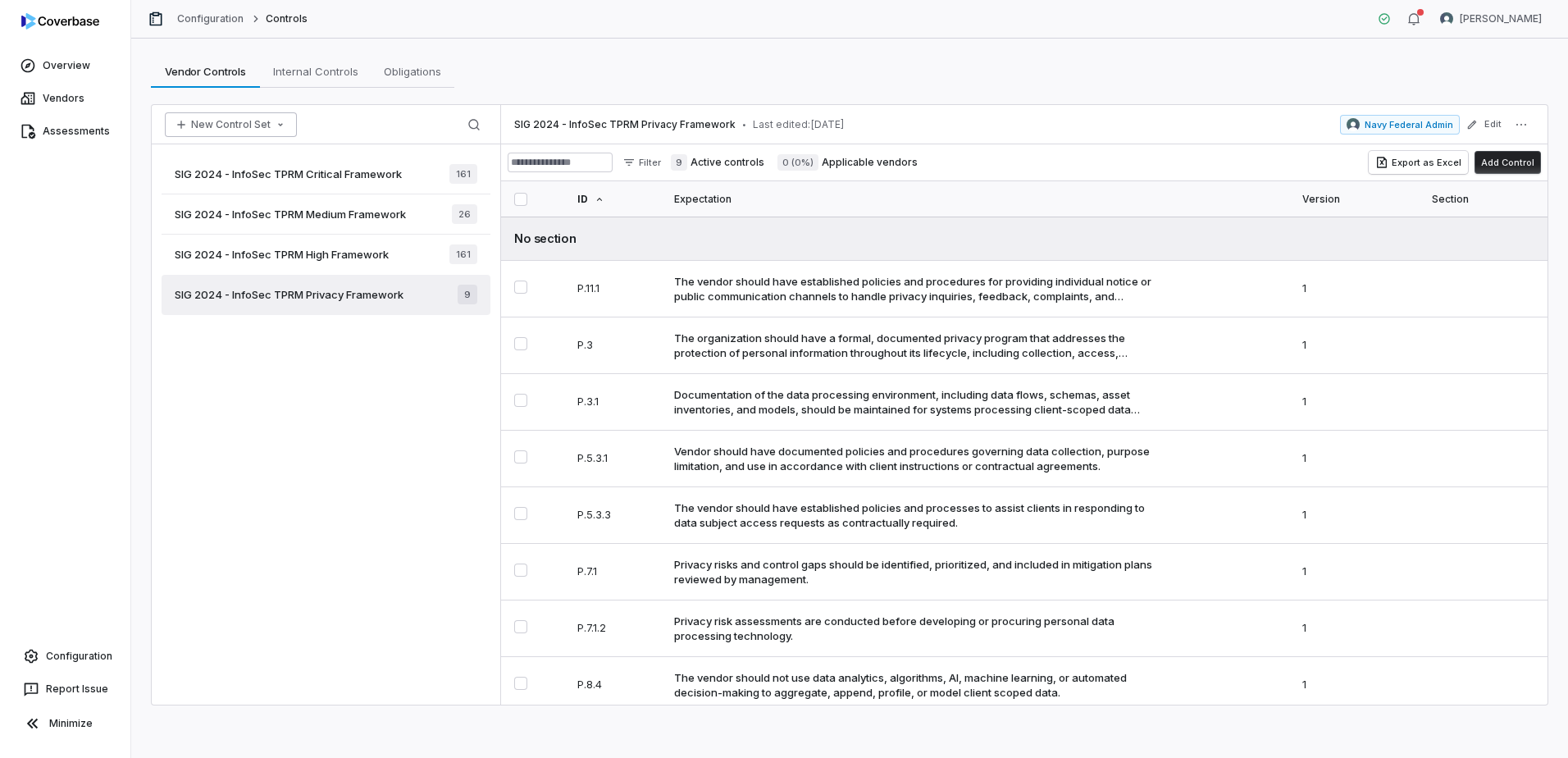
click at [253, 126] on button "New Control Set" at bounding box center [231, 124] width 132 height 25
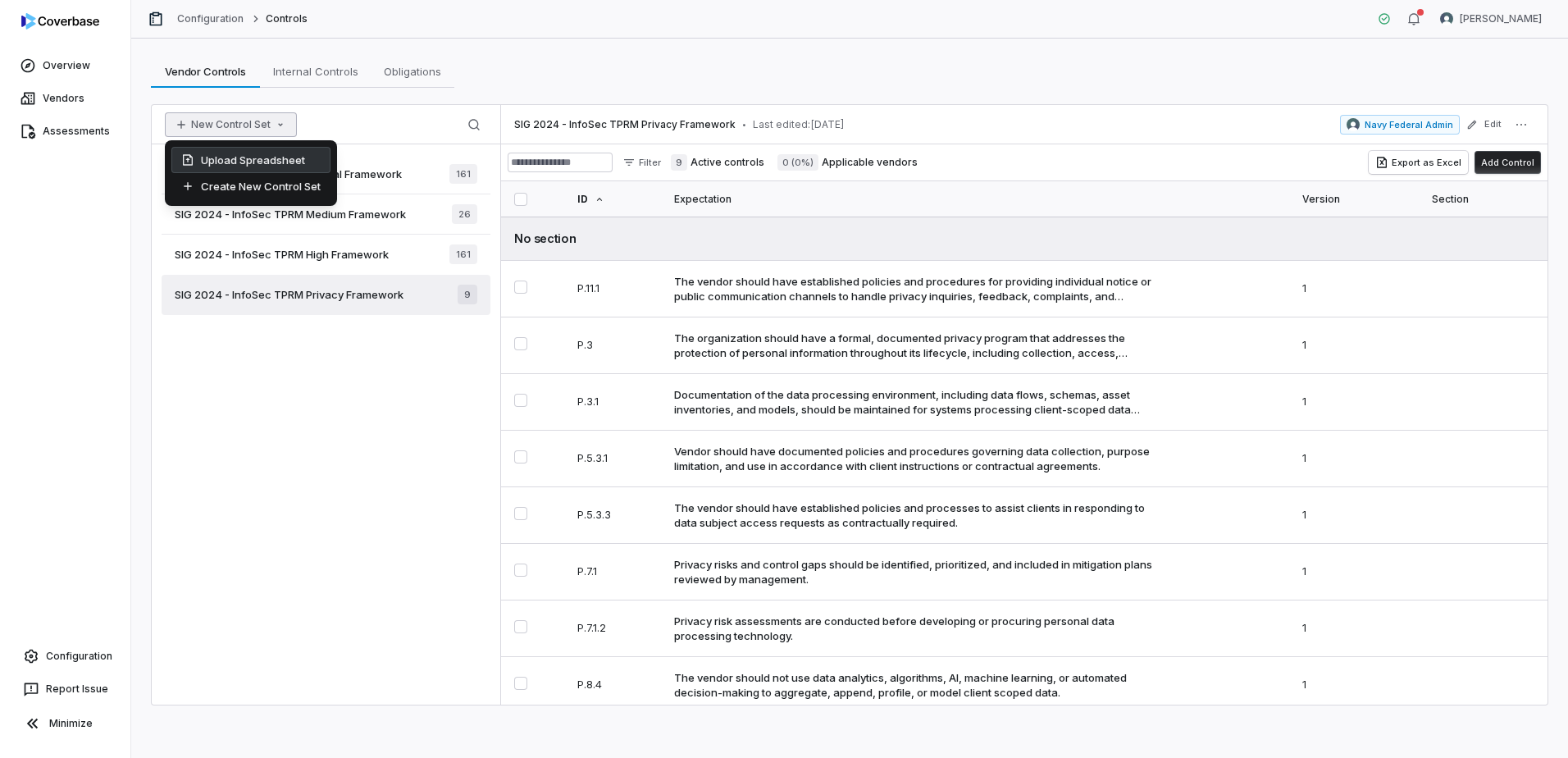
click at [256, 156] on div "Upload Spreadsheet" at bounding box center [251, 160] width 159 height 26
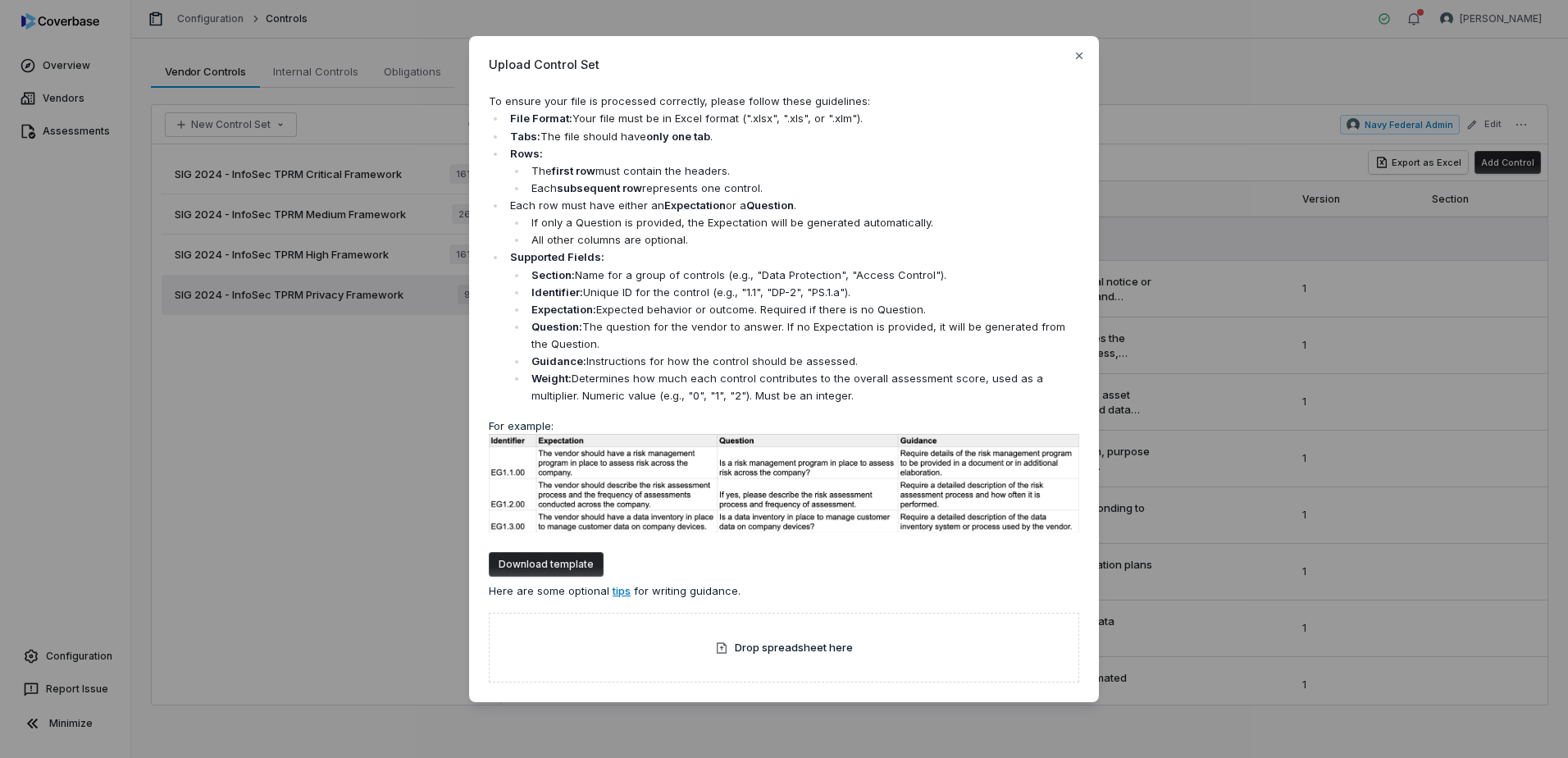
click at [539, 564] on button "Download template" at bounding box center [546, 564] width 115 height 25
